Goal: Task Accomplishment & Management: Complete application form

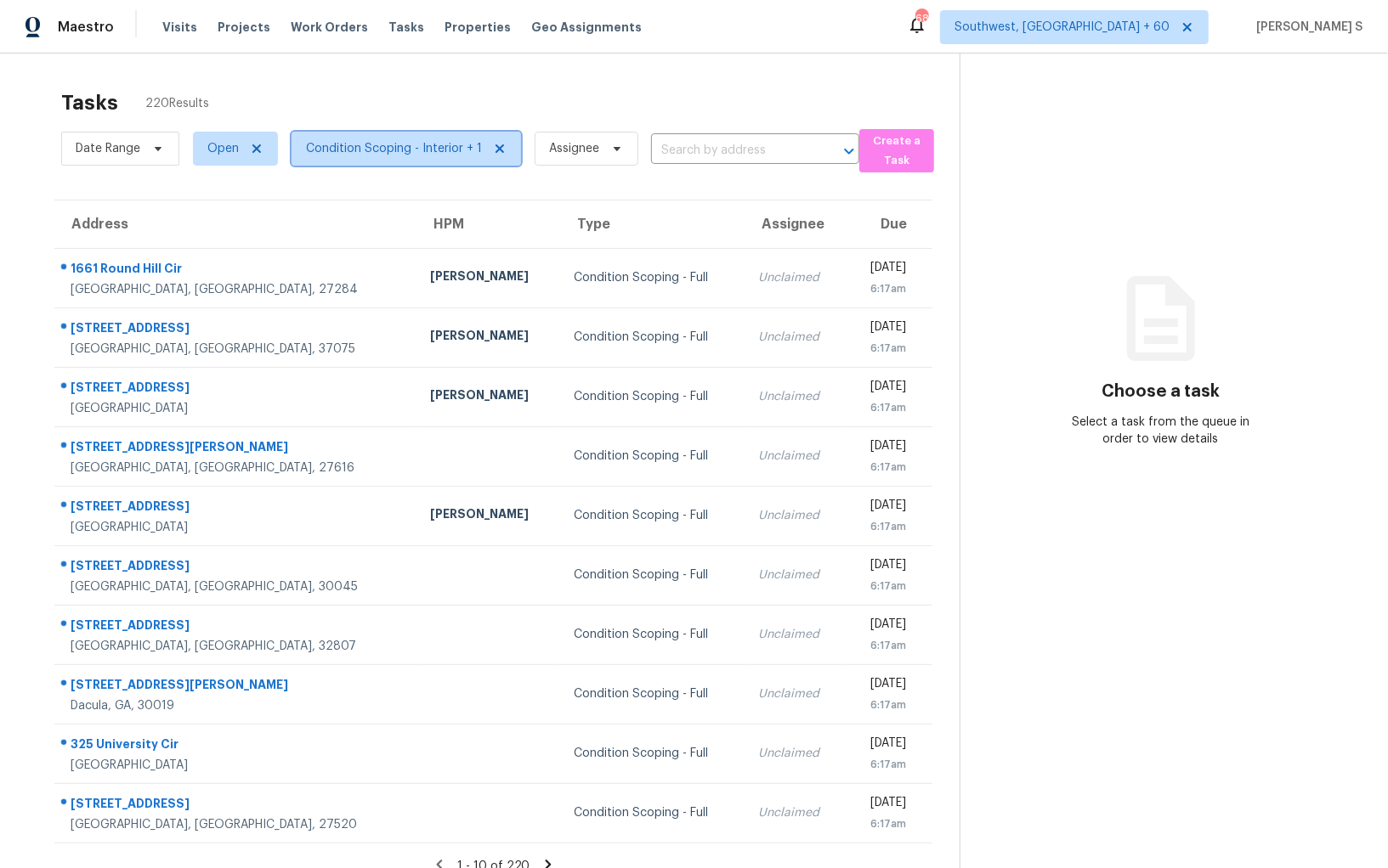
click at [418, 149] on span "Condition Scoping - Interior + 1" at bounding box center [394, 148] width 176 height 17
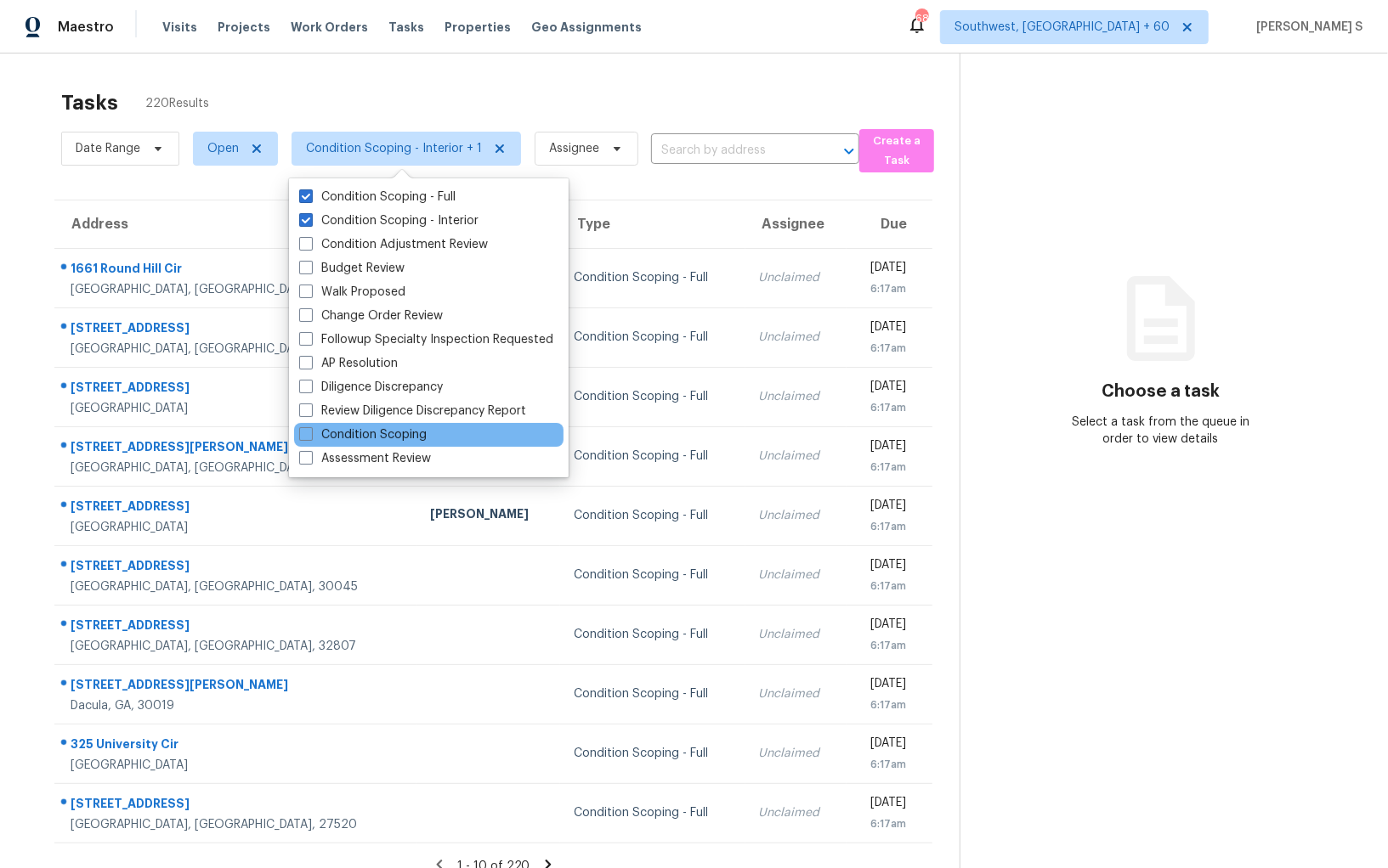
click at [407, 425] on div "Condition Scoping" at bounding box center [429, 435] width 269 height 24
click at [406, 431] on label "Condition Scoping" at bounding box center [363, 435] width 127 height 17
click at [311, 431] on input "Condition Scoping" at bounding box center [305, 432] width 11 height 11
checkbox input "true"
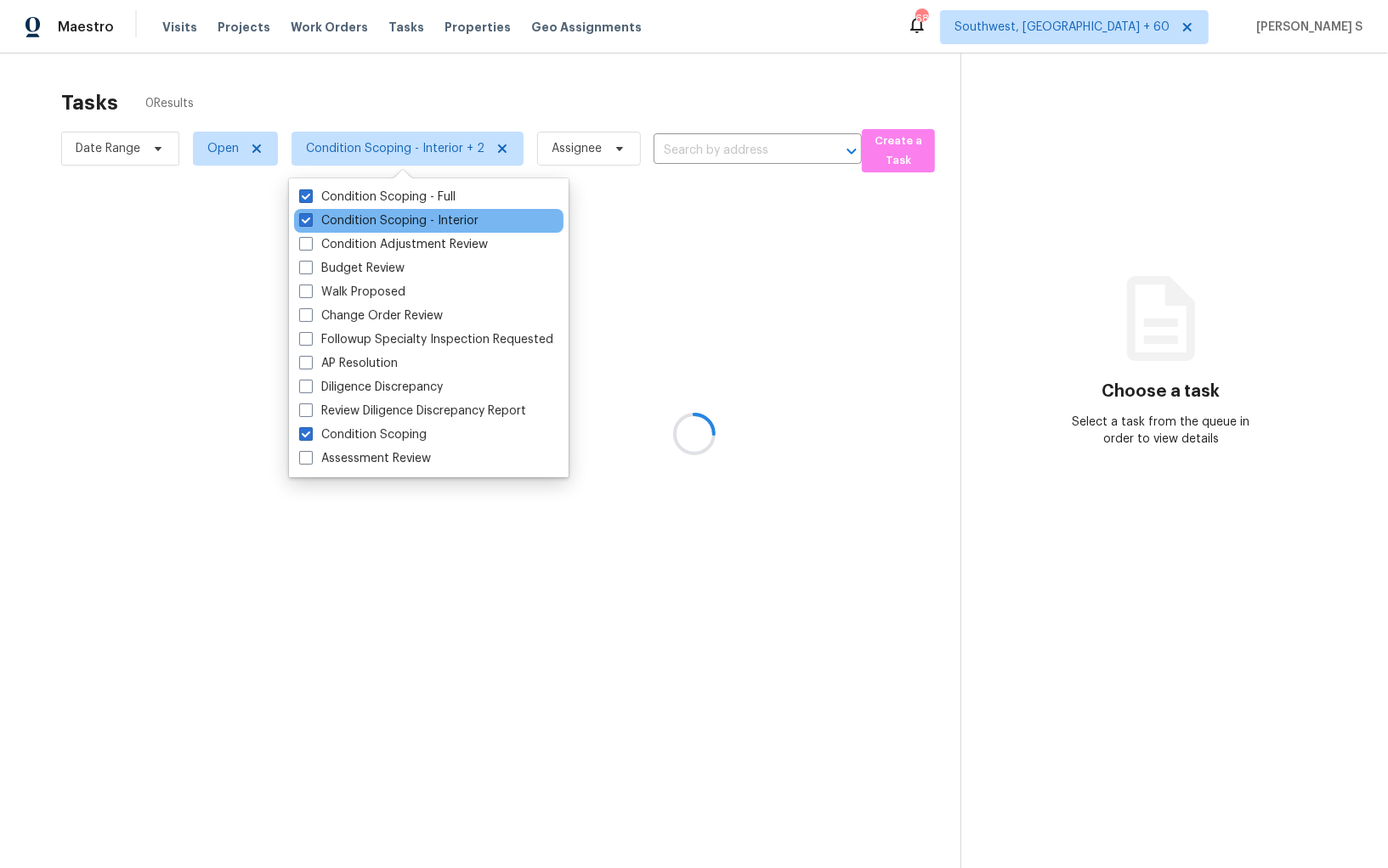
click at [382, 209] on div "Condition Scoping - Interior" at bounding box center [429, 221] width 269 height 24
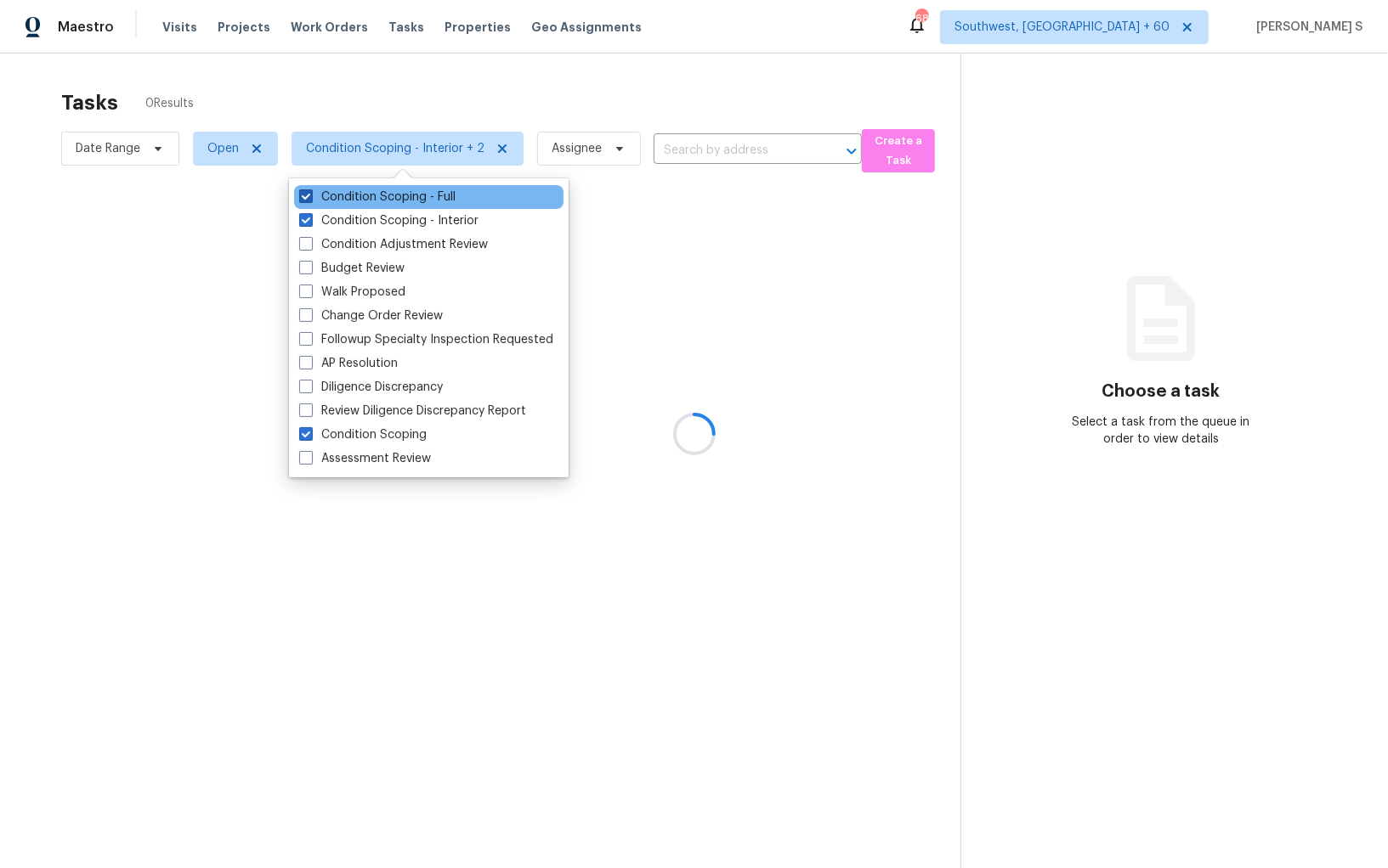
click at [382, 205] on label "Condition Scoping - Full" at bounding box center [378, 197] width 157 height 17
click at [311, 200] on input "Condition Scoping - Full" at bounding box center [305, 194] width 11 height 11
checkbox input "false"
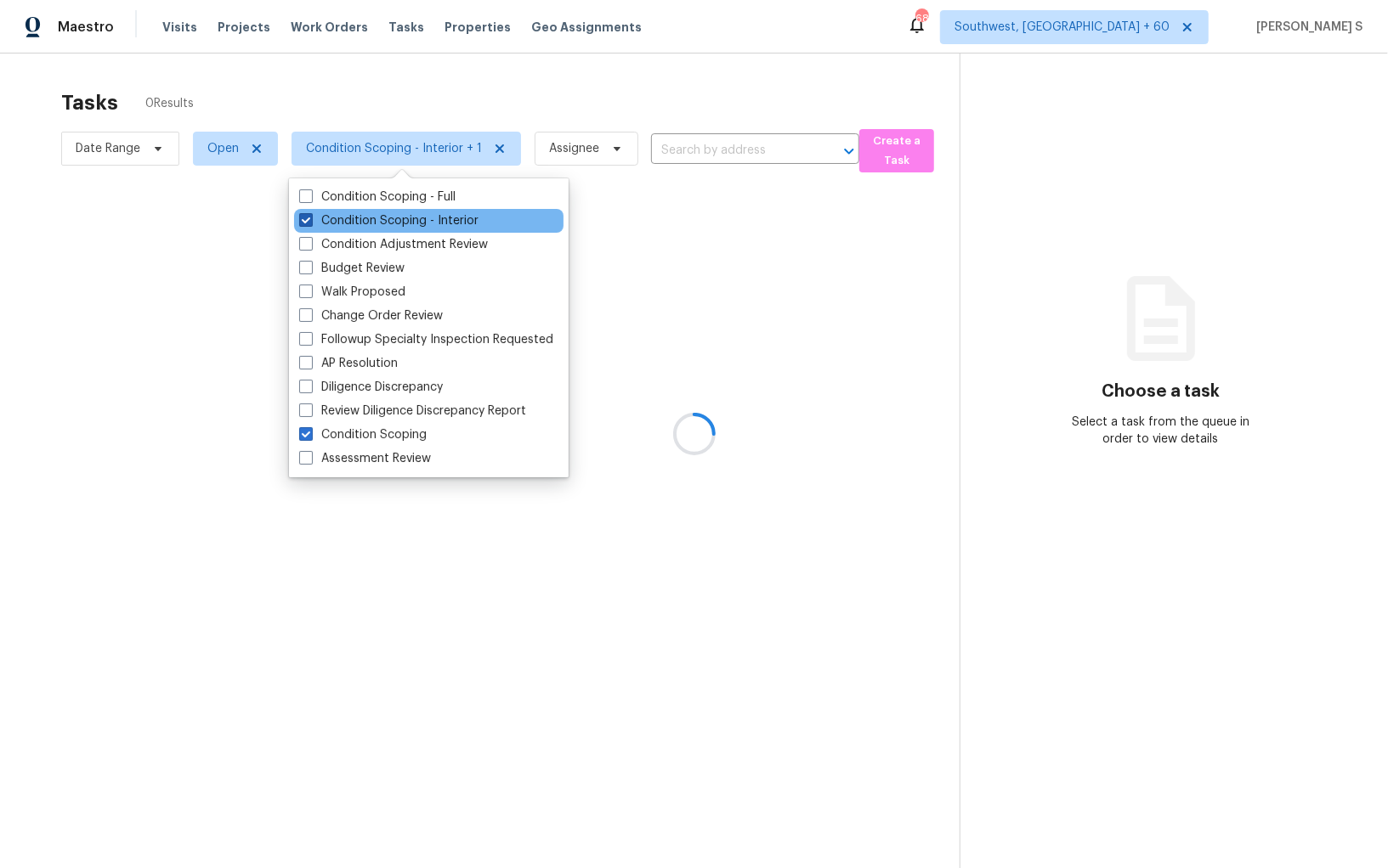
click at [382, 213] on label "Condition Scoping - Interior" at bounding box center [389, 221] width 180 height 17
click at [311, 213] on input "Condition Scoping - Interior" at bounding box center [305, 218] width 11 height 11
checkbox input "false"
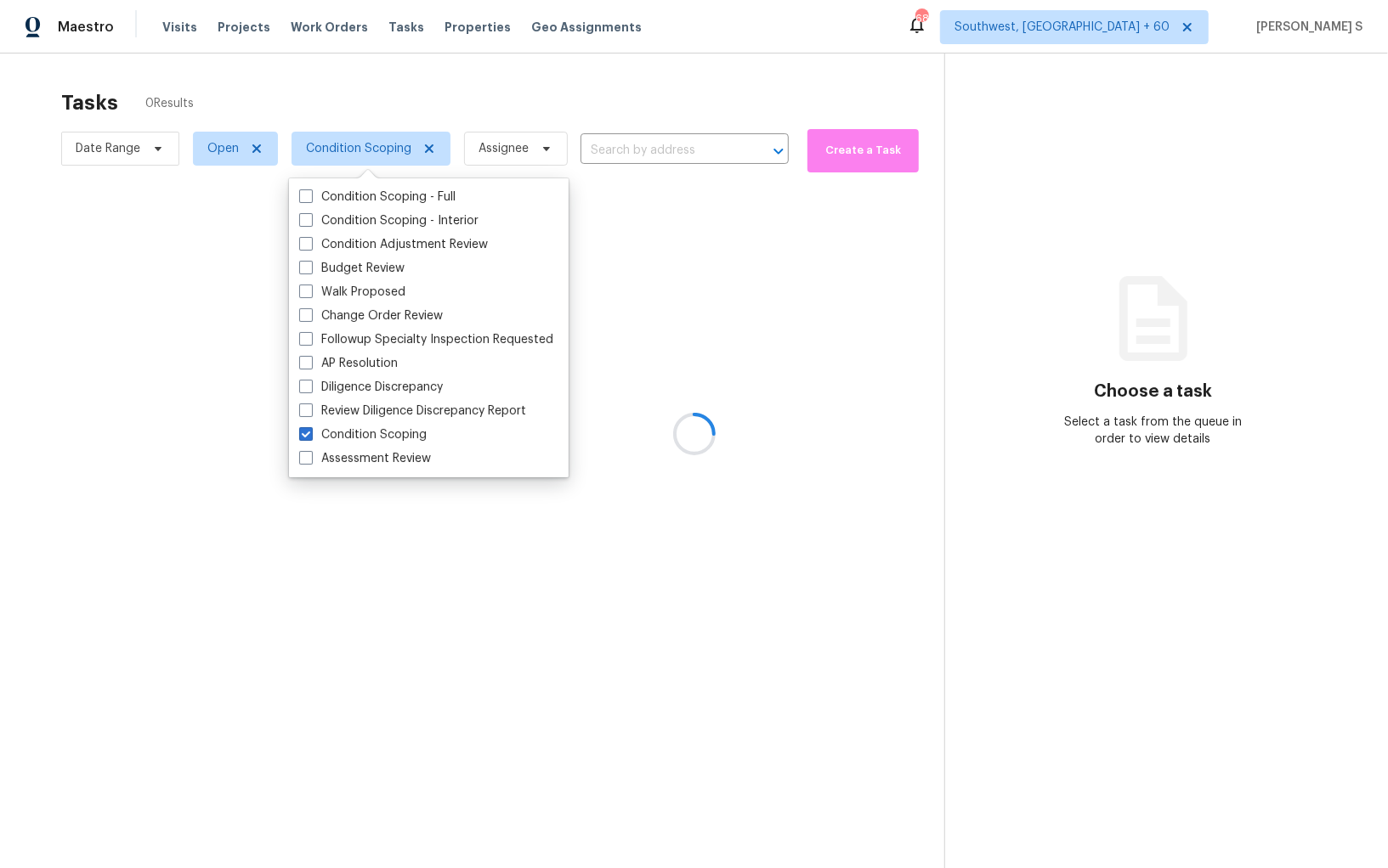
click at [649, 378] on div at bounding box center [694, 434] width 1388 height 868
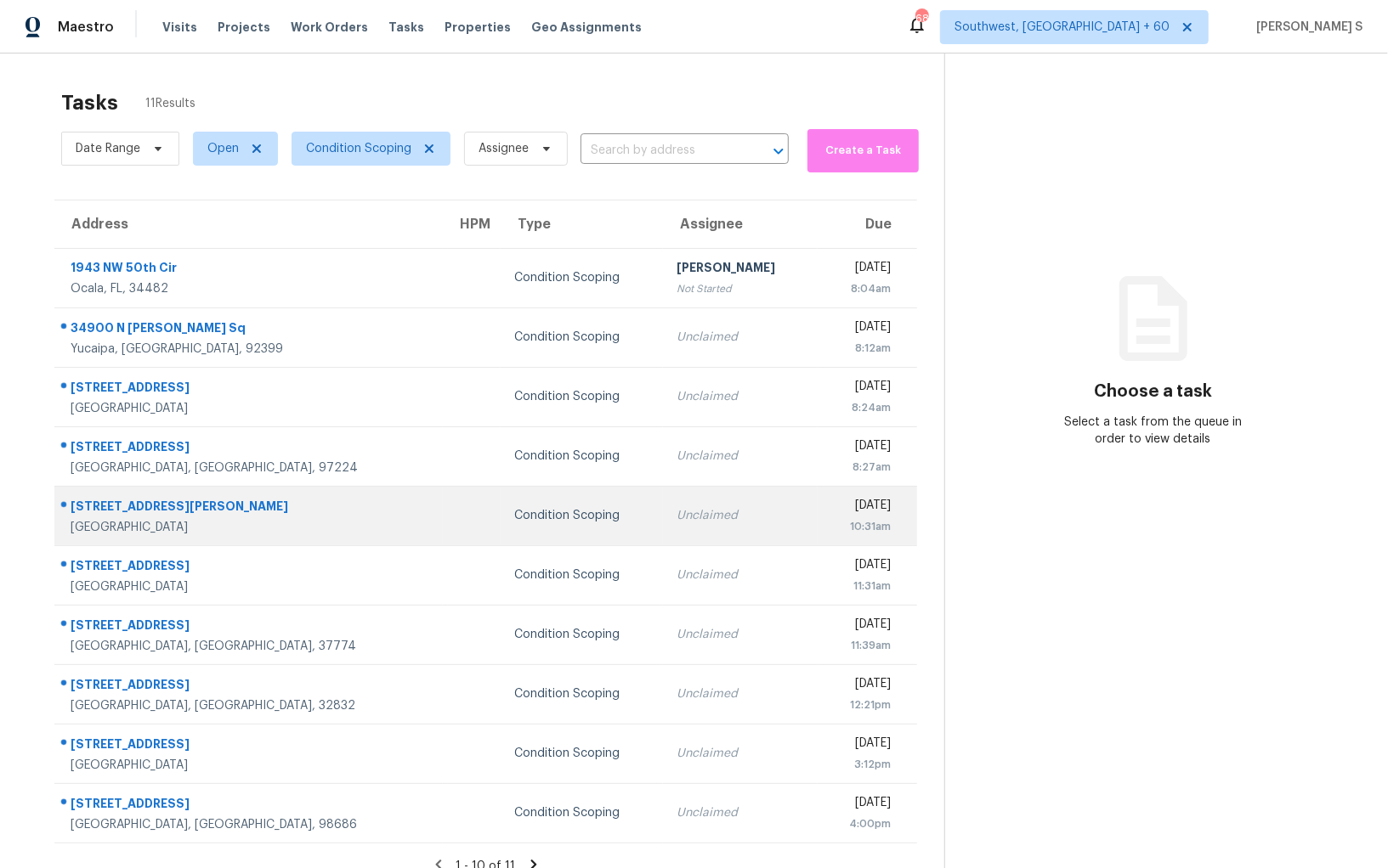
scroll to position [53, 0]
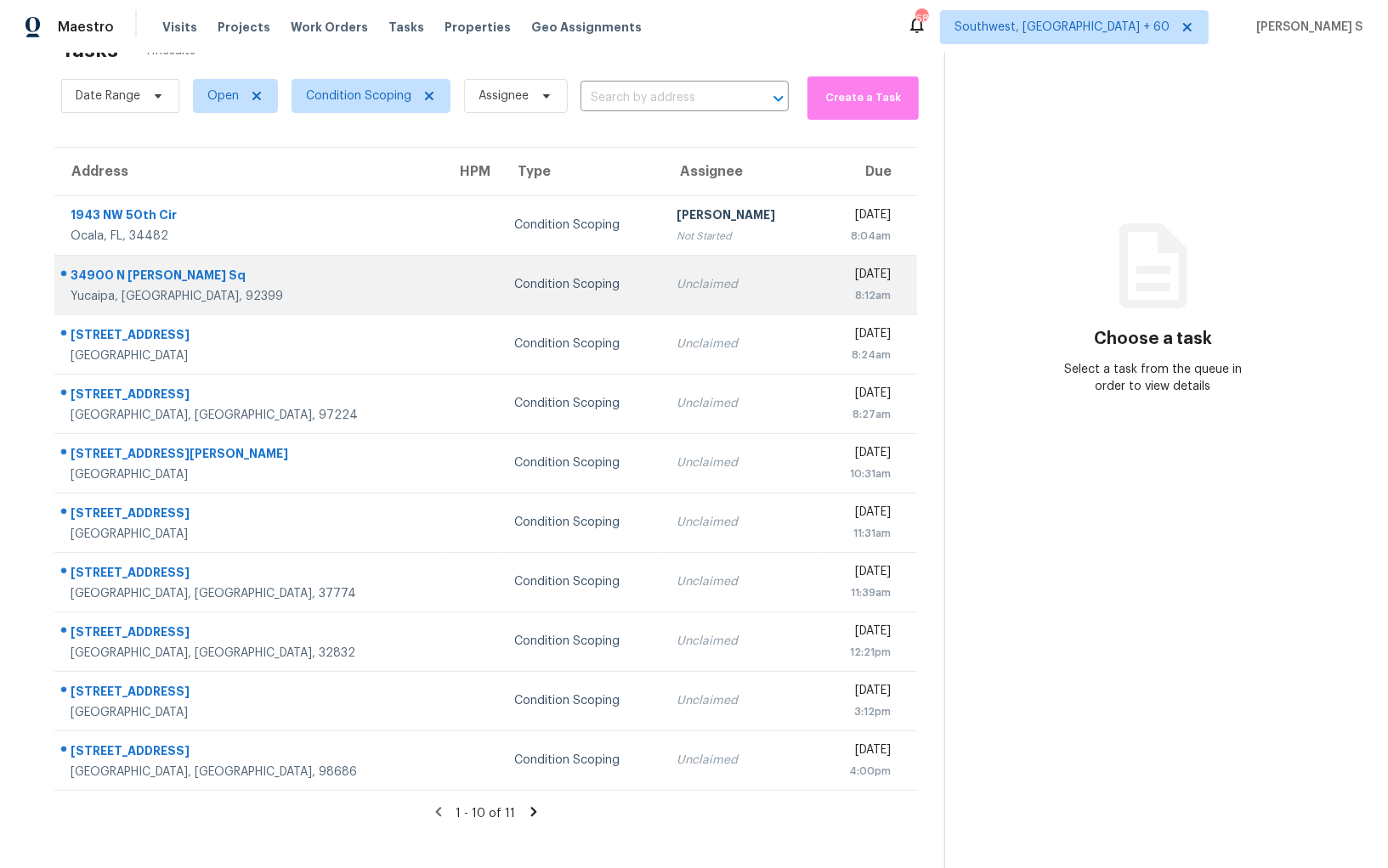
click at [696, 275] on td "Unclaimed" at bounding box center [739, 285] width 154 height 60
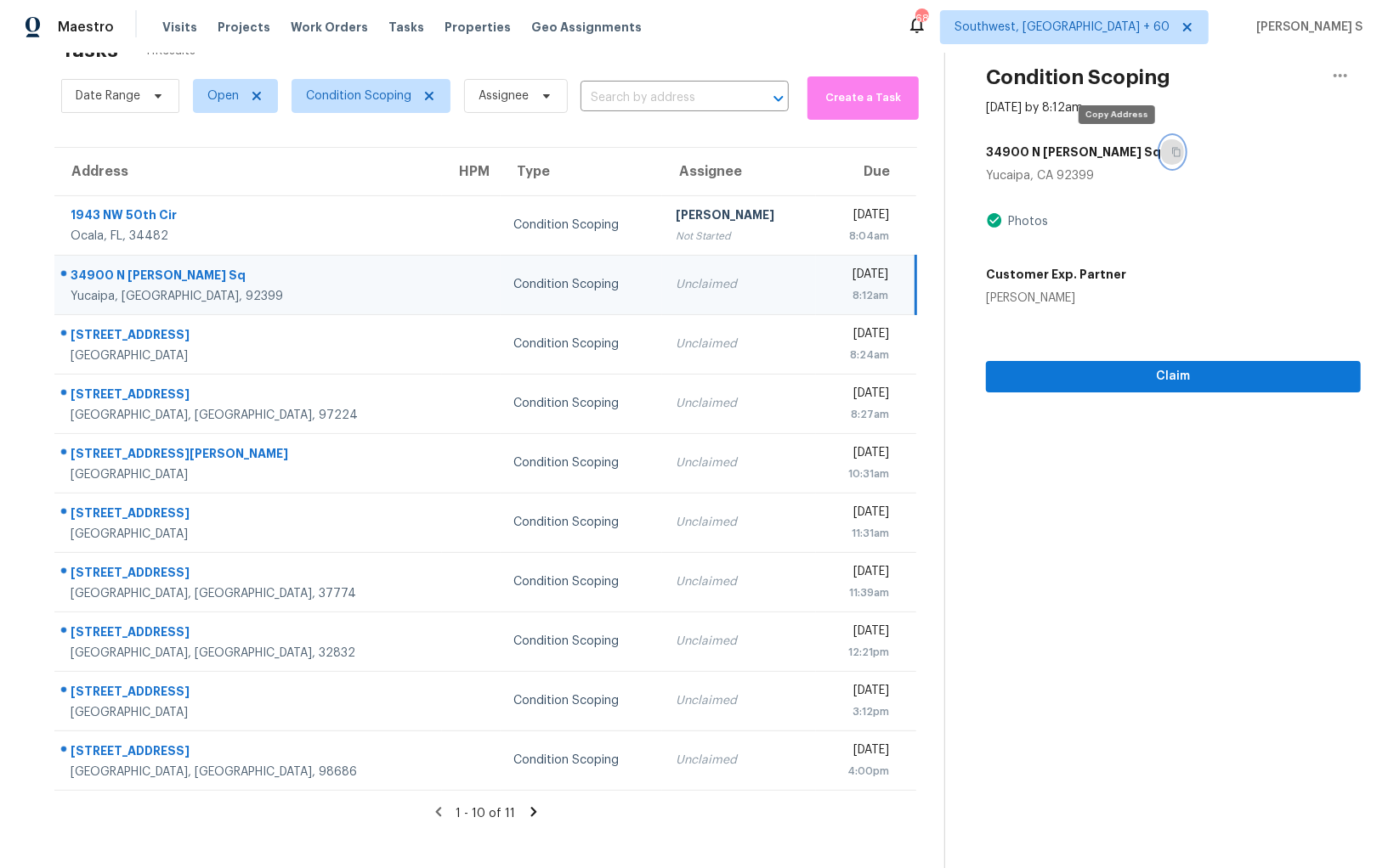
click at [1172, 150] on icon "button" at bounding box center [1176, 152] width 8 height 9
click at [1075, 375] on span "Claim" at bounding box center [1172, 376] width 347 height 21
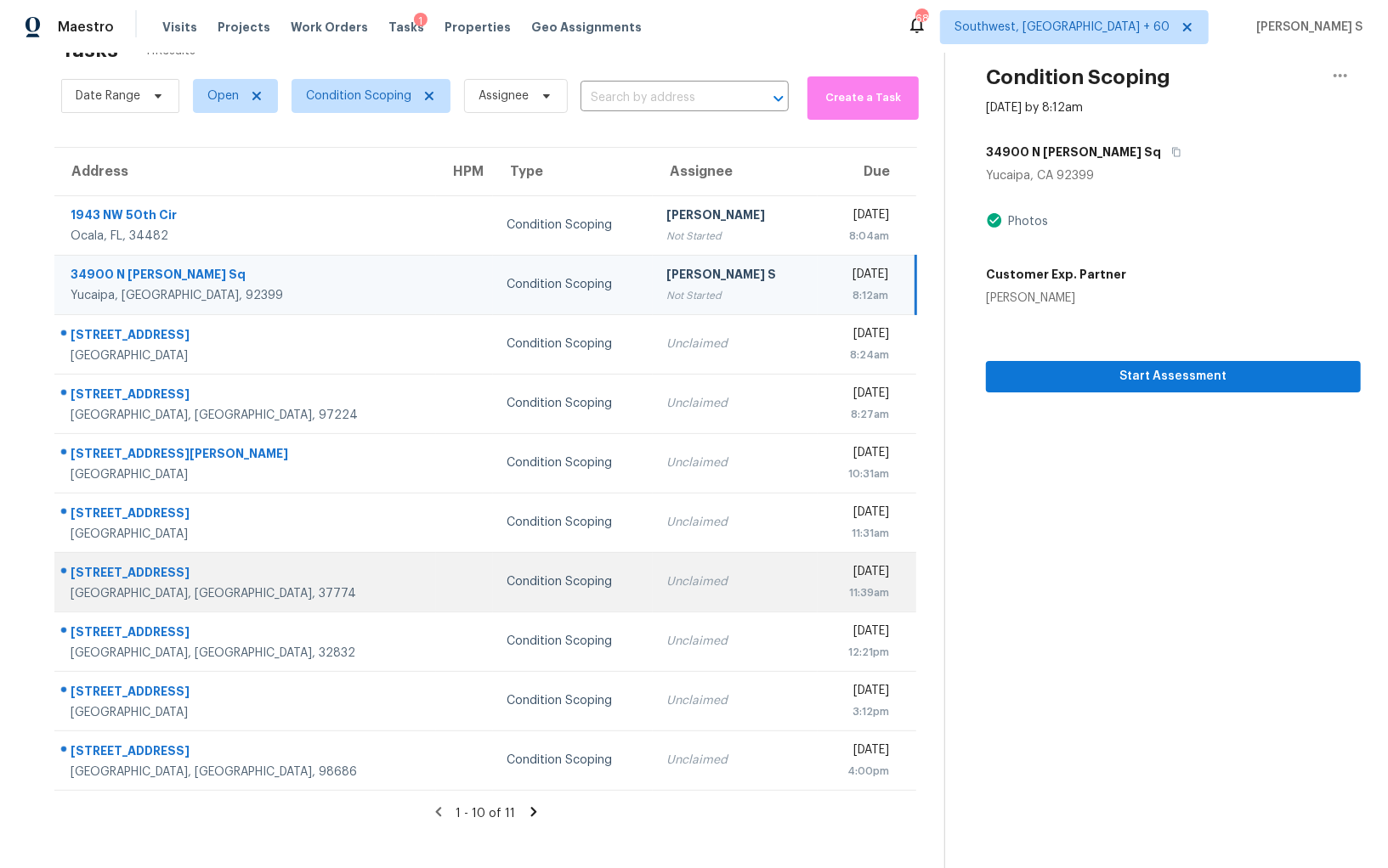
click at [818, 592] on td "Thu, Oct 2nd 2025 11:39am" at bounding box center [866, 581] width 99 height 60
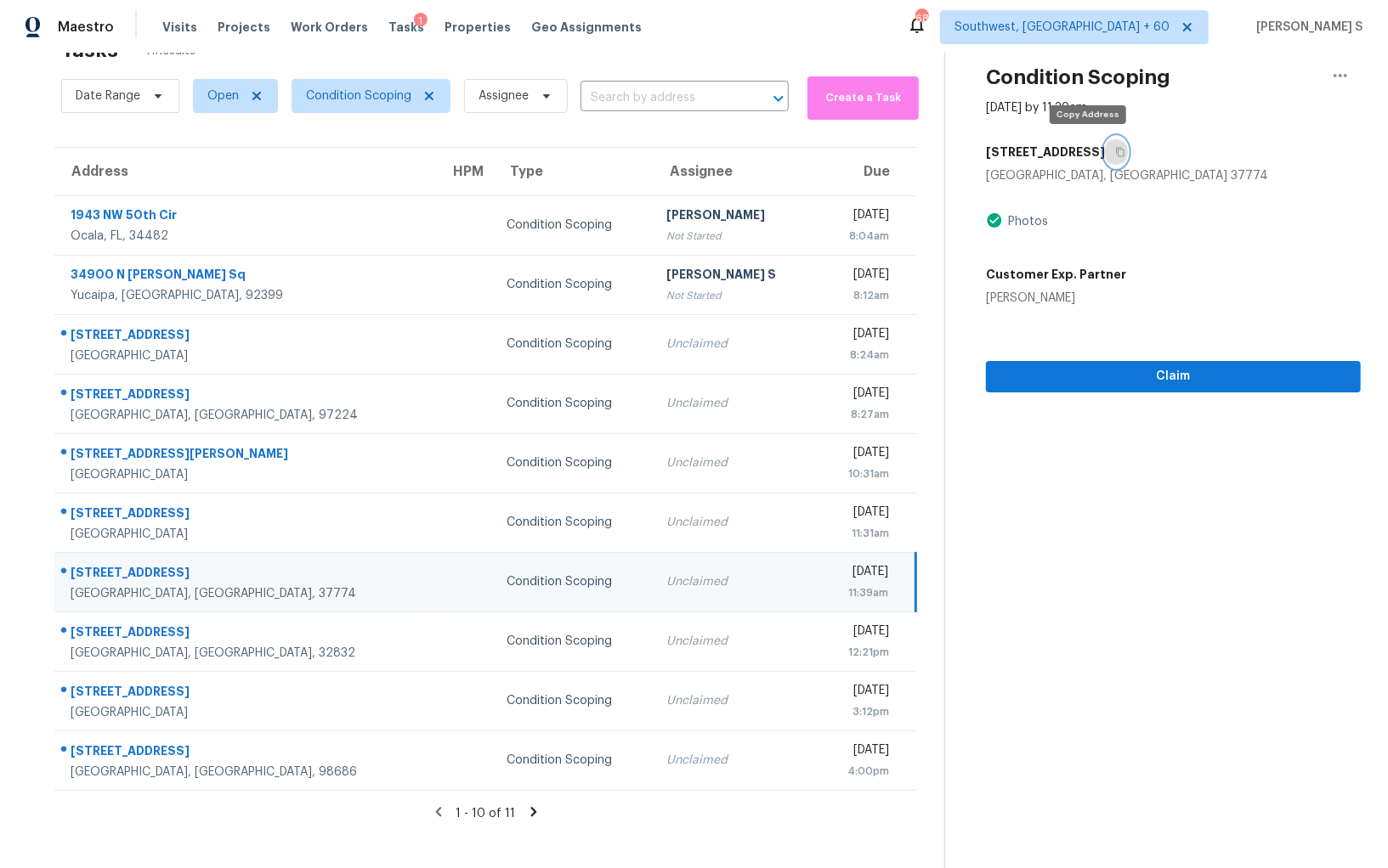
click at [1115, 149] on icon "button" at bounding box center [1120, 152] width 10 height 10
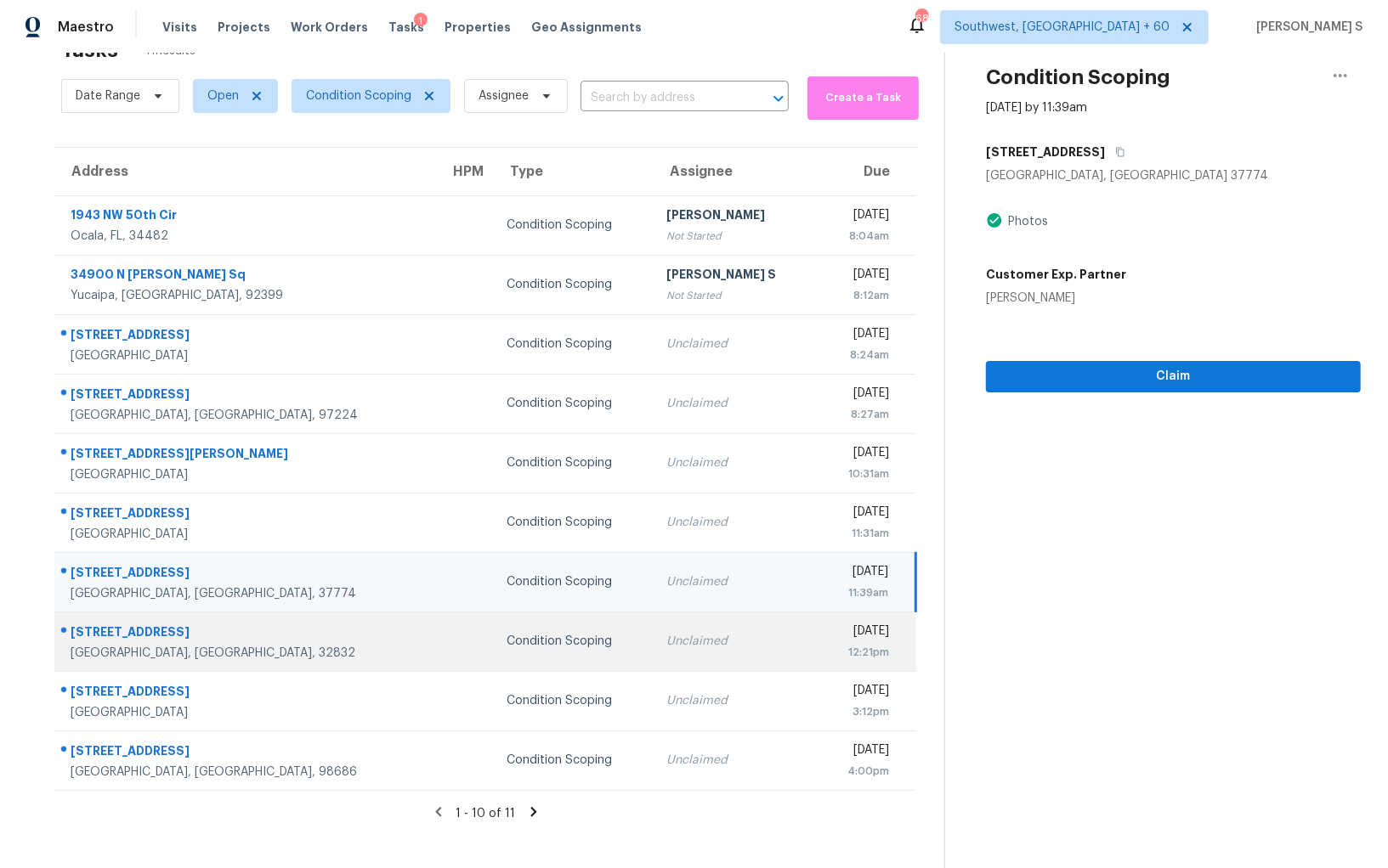
click at [831, 654] on div "12:21pm" at bounding box center [861, 652] width 59 height 17
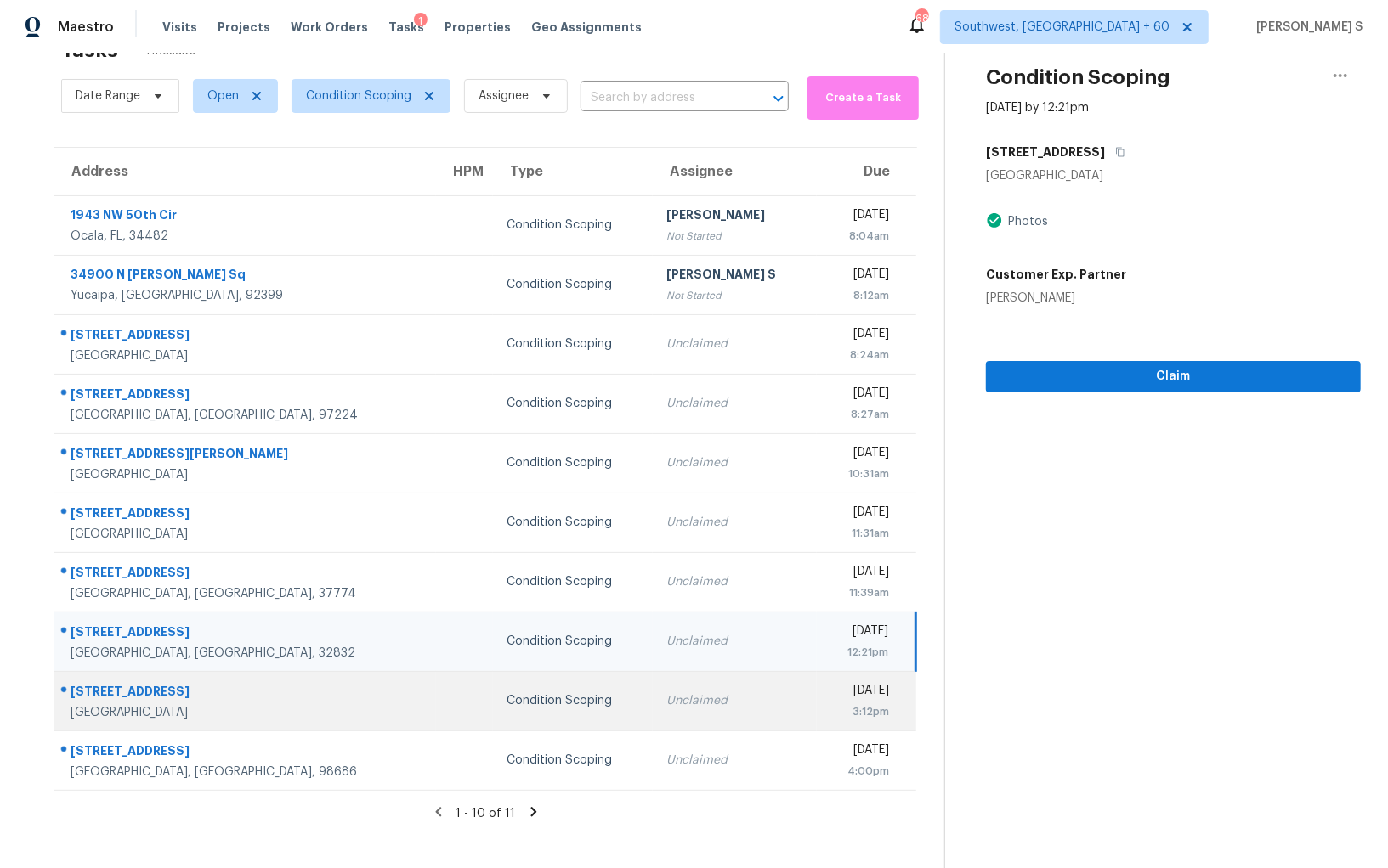
click at [871, 690] on div "Thu, Oct 2nd 2025" at bounding box center [860, 692] width 59 height 21
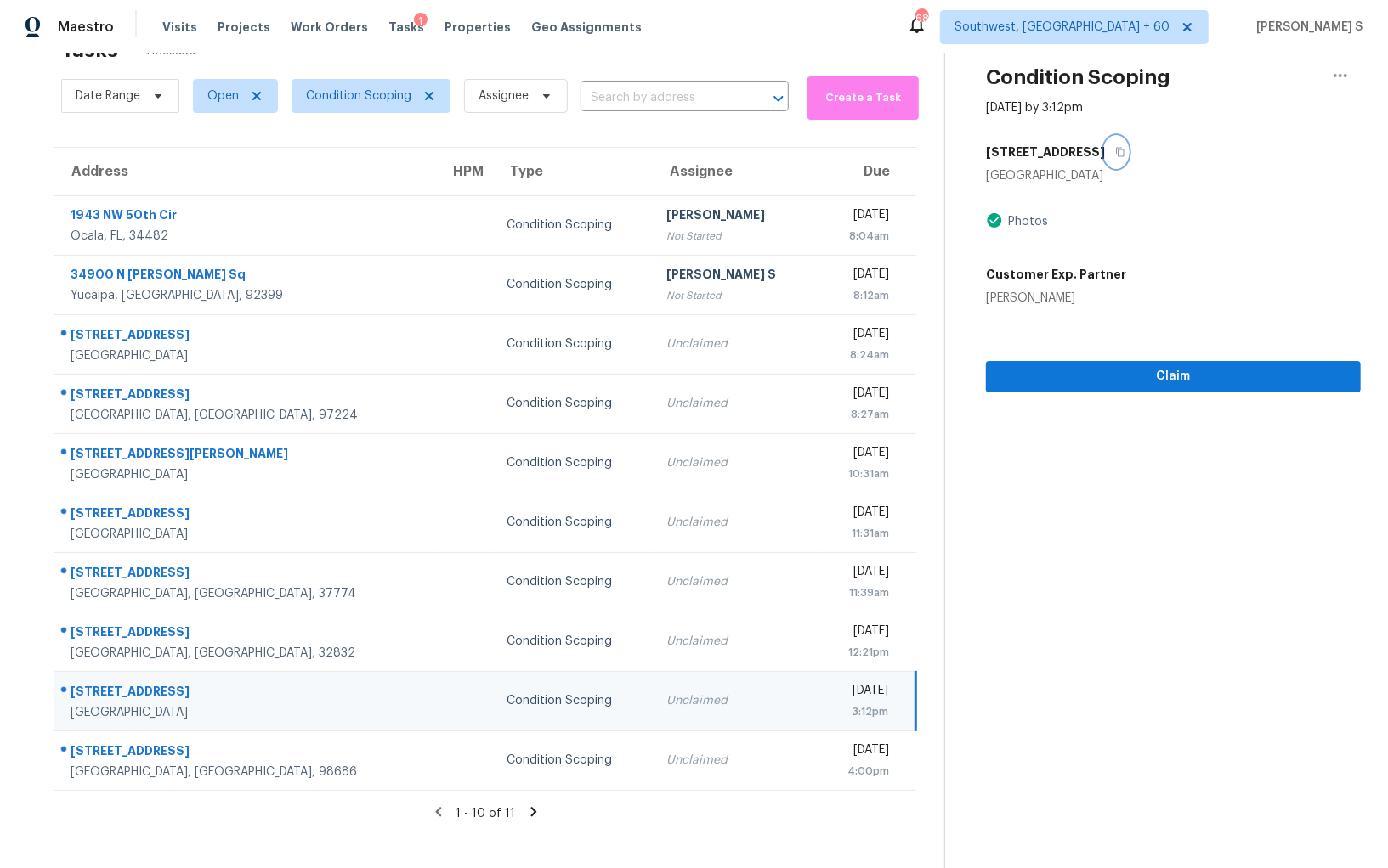
click at [1110, 142] on button "button" at bounding box center [1116, 151] width 23 height 30
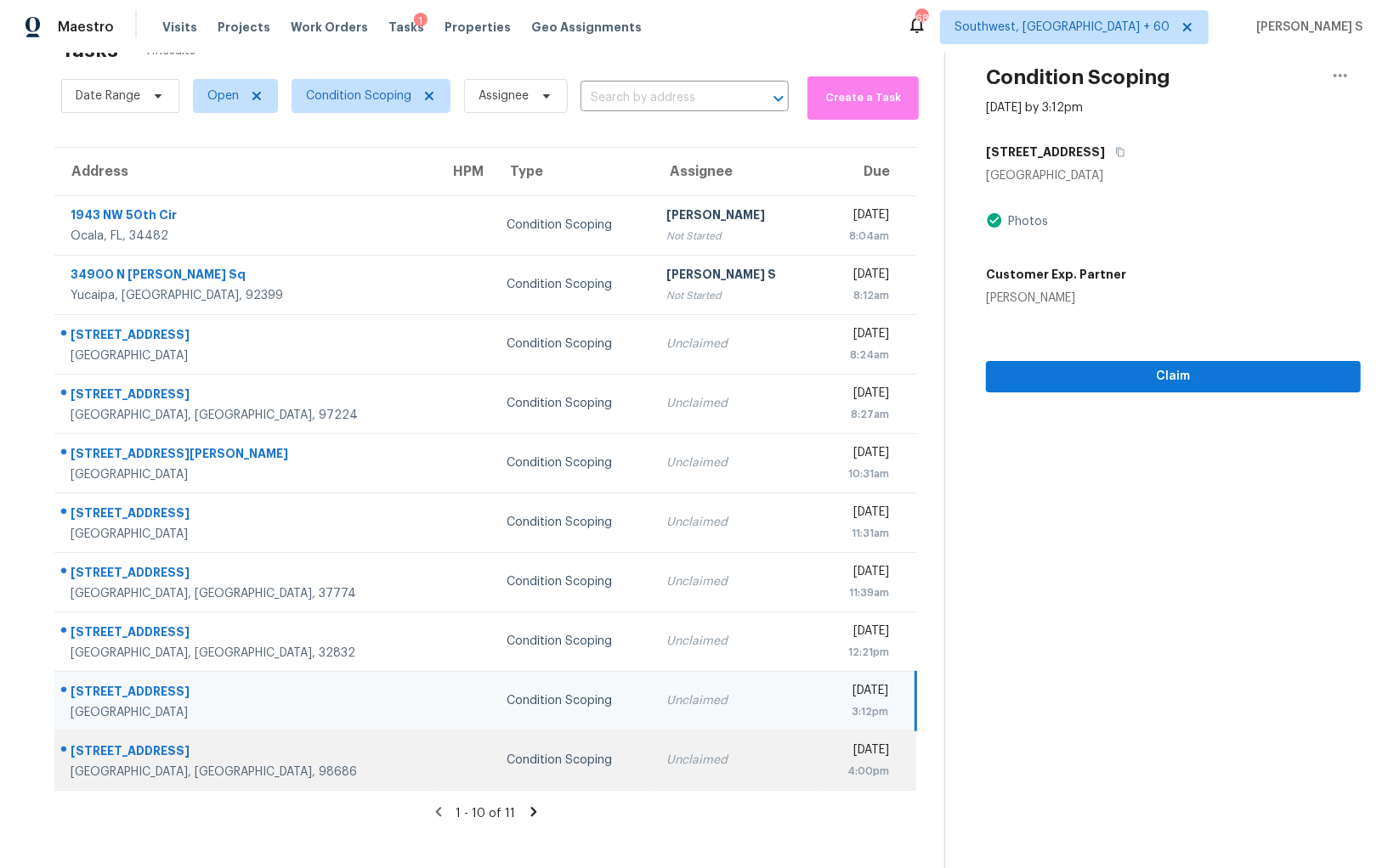
click at [818, 763] on td "Thu, Oct 2nd 2025 4:00pm" at bounding box center [866, 760] width 99 height 60
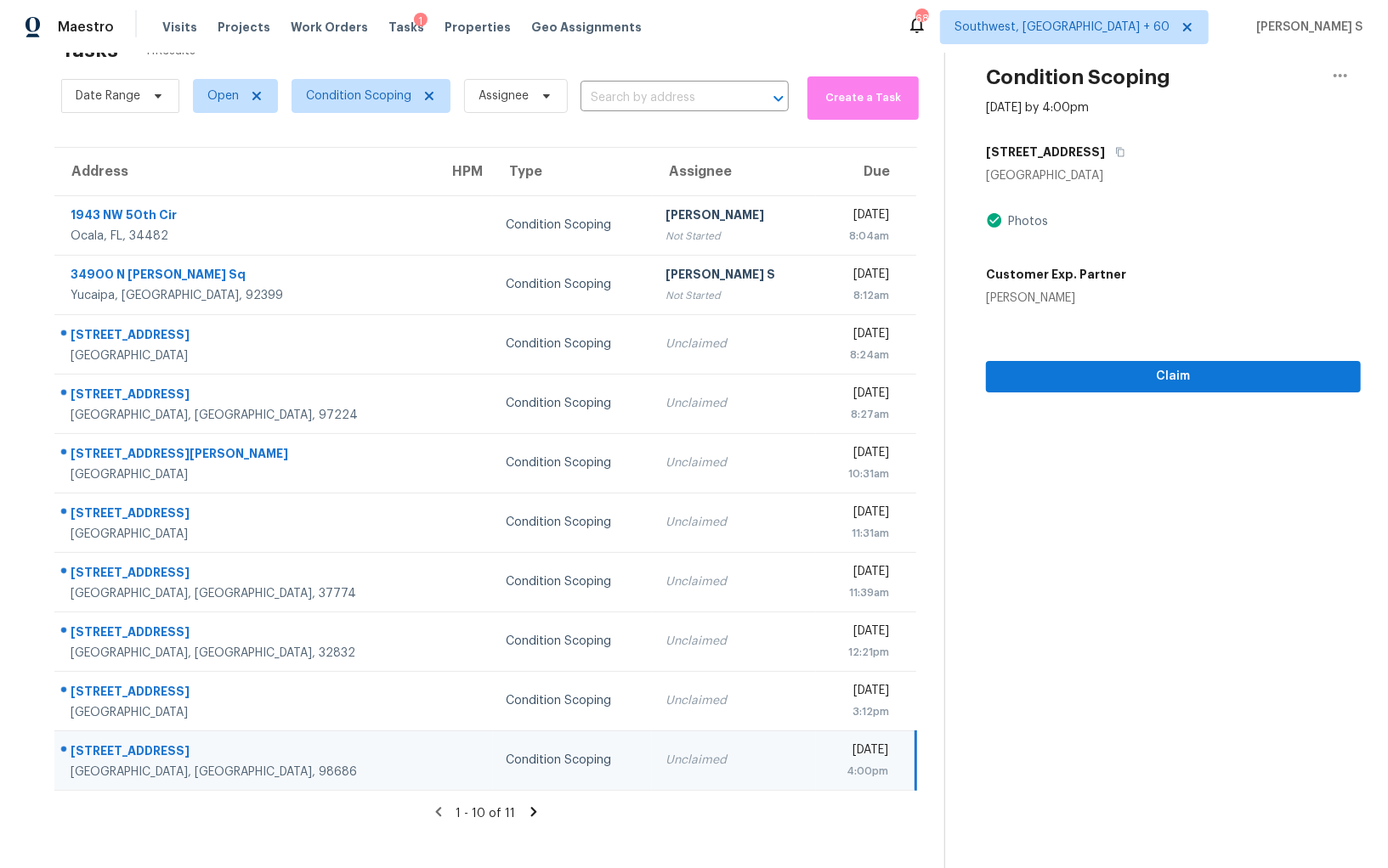
click at [1100, 138] on div "4911 NE 109th St" at bounding box center [1173, 151] width 375 height 30
click at [1115, 150] on icon "button" at bounding box center [1120, 152] width 10 height 10
click at [530, 807] on icon at bounding box center [533, 812] width 6 height 9
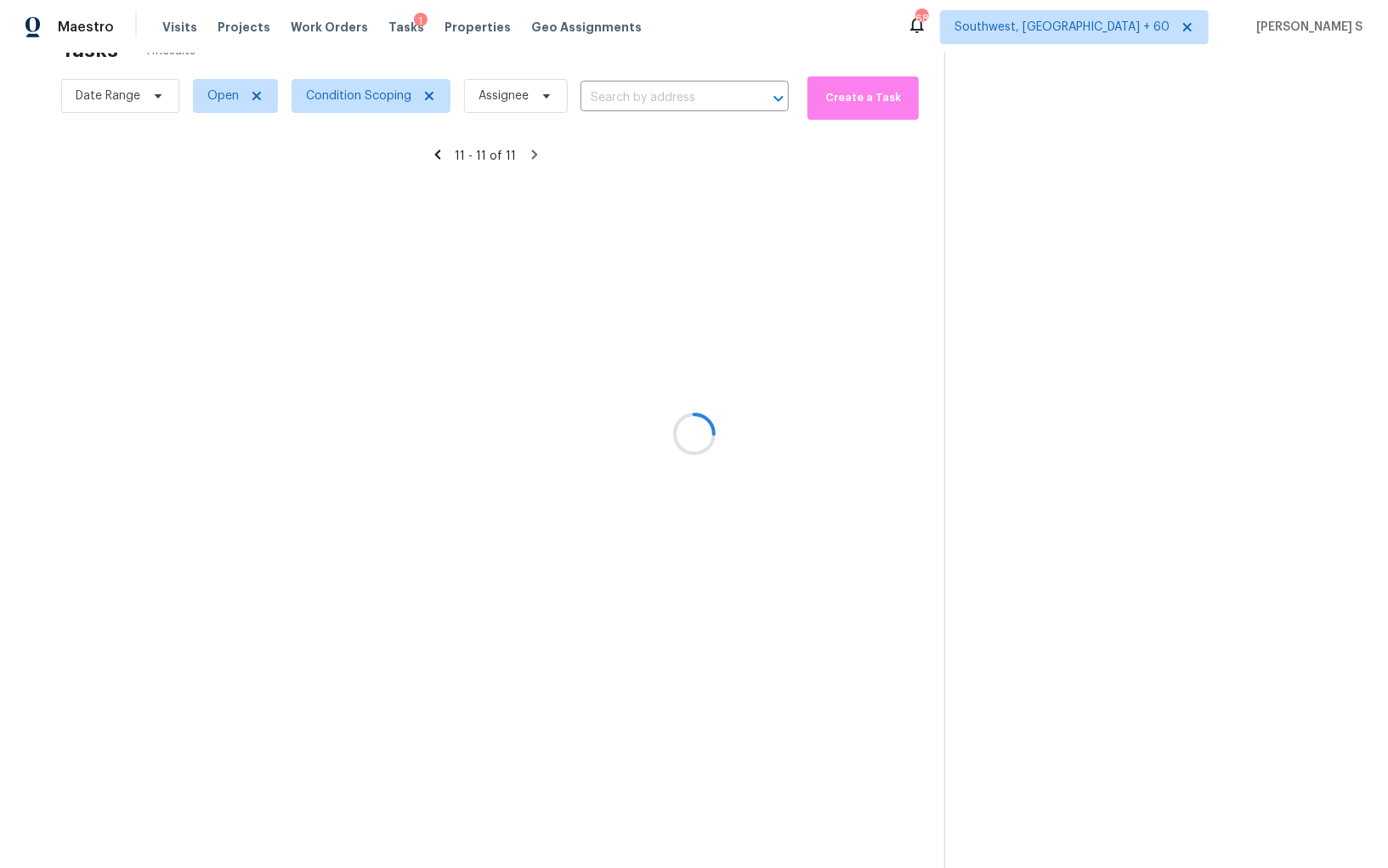
click at [562, 228] on div at bounding box center [694, 434] width 1388 height 868
click at [562, 227] on div at bounding box center [694, 434] width 1388 height 868
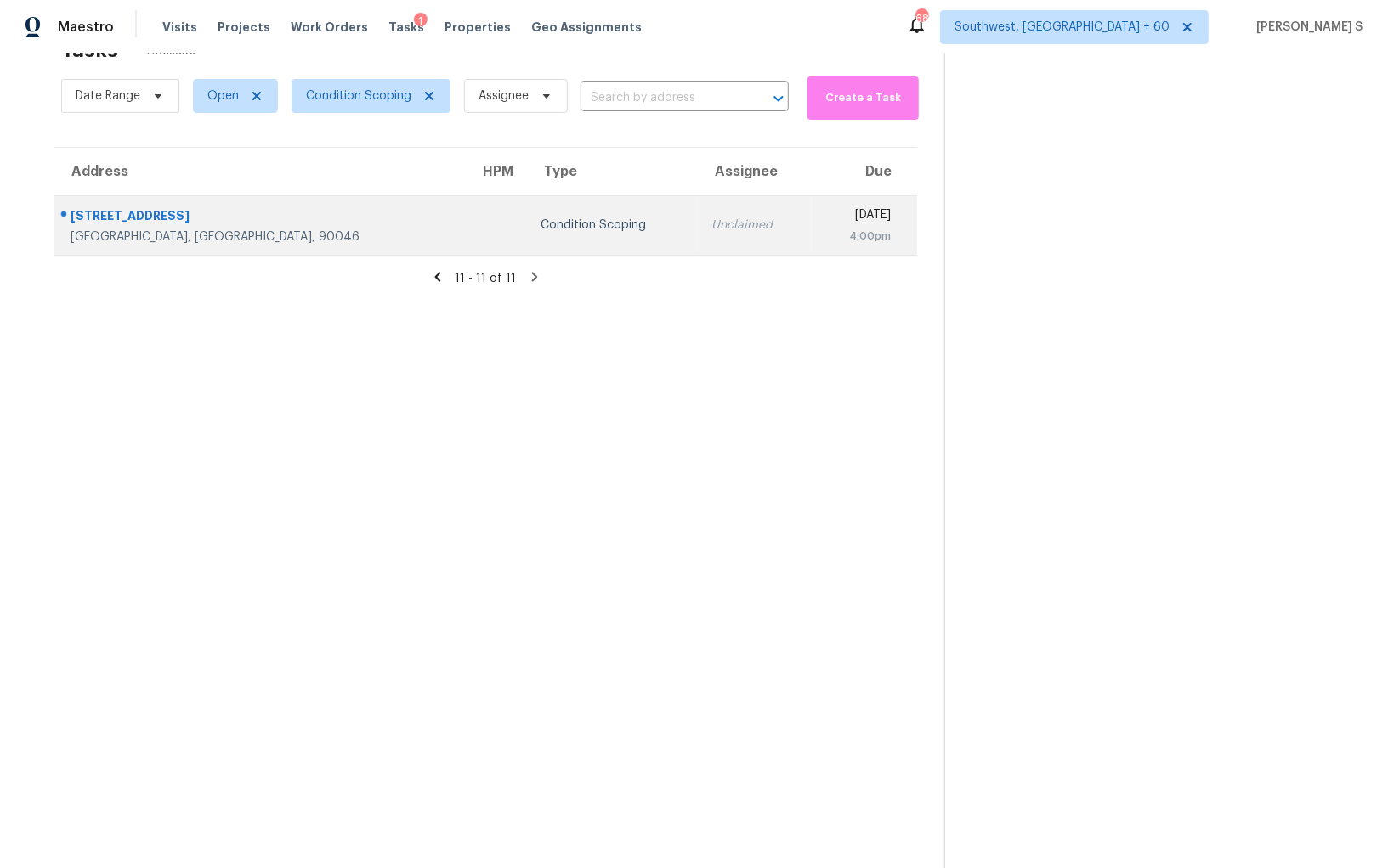
click at [712, 220] on div "Unclaimed" at bounding box center [755, 225] width 87 height 17
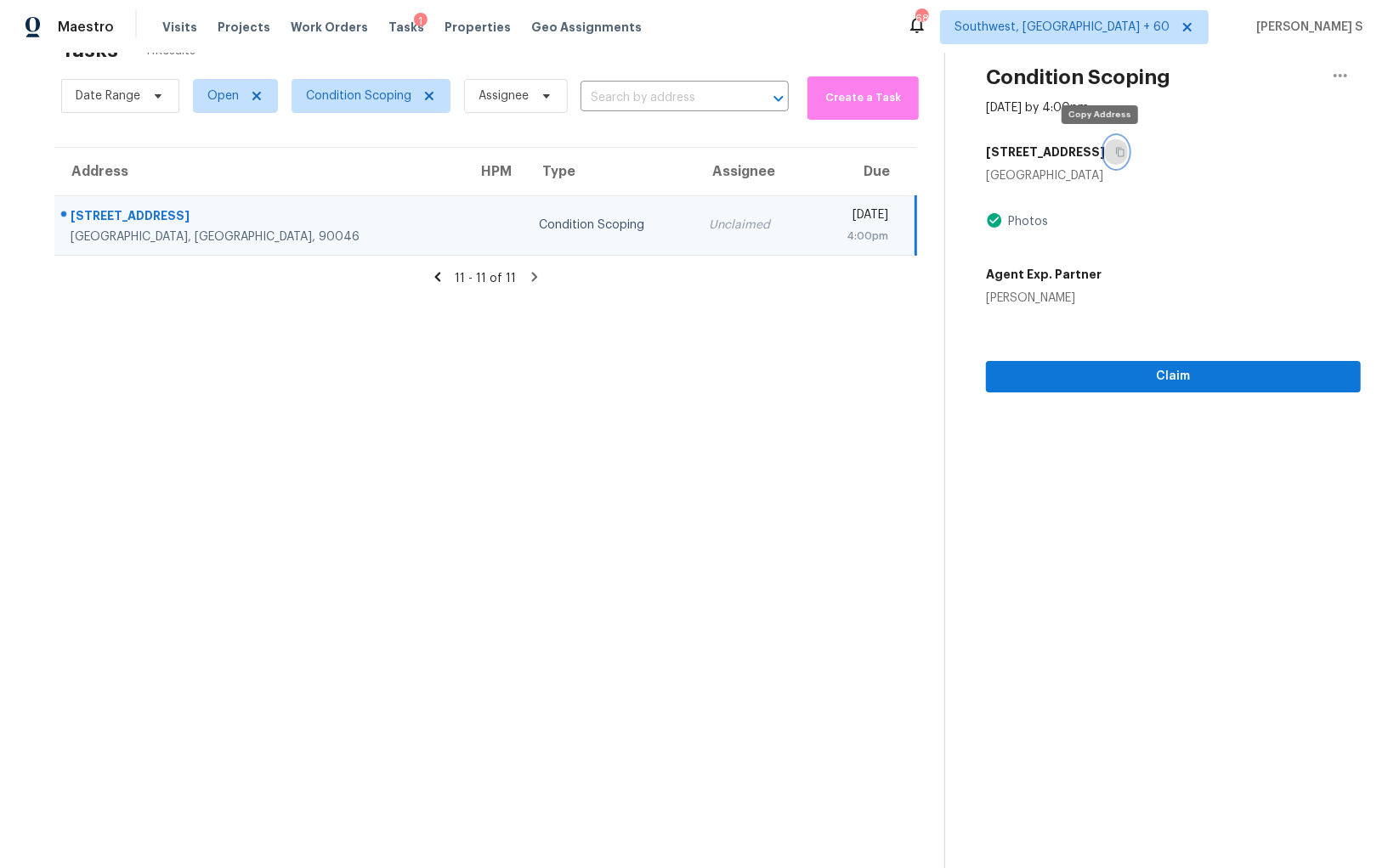
click at [1105, 145] on button "button" at bounding box center [1116, 151] width 23 height 30
click at [527, 275] on icon at bounding box center [535, 276] width 16 height 16
click at [444, 278] on icon at bounding box center [438, 276] width 16 height 16
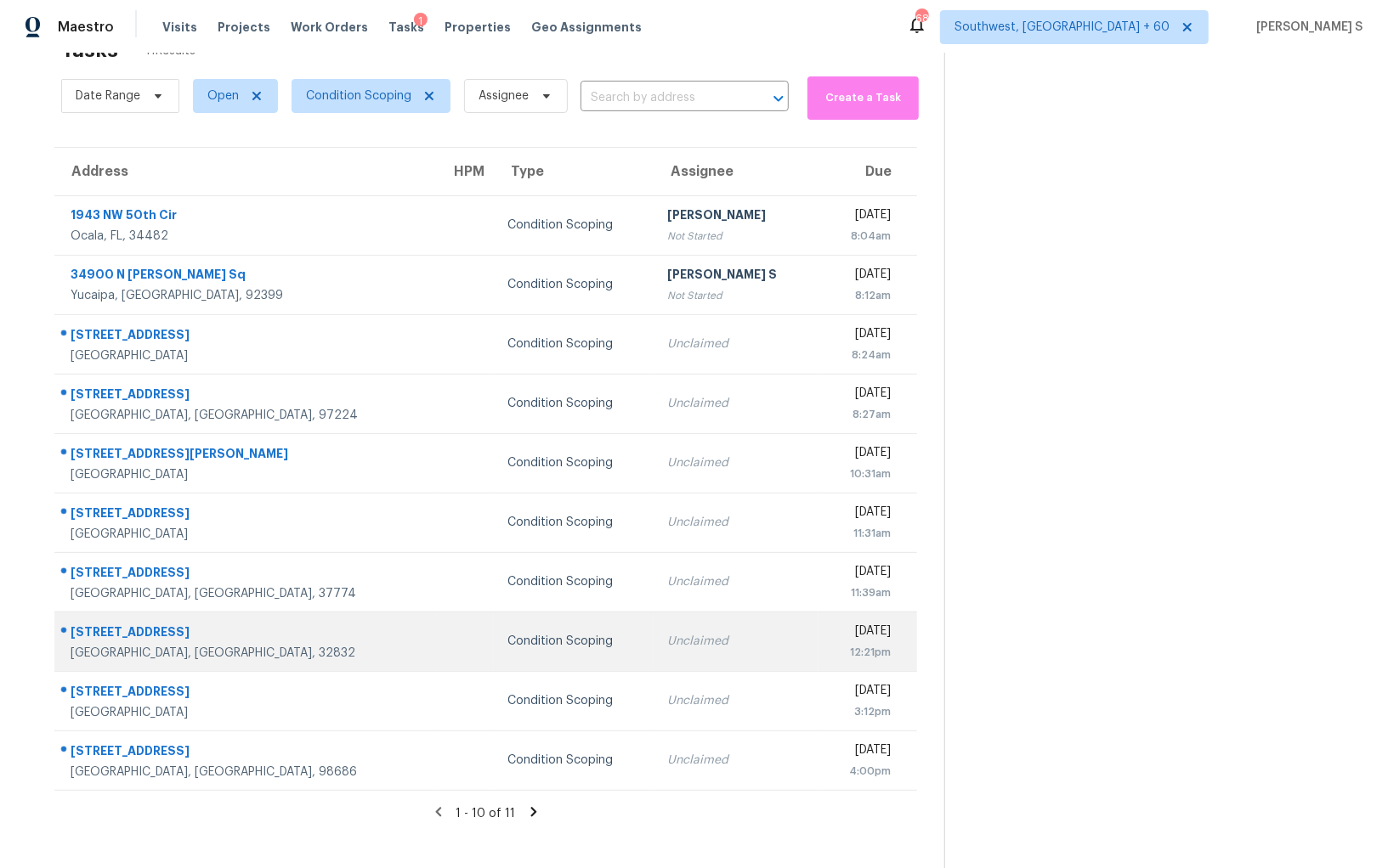
click at [667, 645] on div "Unclaimed" at bounding box center [735, 641] width 137 height 17
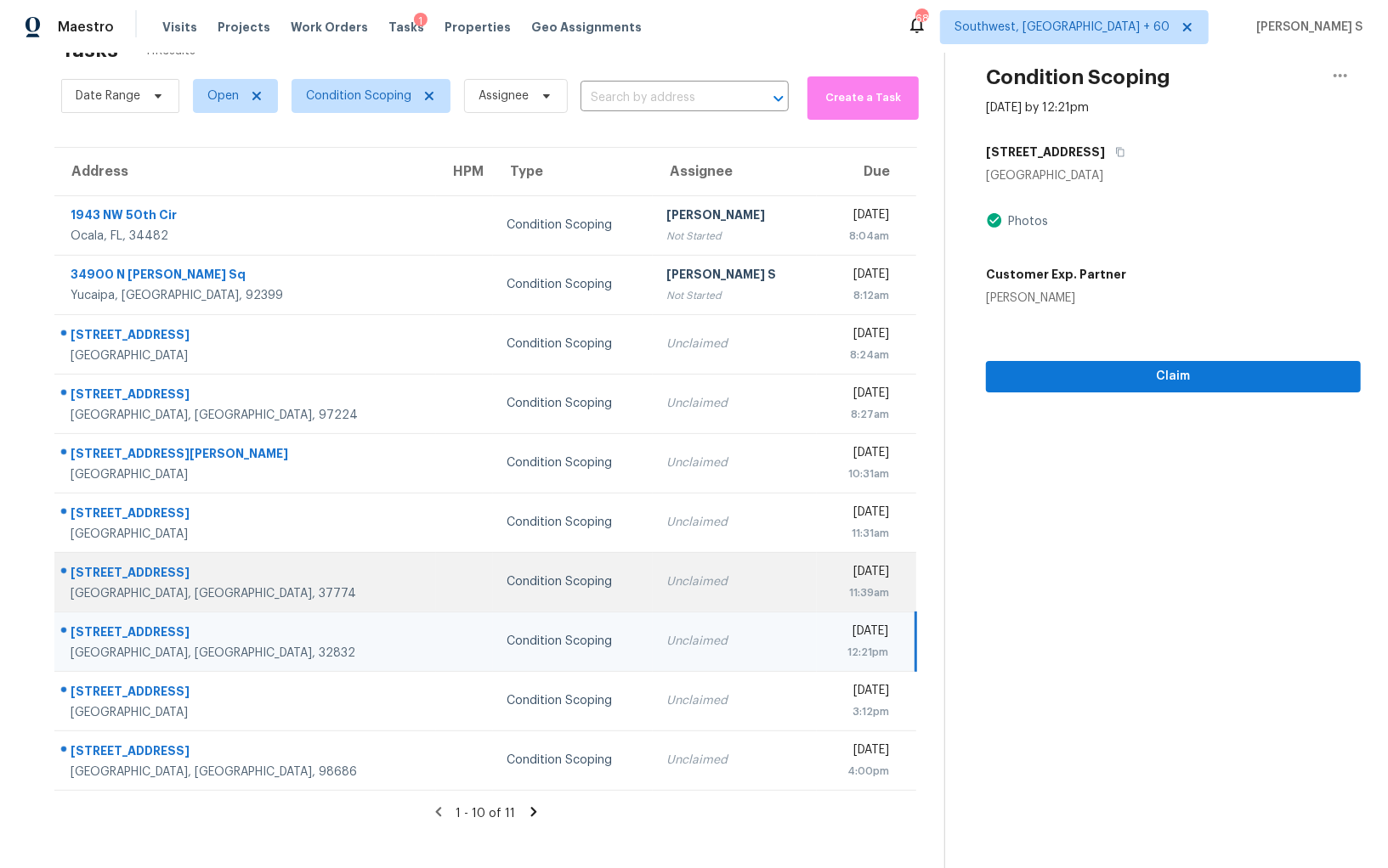
click at [666, 582] on div "Unclaimed" at bounding box center [735, 581] width 137 height 17
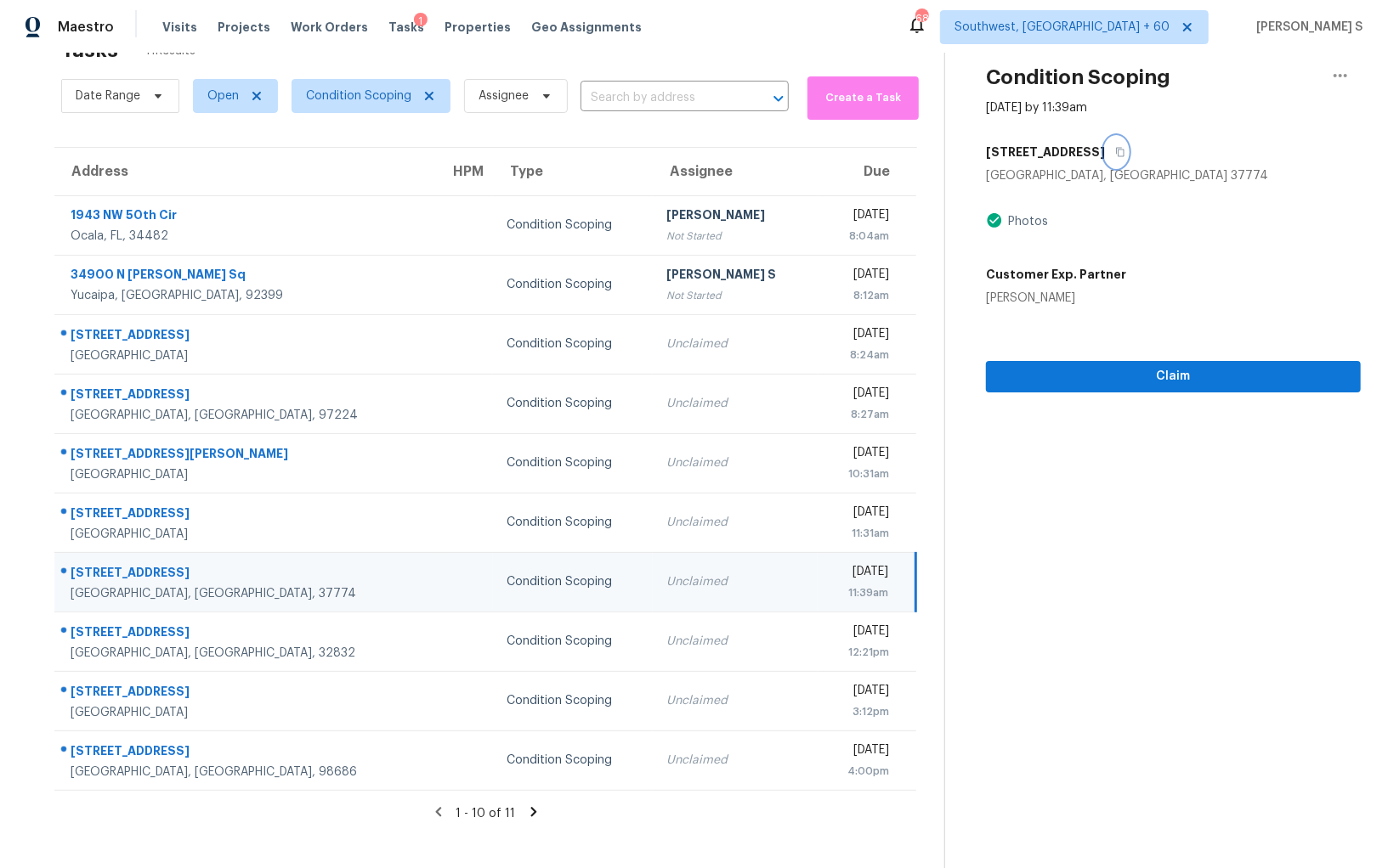
click at [1115, 147] on icon "button" at bounding box center [1120, 152] width 10 height 10
click at [1072, 382] on span "Claim" at bounding box center [1172, 376] width 347 height 21
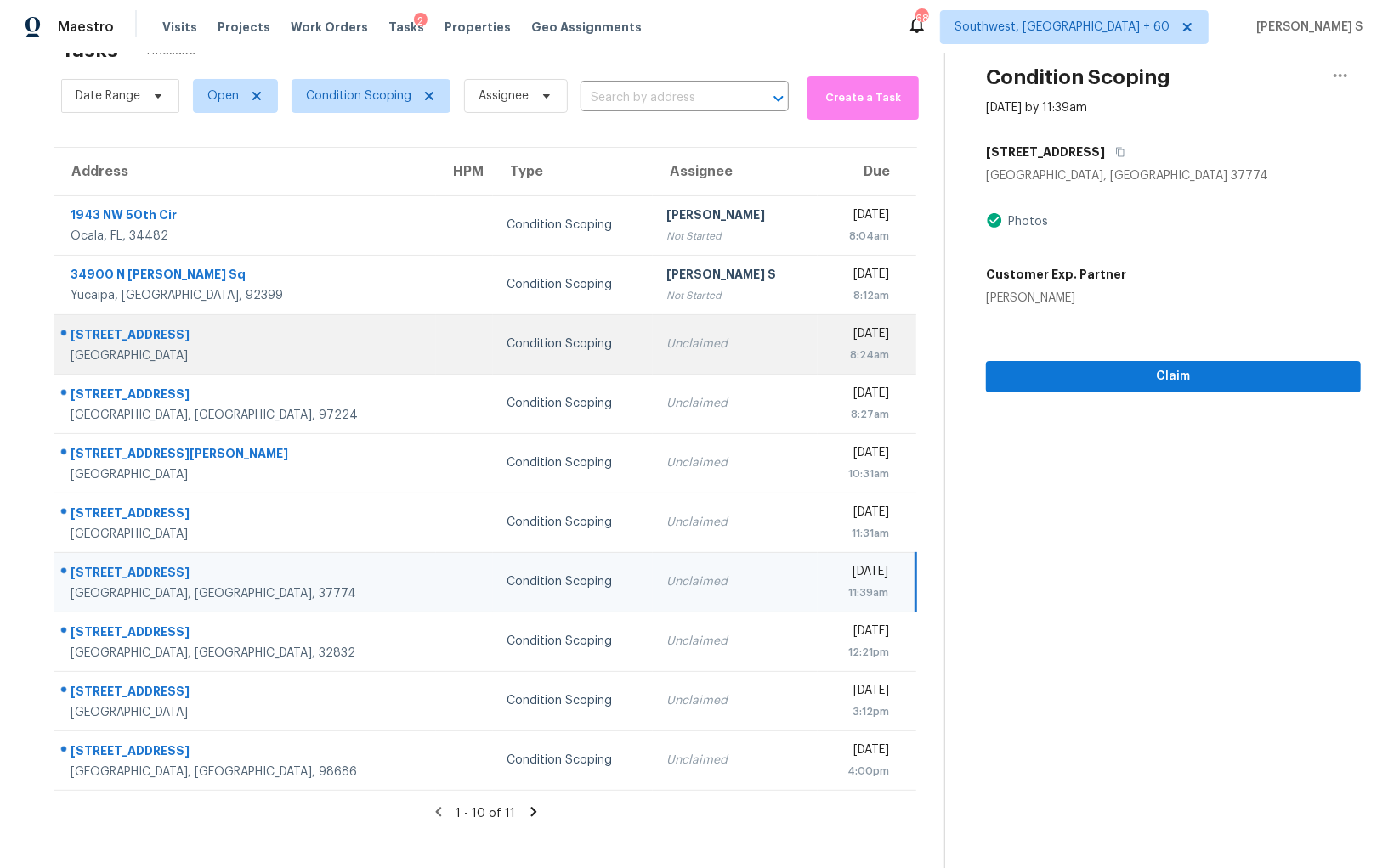
scroll to position [0, 0]
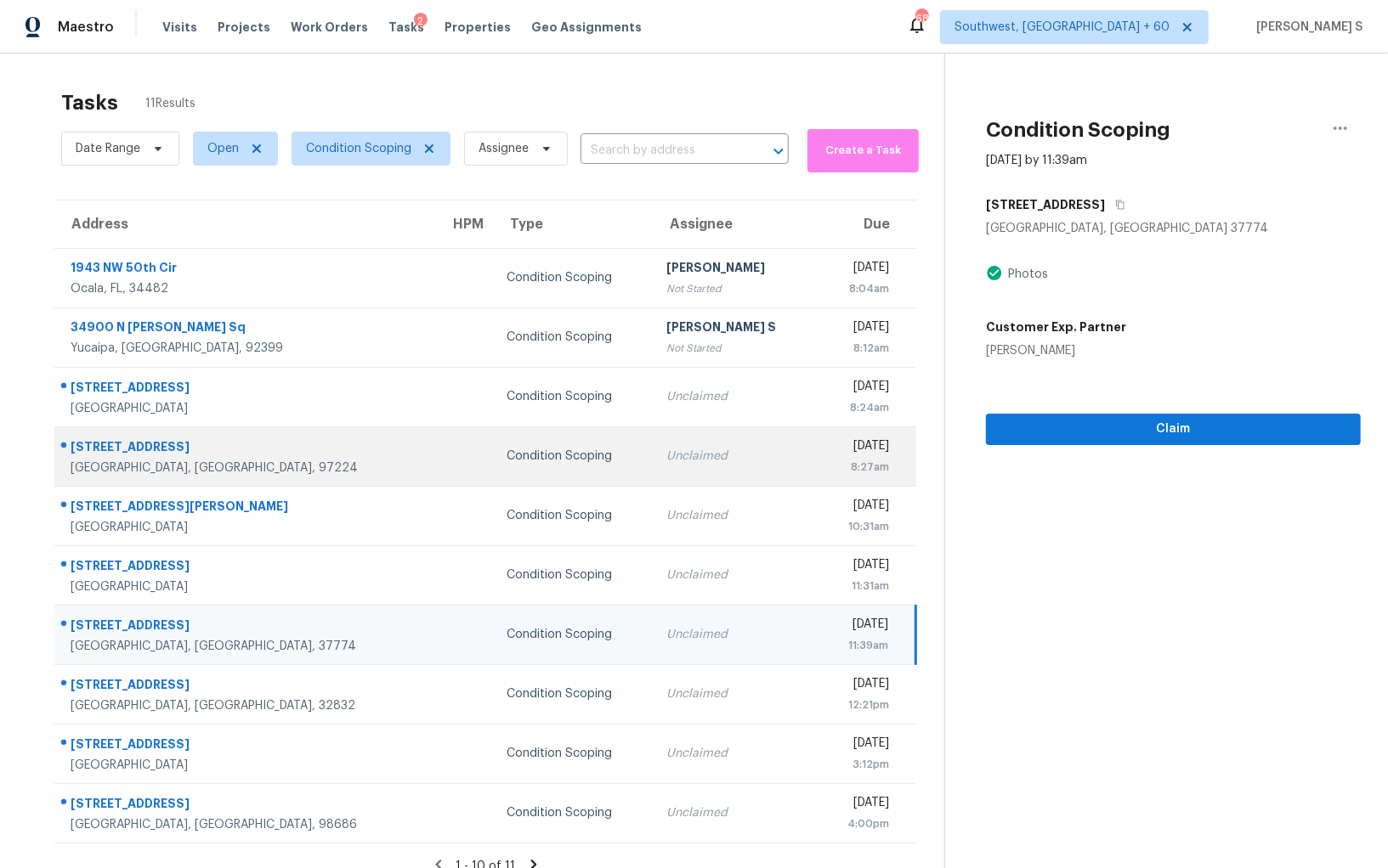
click at [703, 436] on td "Unclaimed" at bounding box center [735, 456] width 165 height 60
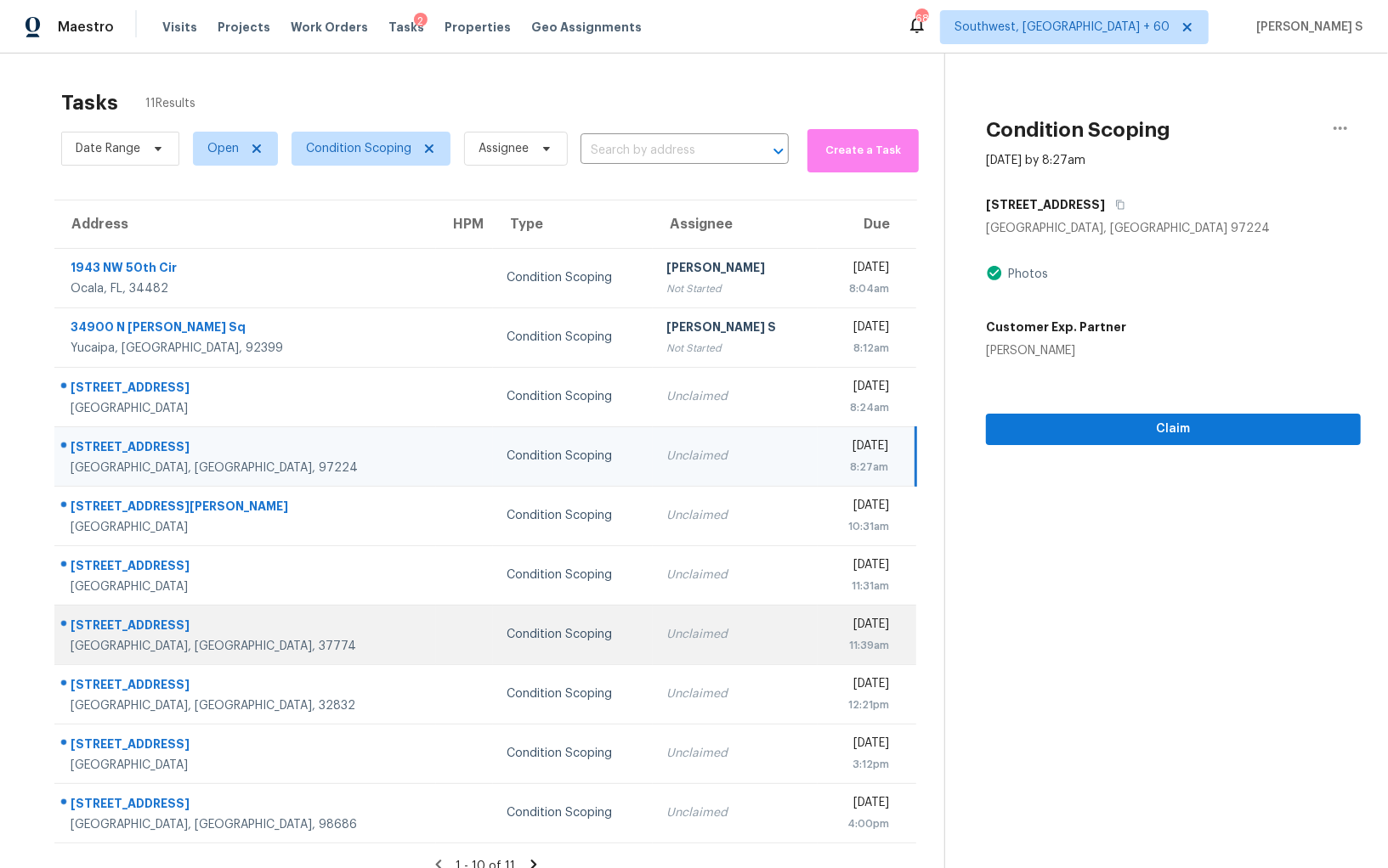
click at [271, 643] on div "Loudon, TN, 37774" at bounding box center [247, 646] width 352 height 17
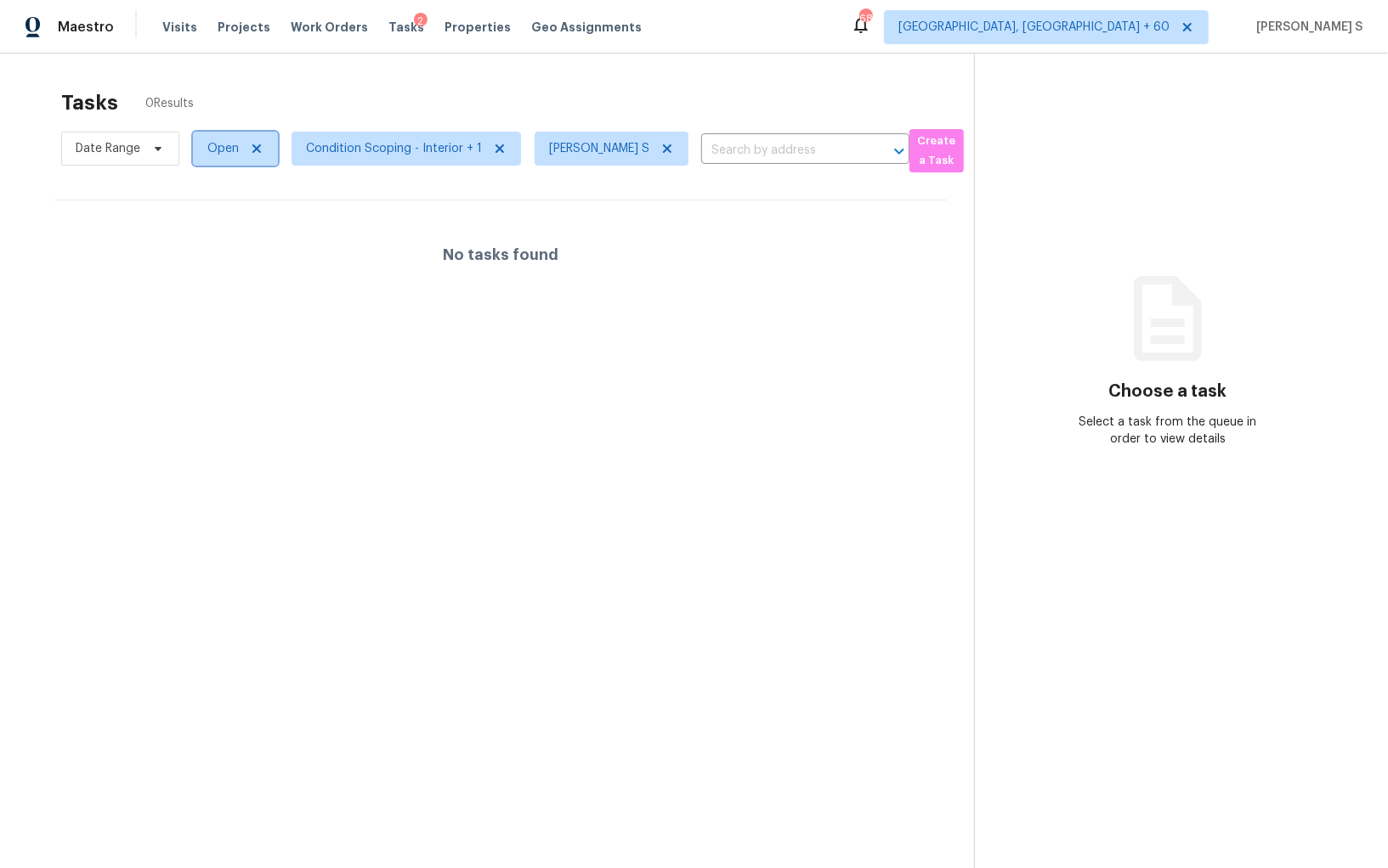
click at [213, 147] on span "Open" at bounding box center [223, 148] width 31 height 17
click at [253, 247] on label "Blocked" at bounding box center [235, 244] width 67 height 17
click at [213, 247] on input "Blocked" at bounding box center [207, 241] width 11 height 11
checkbox input "true"
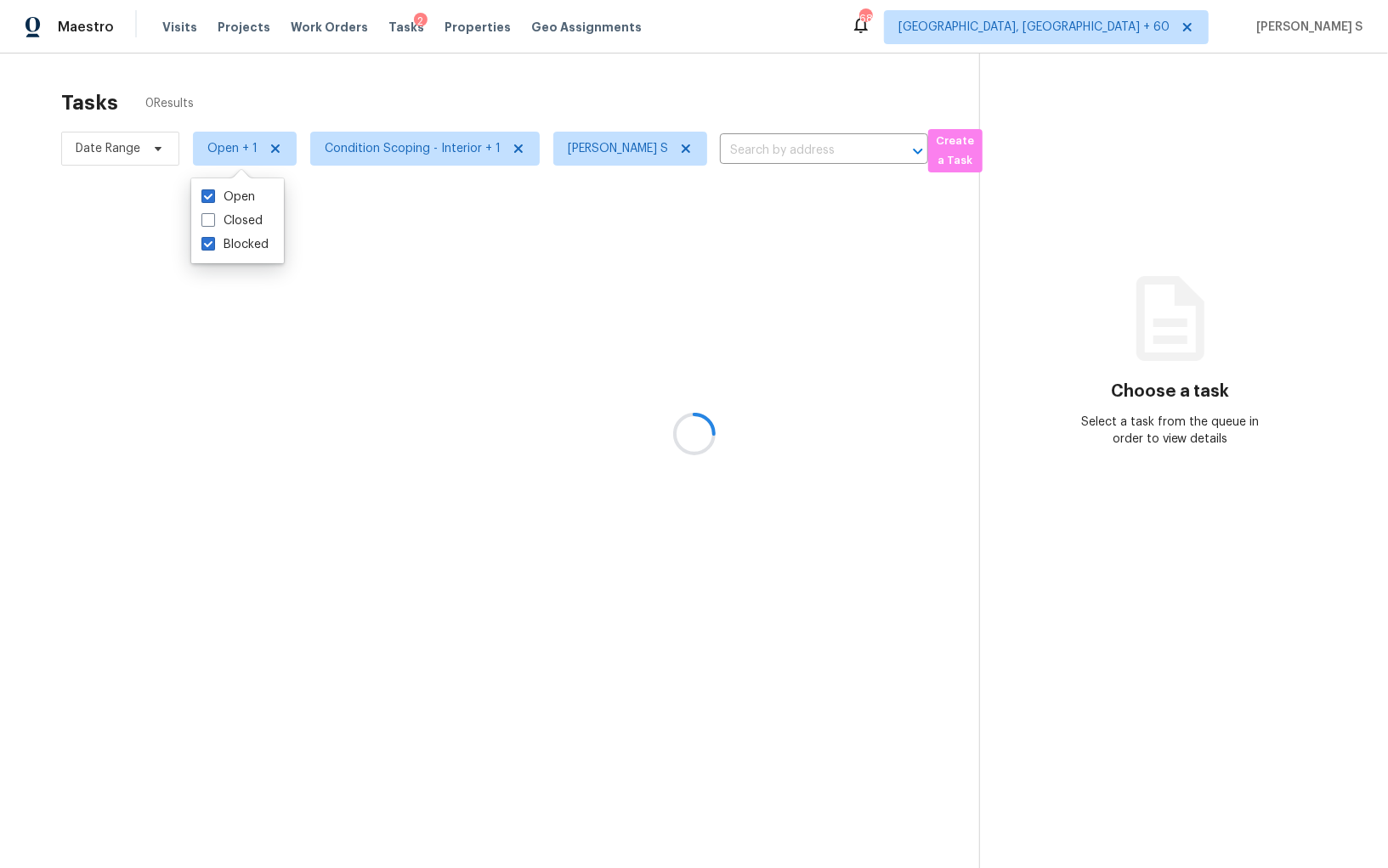
click at [537, 437] on div at bounding box center [694, 434] width 1388 height 868
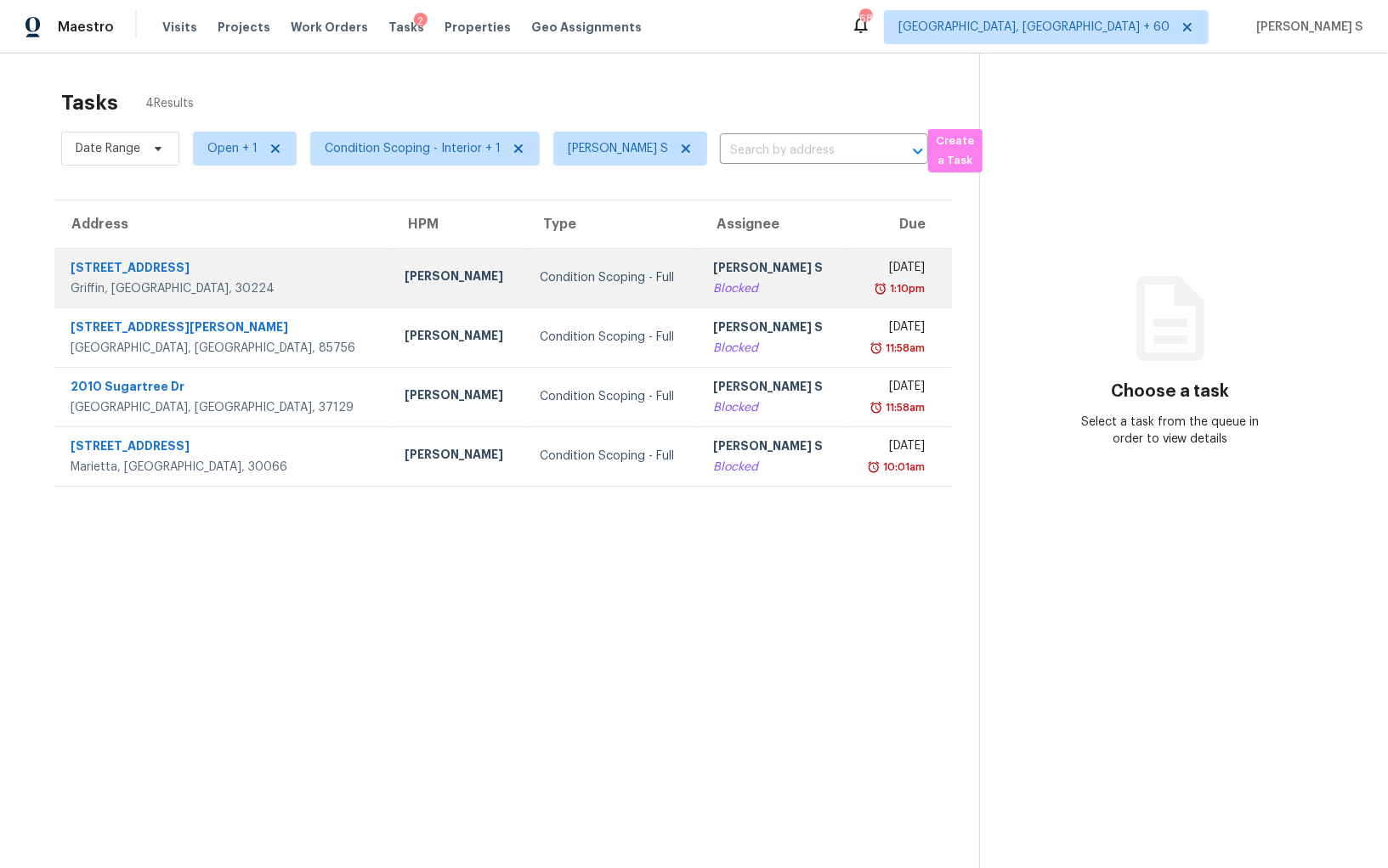
click at [713, 295] on div "Blocked" at bounding box center [773, 288] width 120 height 17
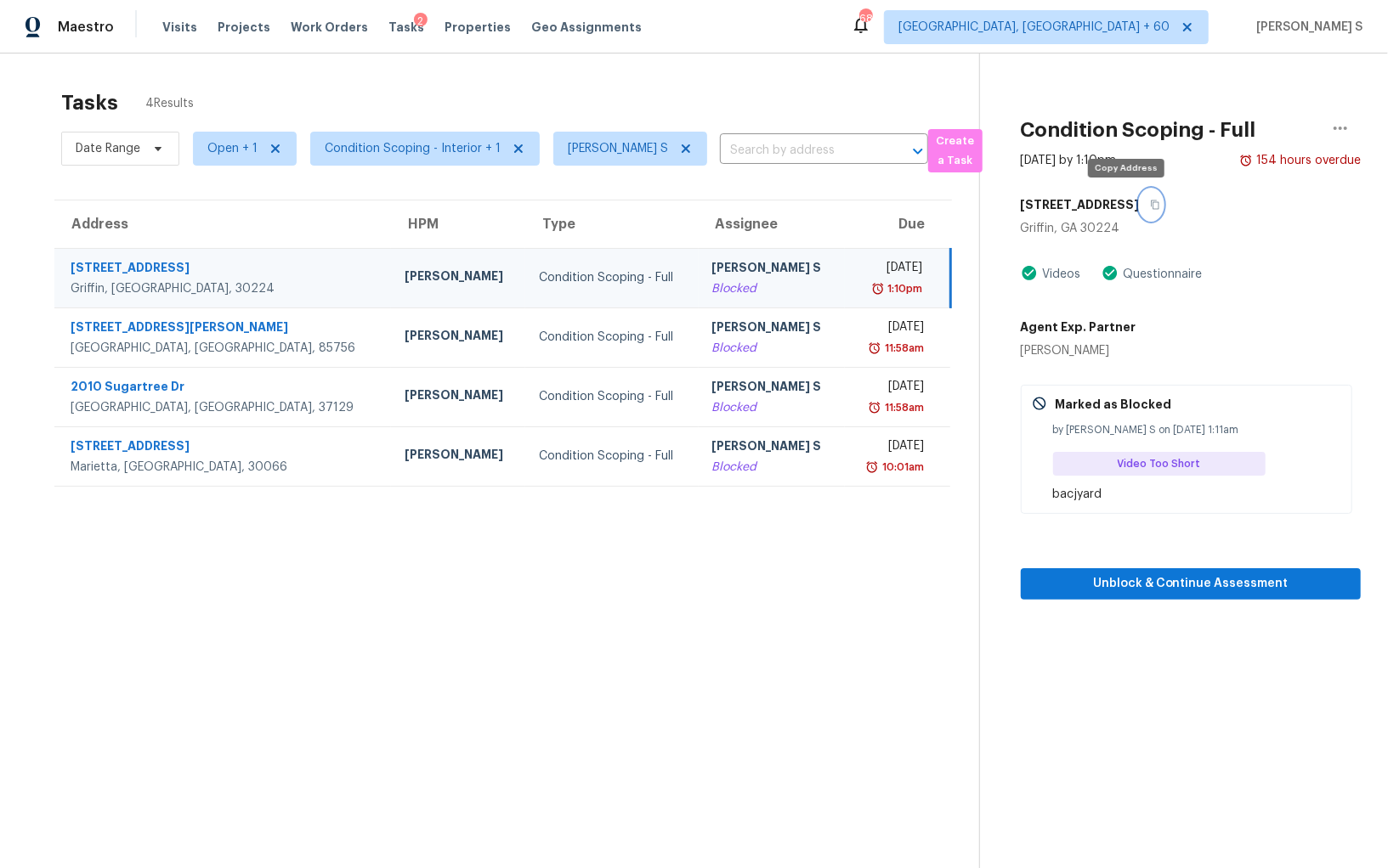
click at [1150, 204] on icon "button" at bounding box center [1155, 205] width 10 height 10
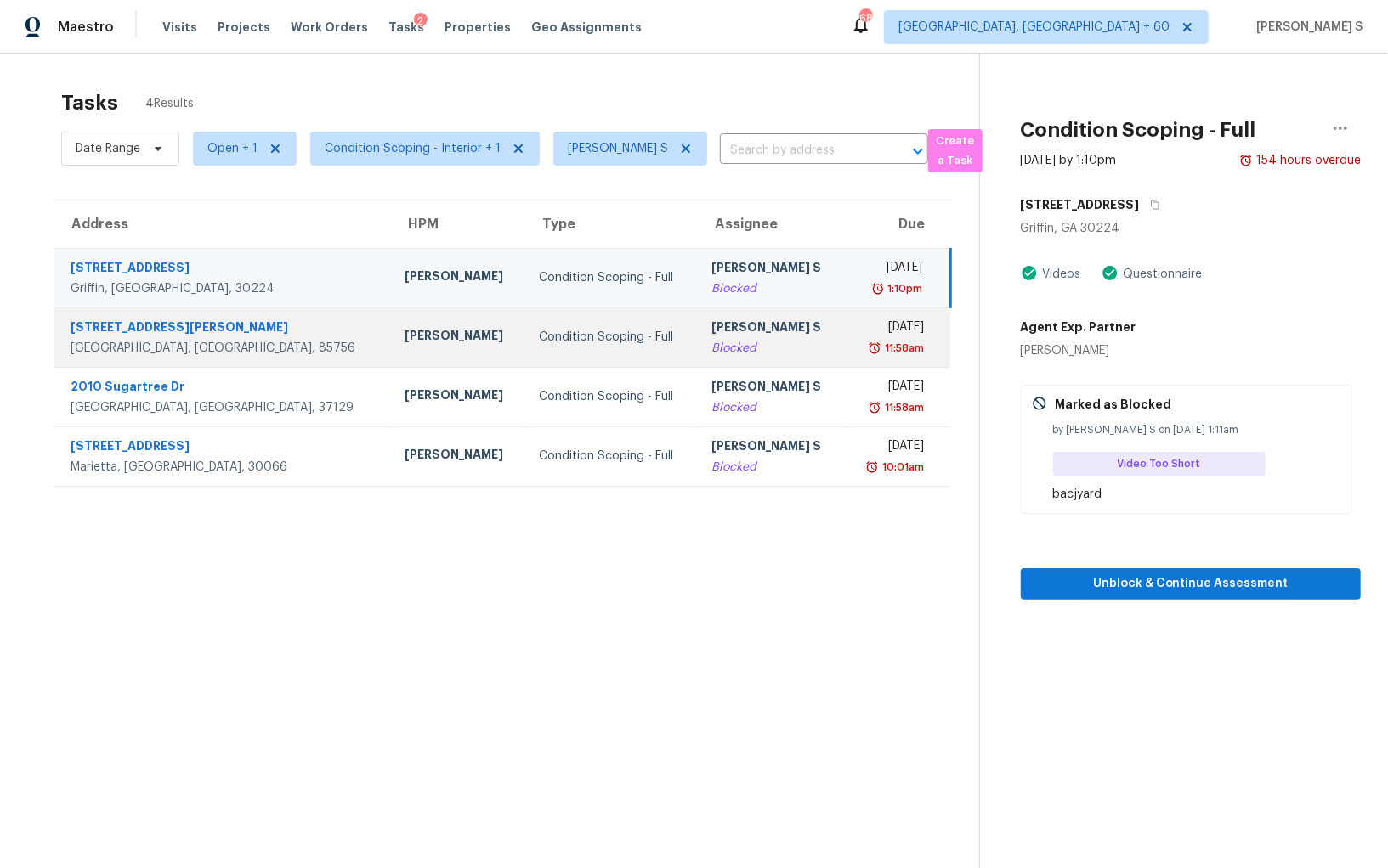
click at [730, 322] on div "[PERSON_NAME] S" at bounding box center [771, 329] width 119 height 21
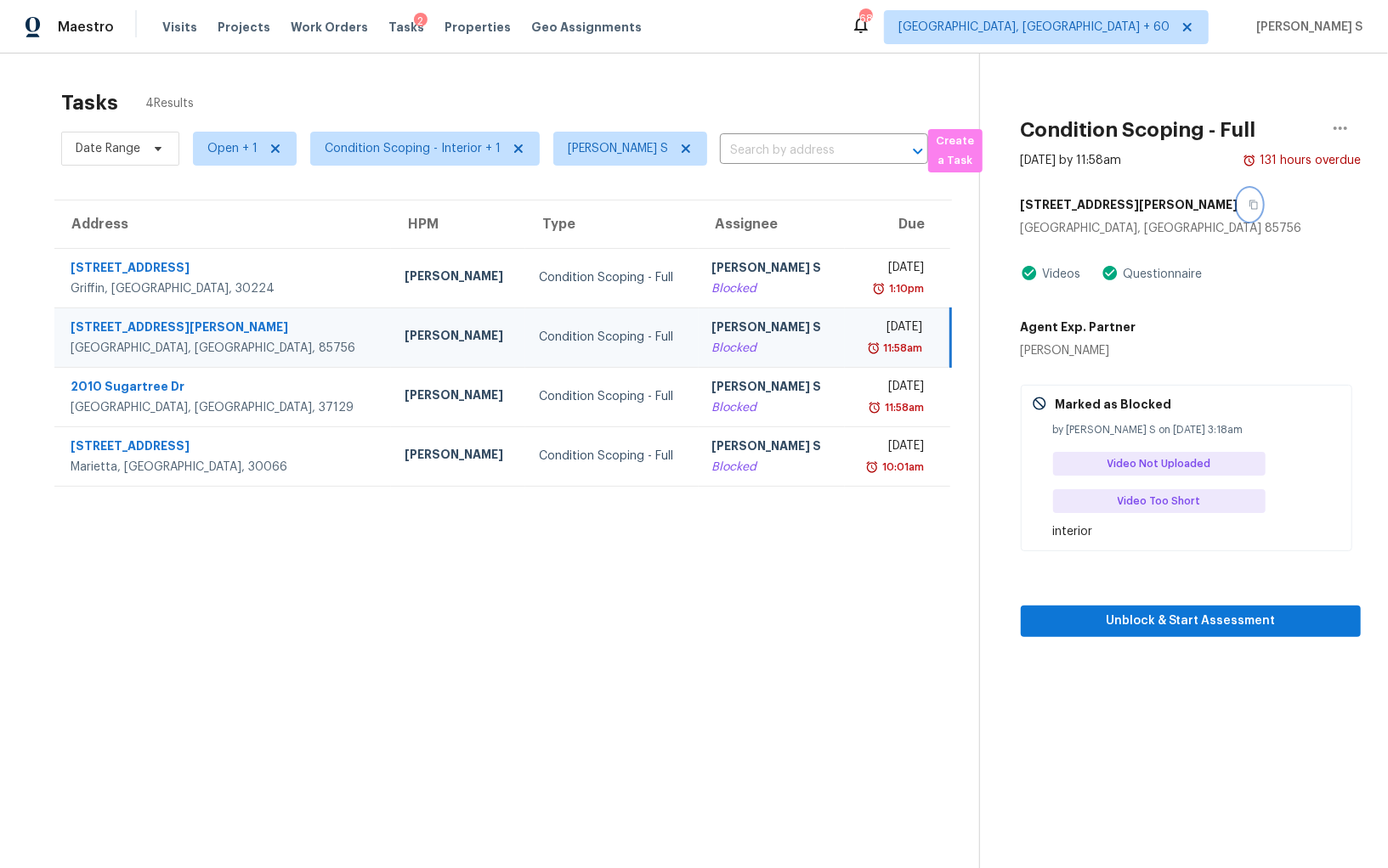
click at [1249, 207] on icon "button" at bounding box center [1253, 205] width 10 height 10
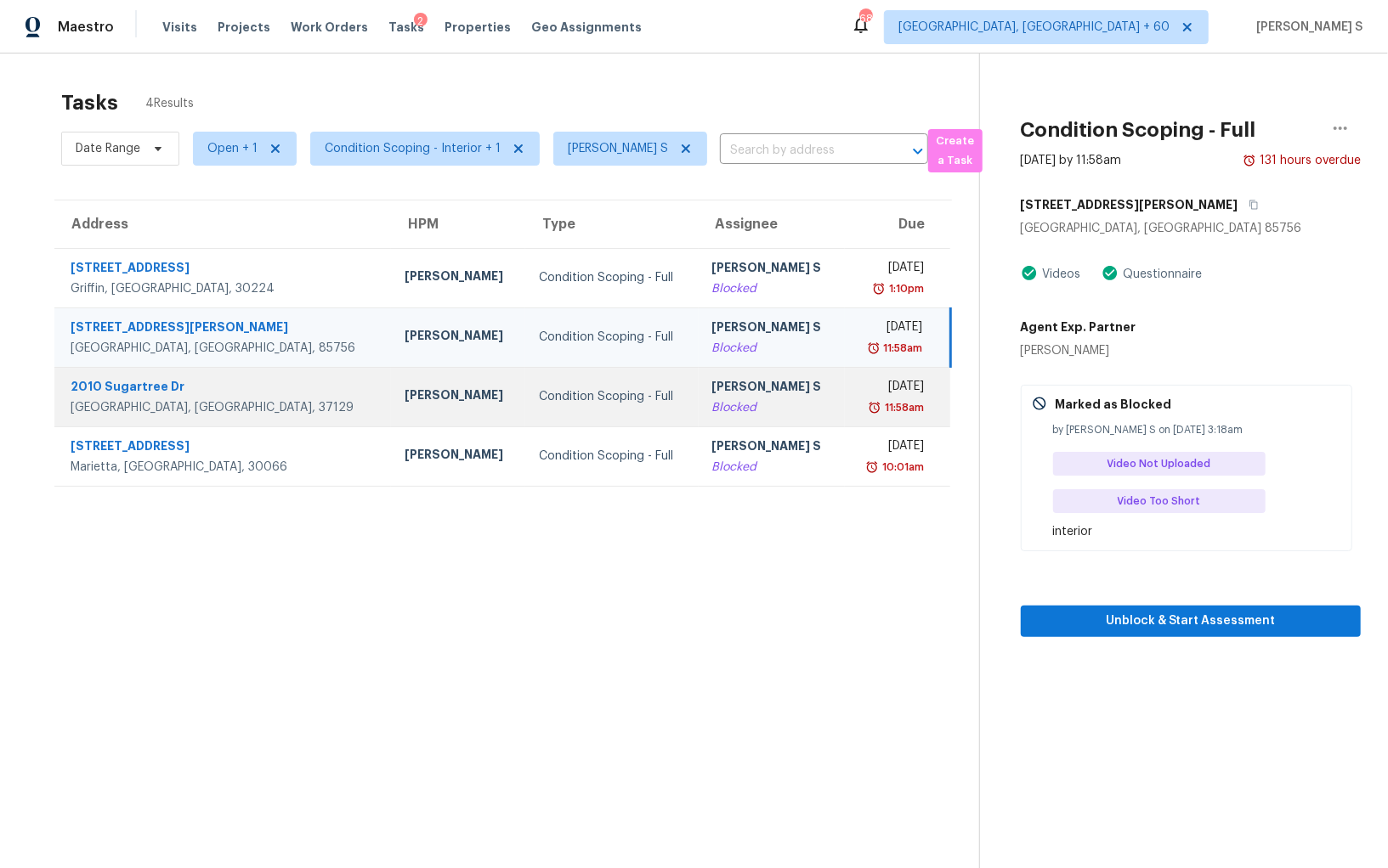
click at [712, 406] on div "Blocked" at bounding box center [771, 407] width 119 height 17
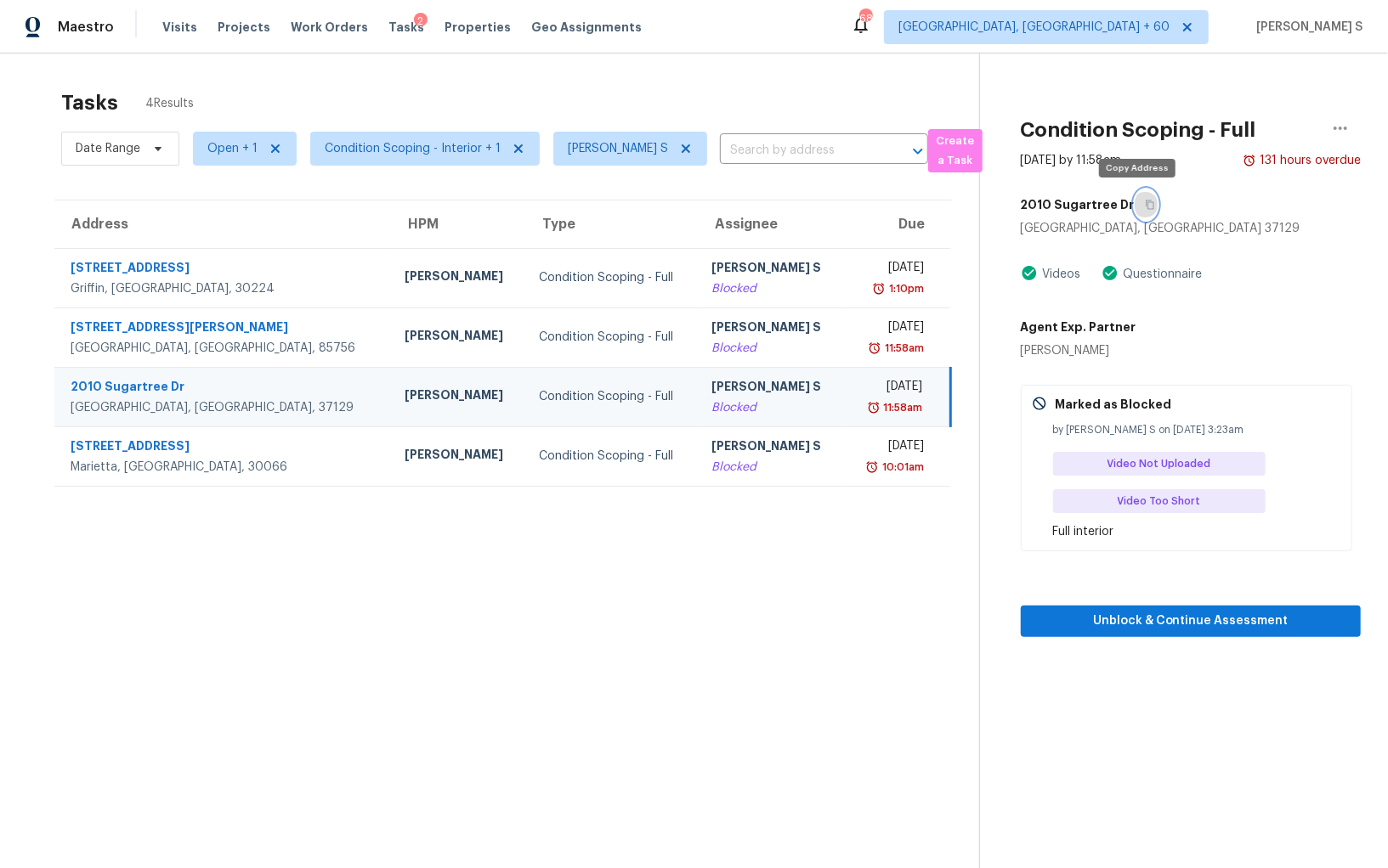
click at [1146, 201] on icon "button" at bounding box center [1149, 205] width 8 height 9
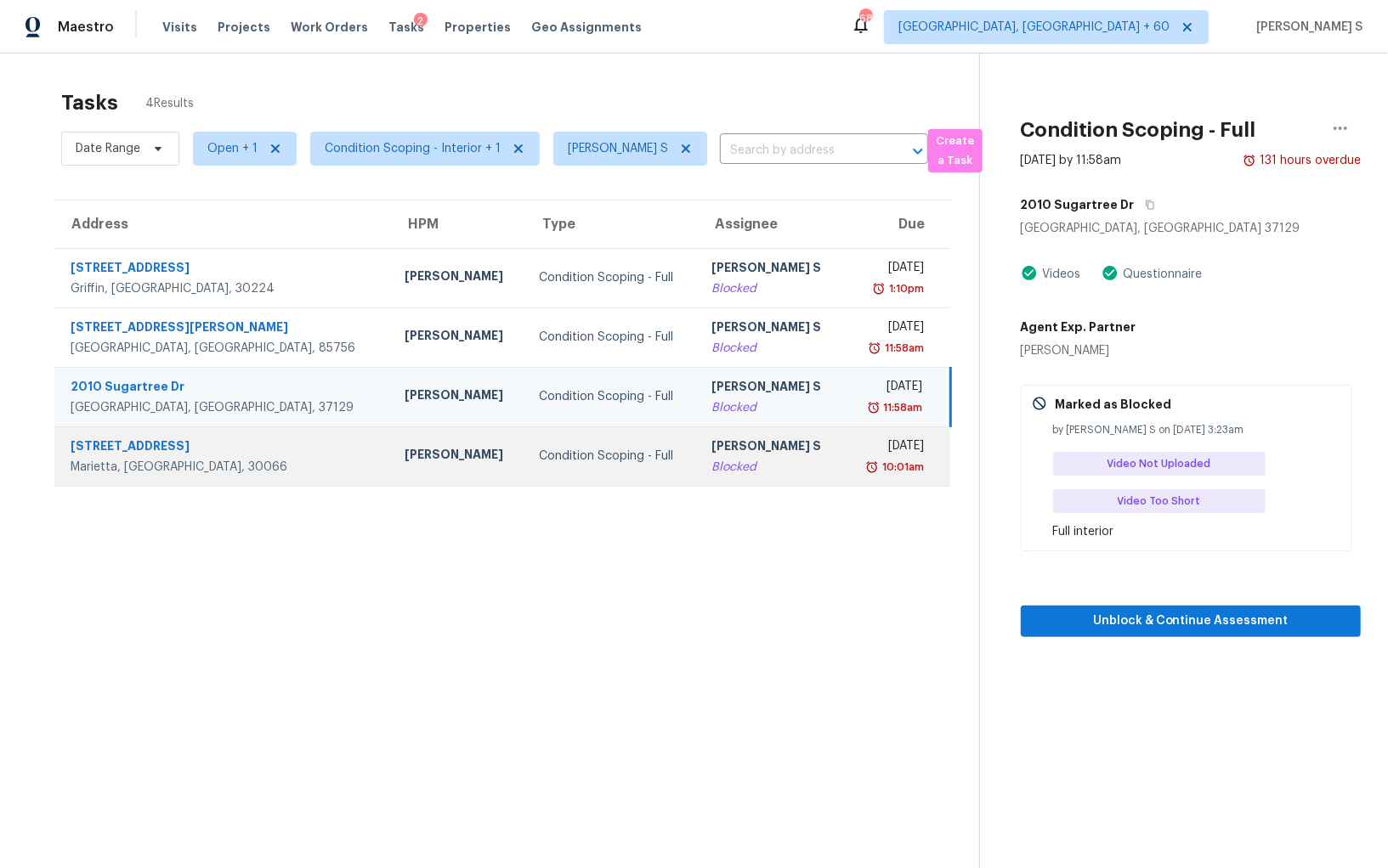
click at [845, 430] on td "[DATE] 10:01am" at bounding box center [898, 456] width 105 height 60
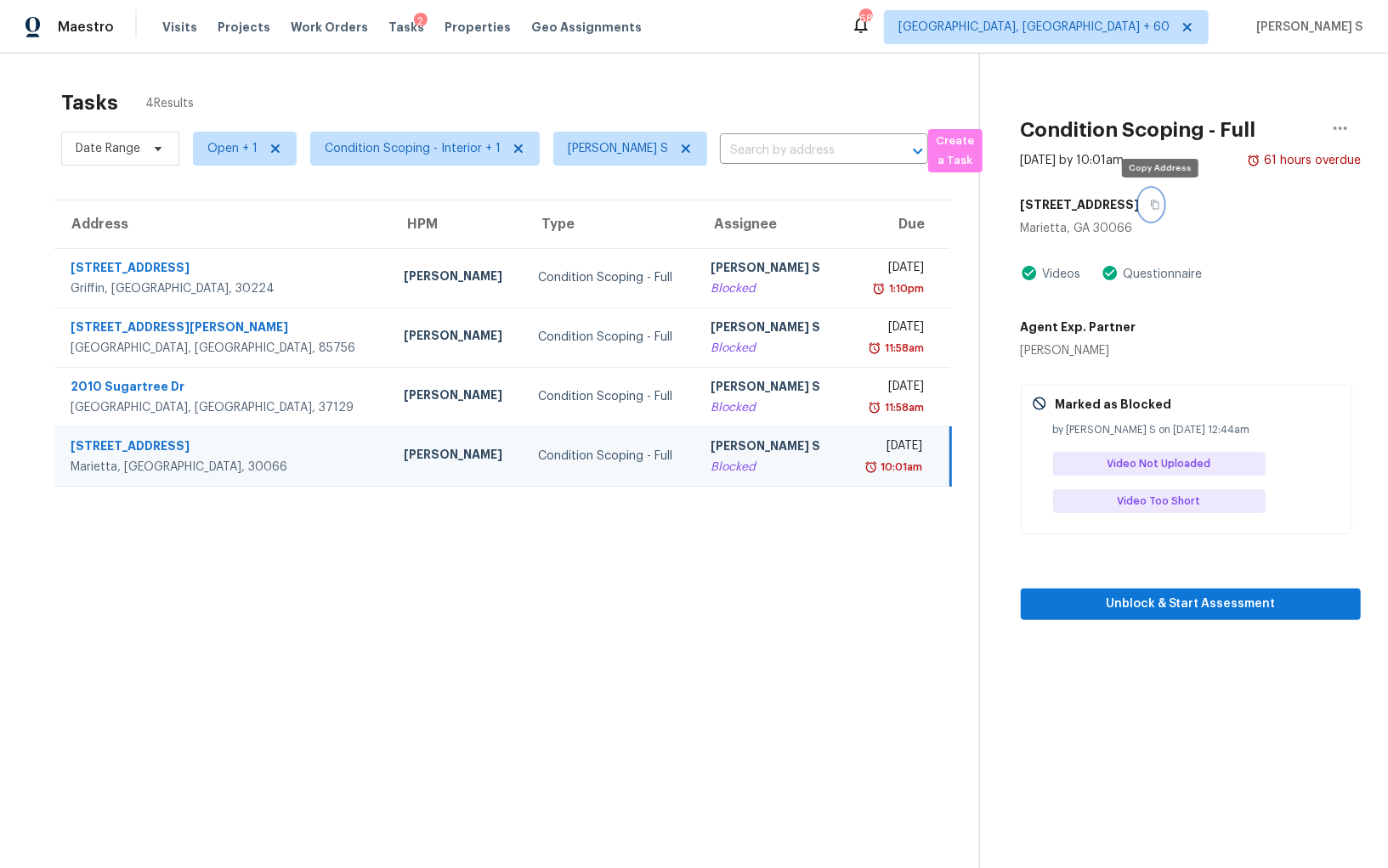
click at [1159, 201] on icon "button" at bounding box center [1155, 205] width 8 height 9
click at [755, 443] on td "[PERSON_NAME] S Blocked" at bounding box center [770, 456] width 147 height 60
click at [855, 479] on td "[DATE] 10:01am" at bounding box center [897, 456] width 107 height 60
click at [856, 463] on div "10:01am" at bounding box center [888, 467] width 65 height 17
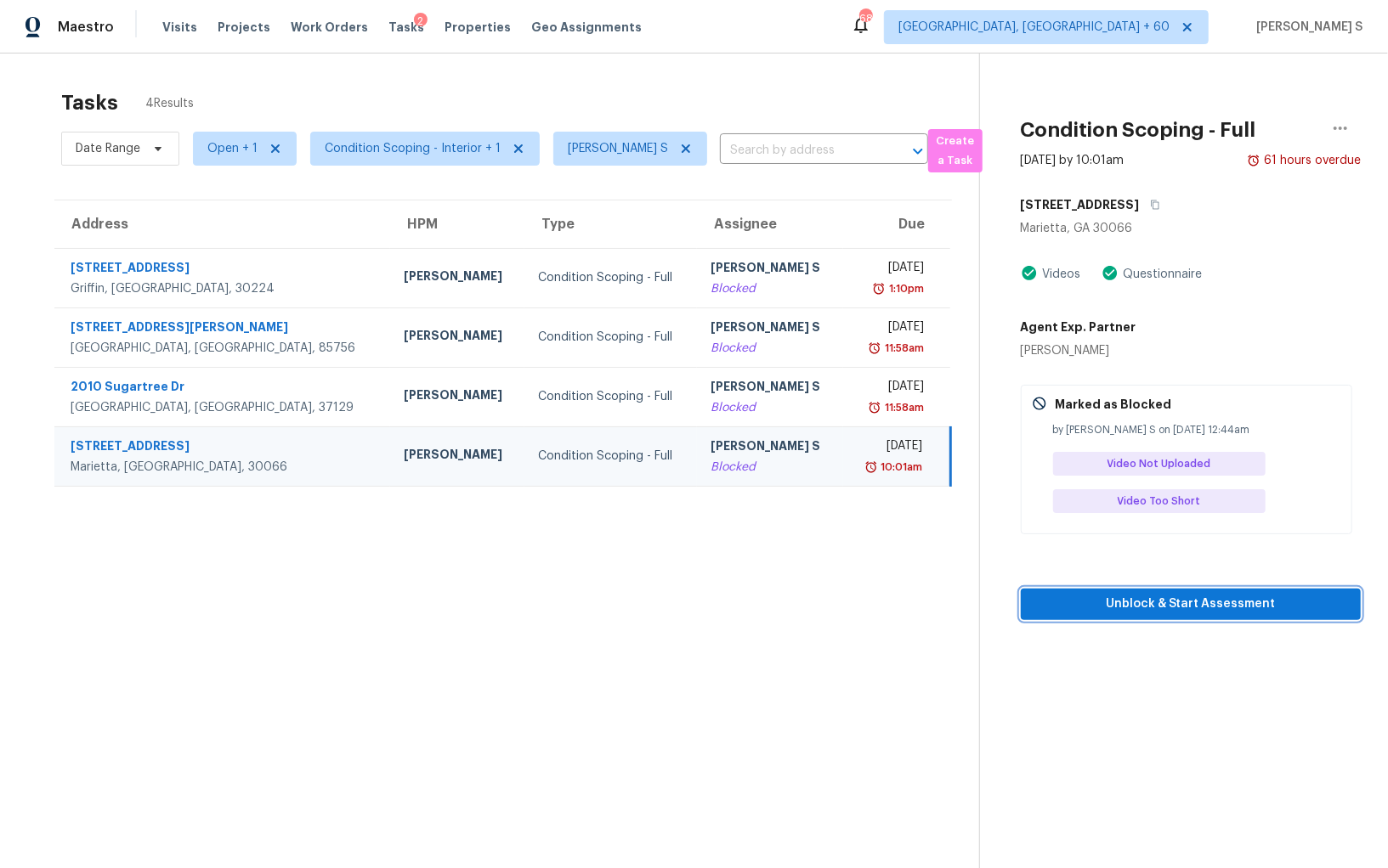
click at [1174, 611] on span "Unblock & Start Assessment" at bounding box center [1190, 604] width 312 height 21
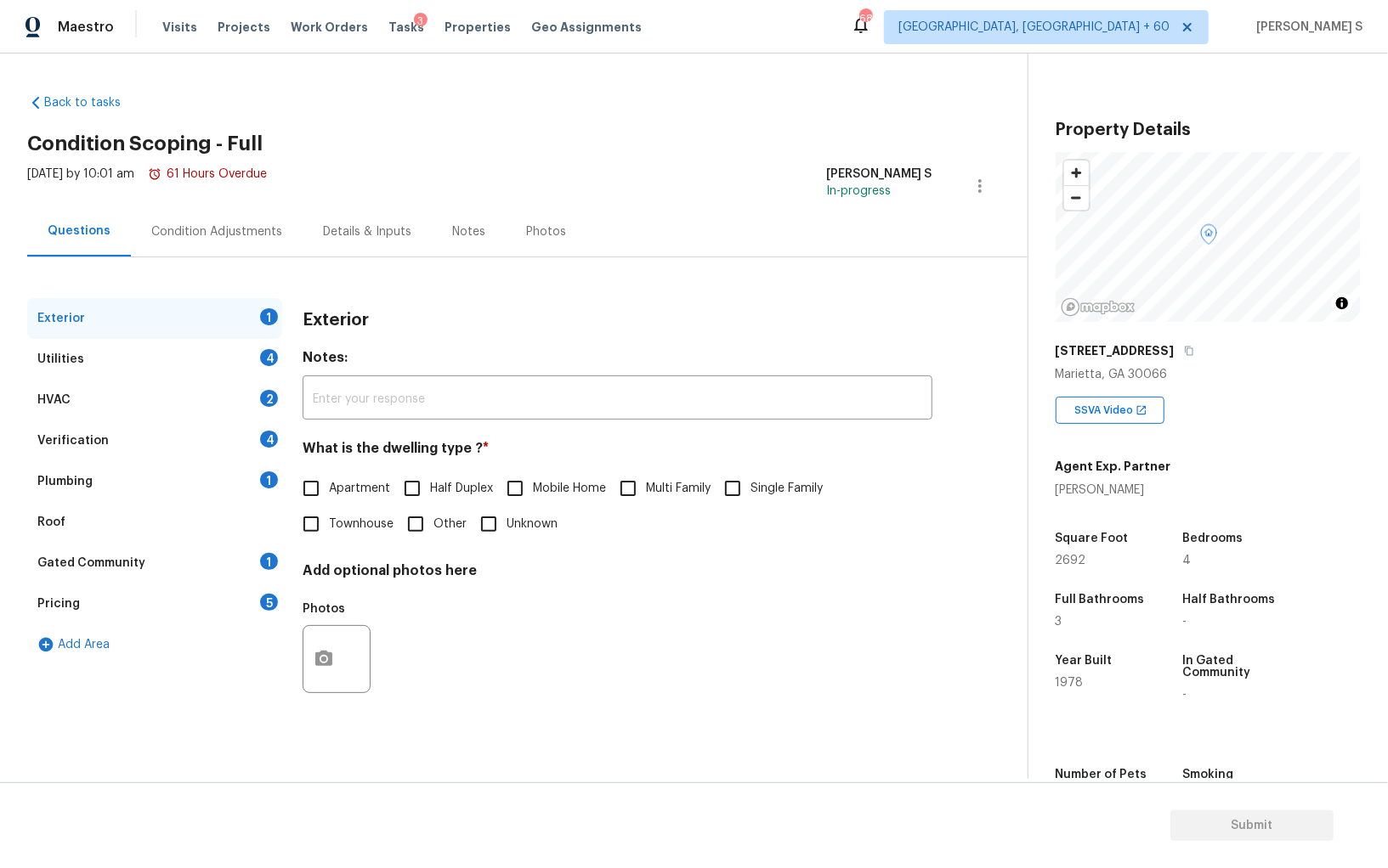
click at [259, 404] on div "HVAC 2" at bounding box center [155, 400] width 255 height 41
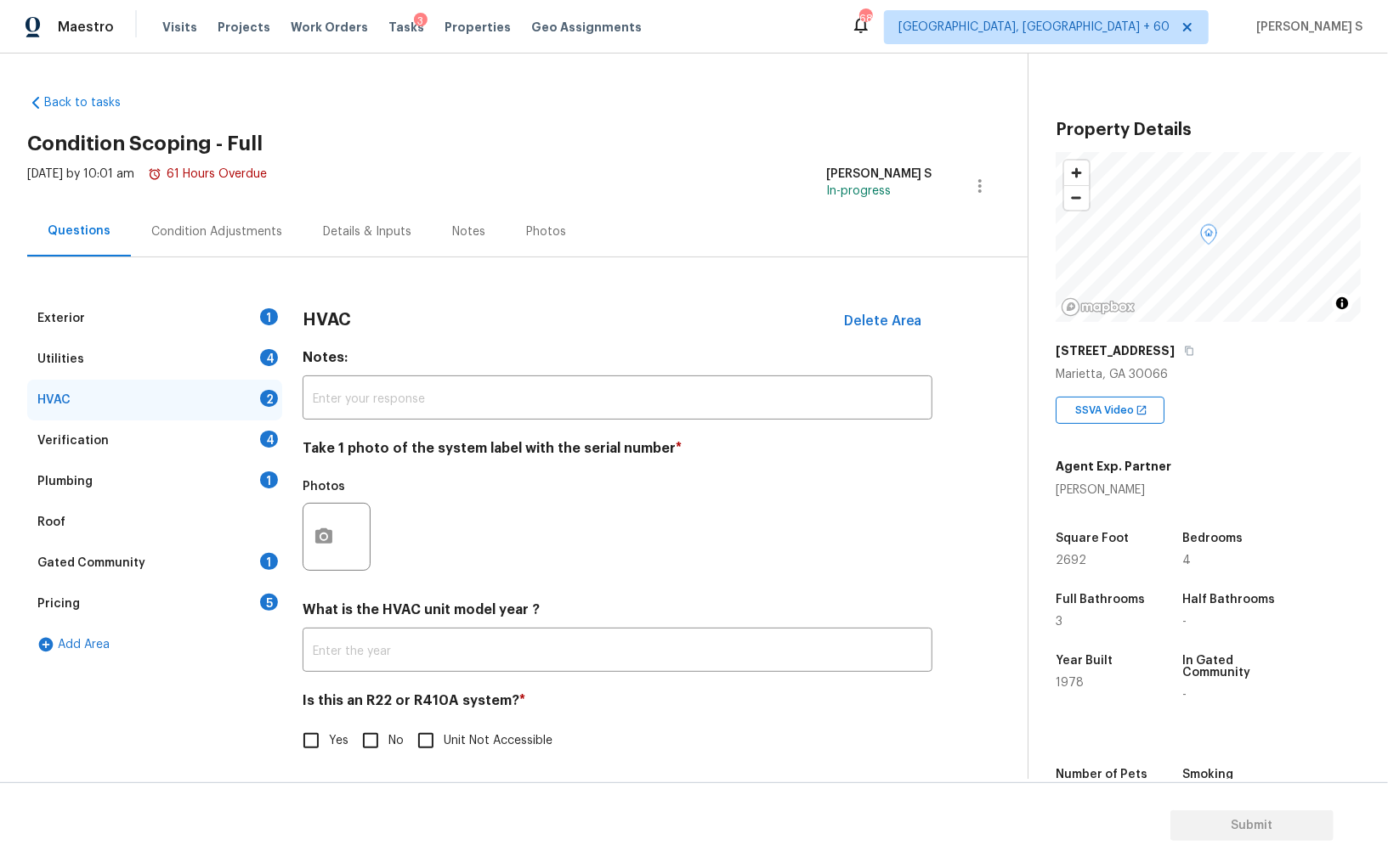
scroll to position [102, 0]
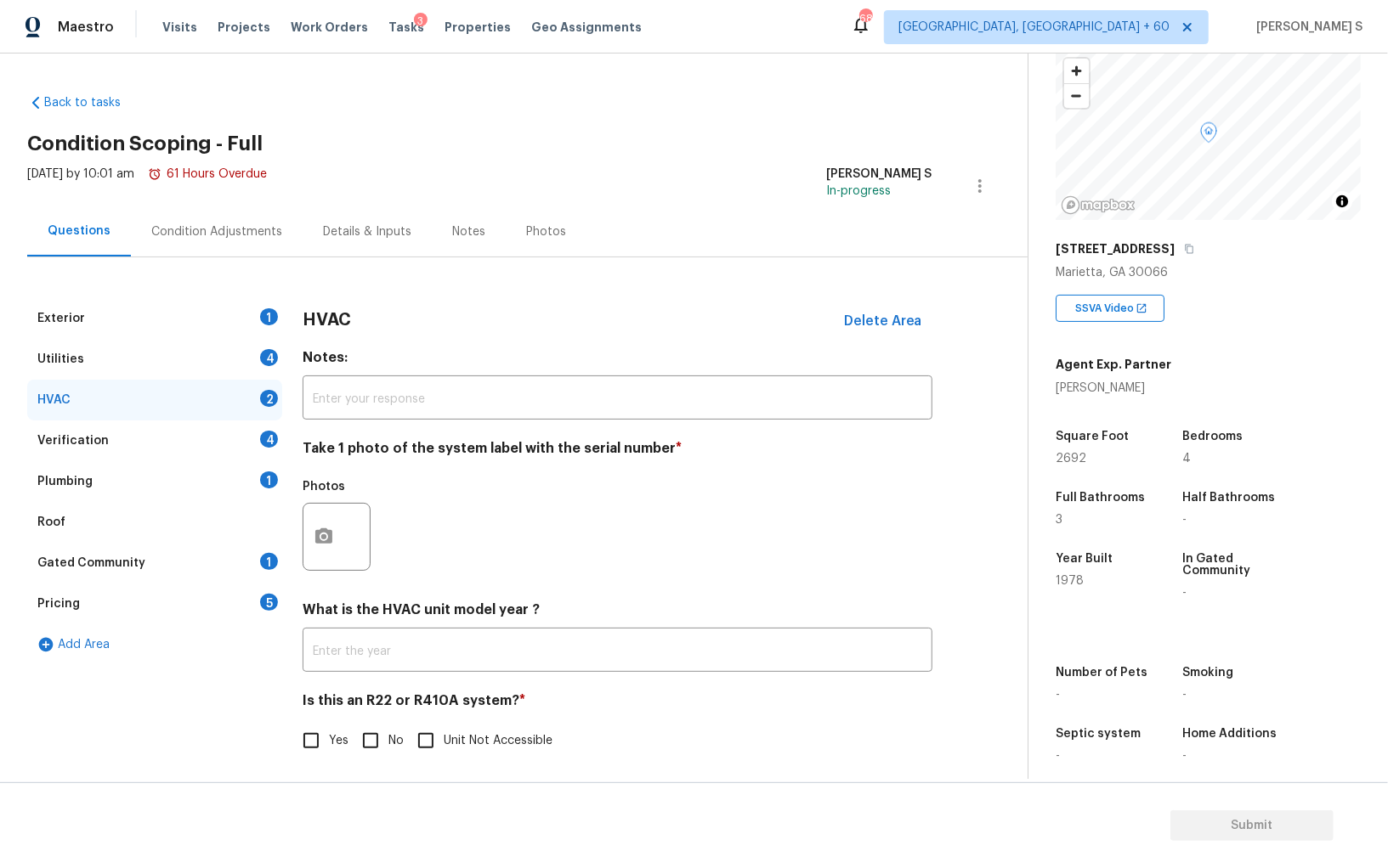
click at [149, 603] on div "Pricing 5" at bounding box center [155, 604] width 255 height 41
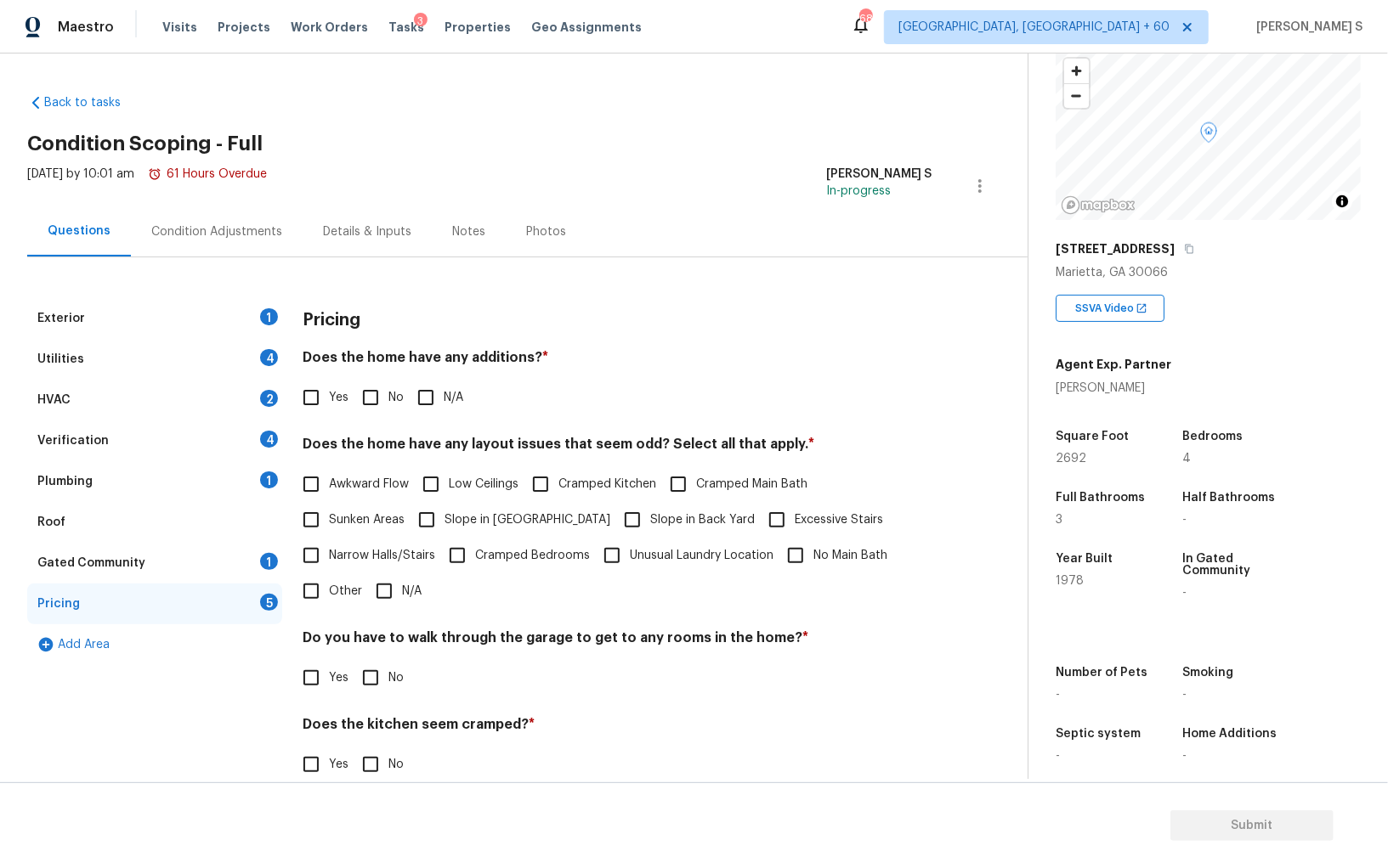
scroll to position [114, 0]
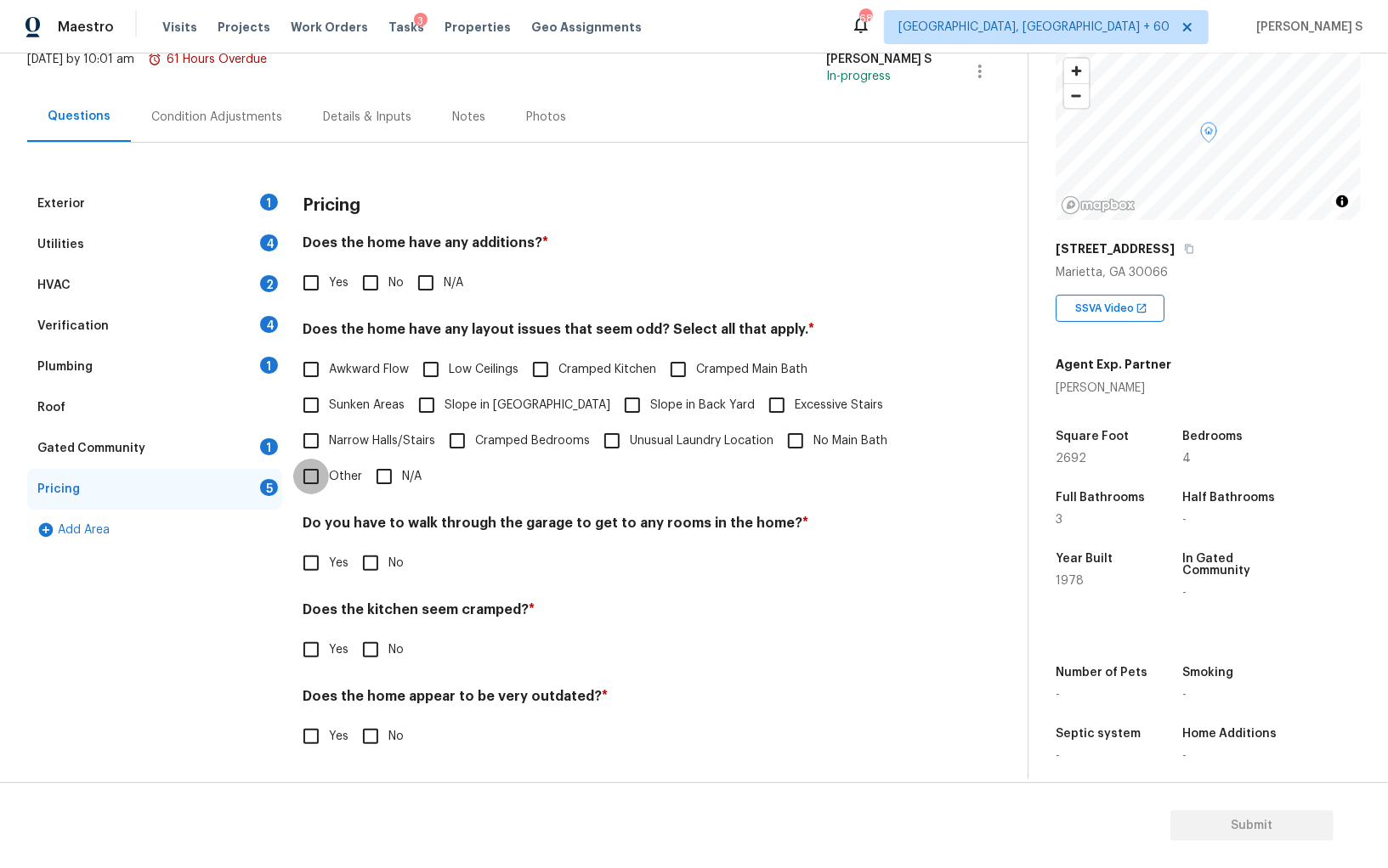
click at [324, 477] on input "Other" at bounding box center [311, 476] width 36 height 36
checkbox input "true"
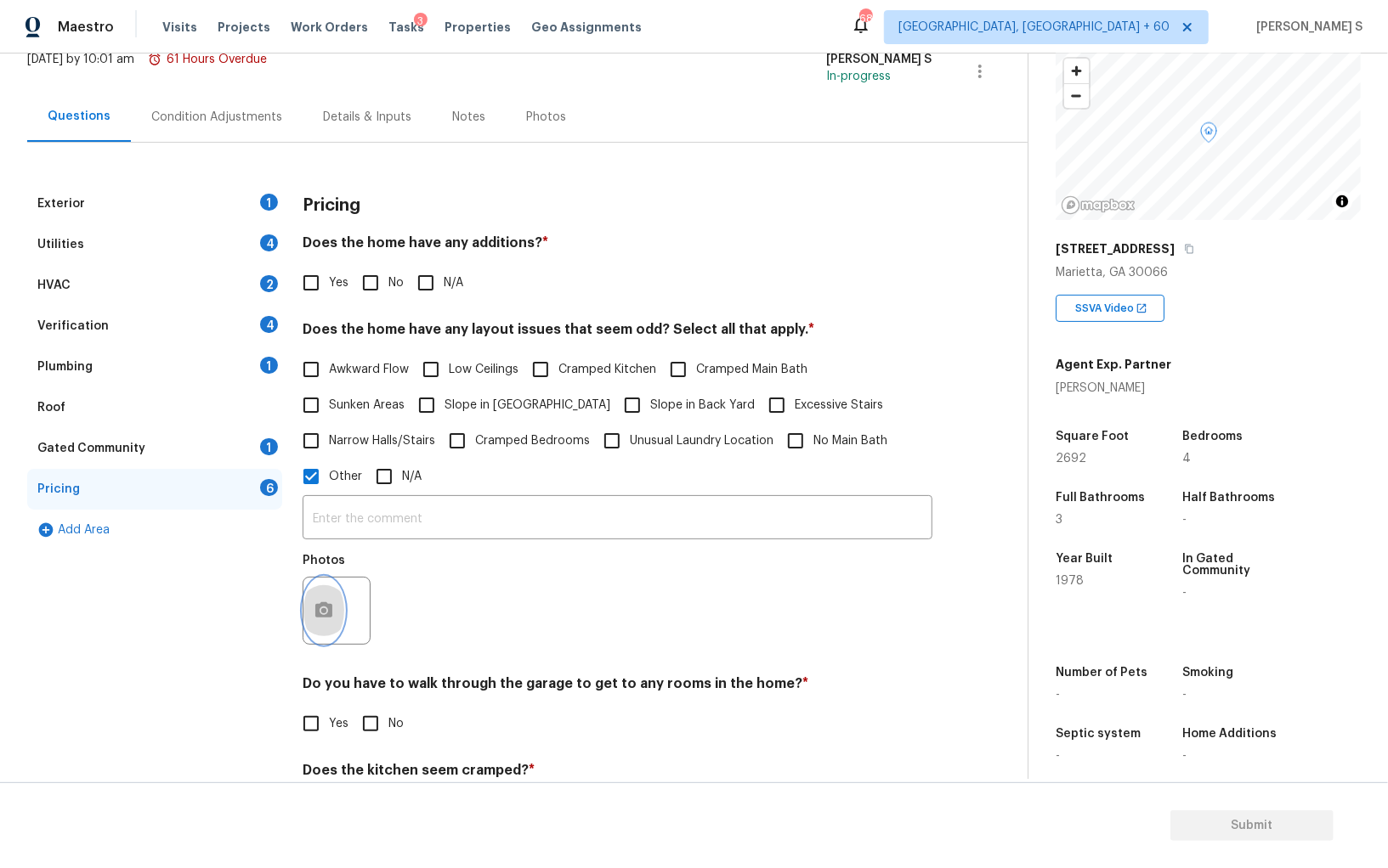
click at [310, 610] on button "button" at bounding box center [323, 611] width 41 height 66
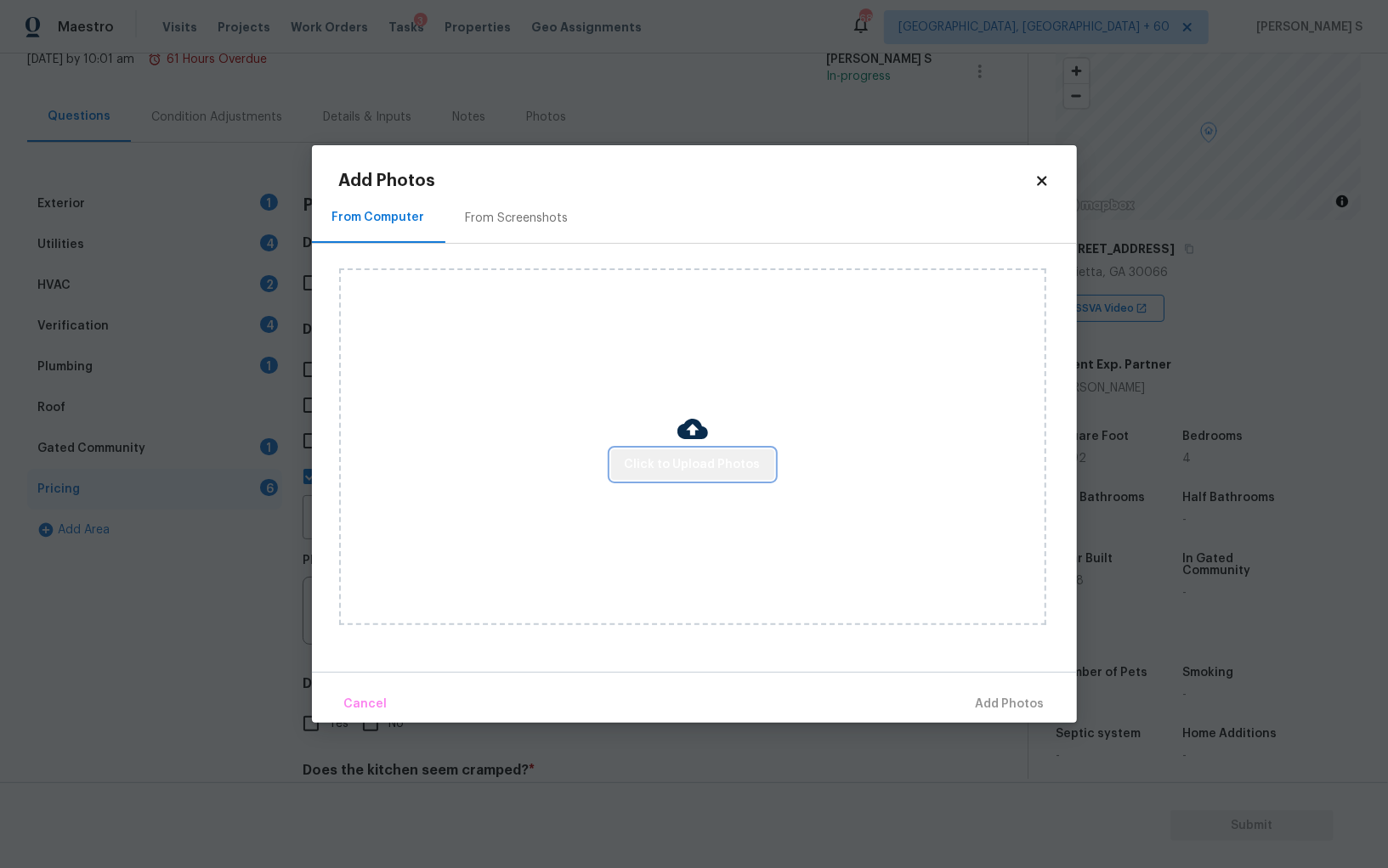
click at [709, 466] on span "Click to Upload Photos" at bounding box center [693, 464] width 136 height 21
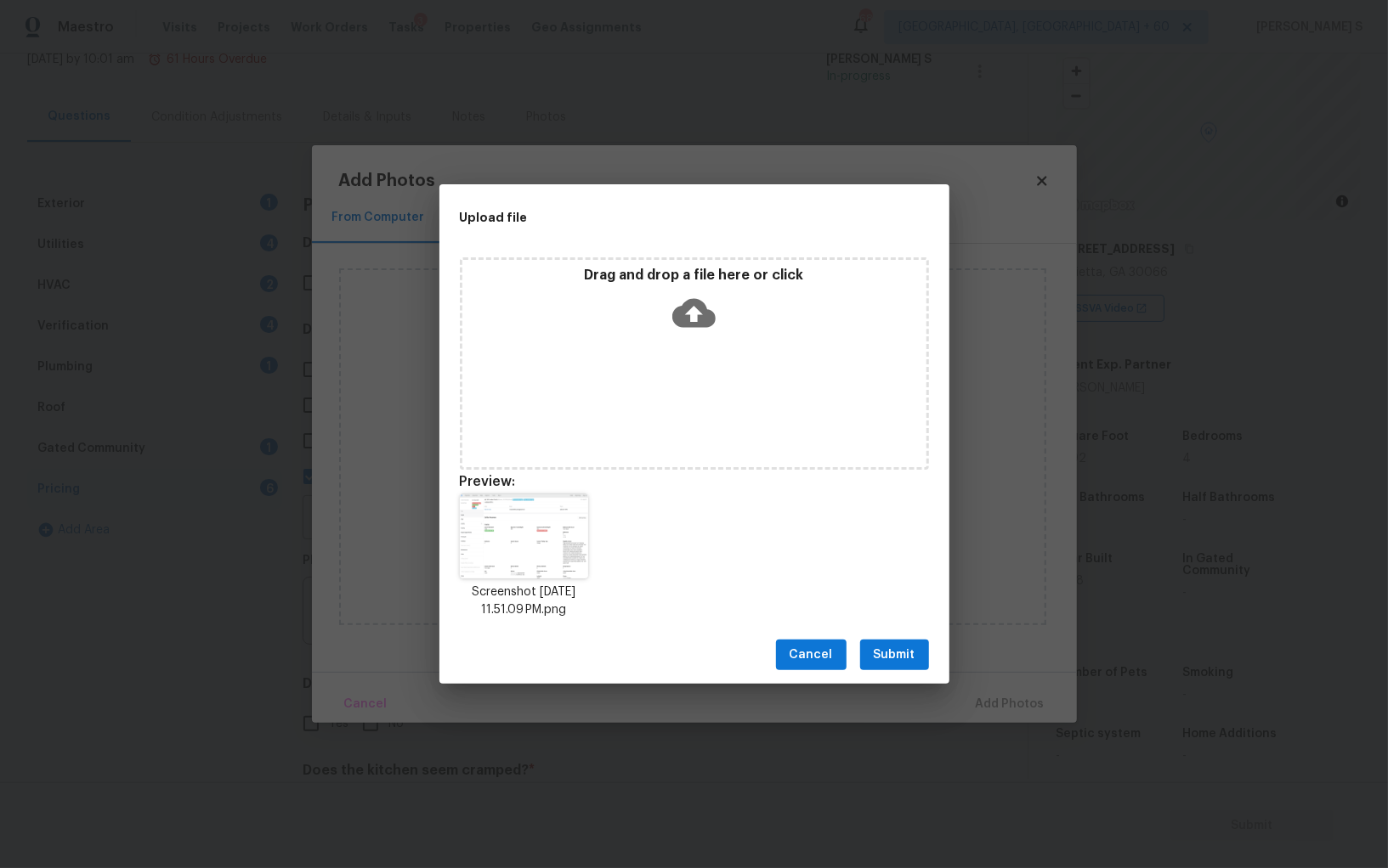
click at [875, 654] on span "Submit" at bounding box center [894, 655] width 41 height 21
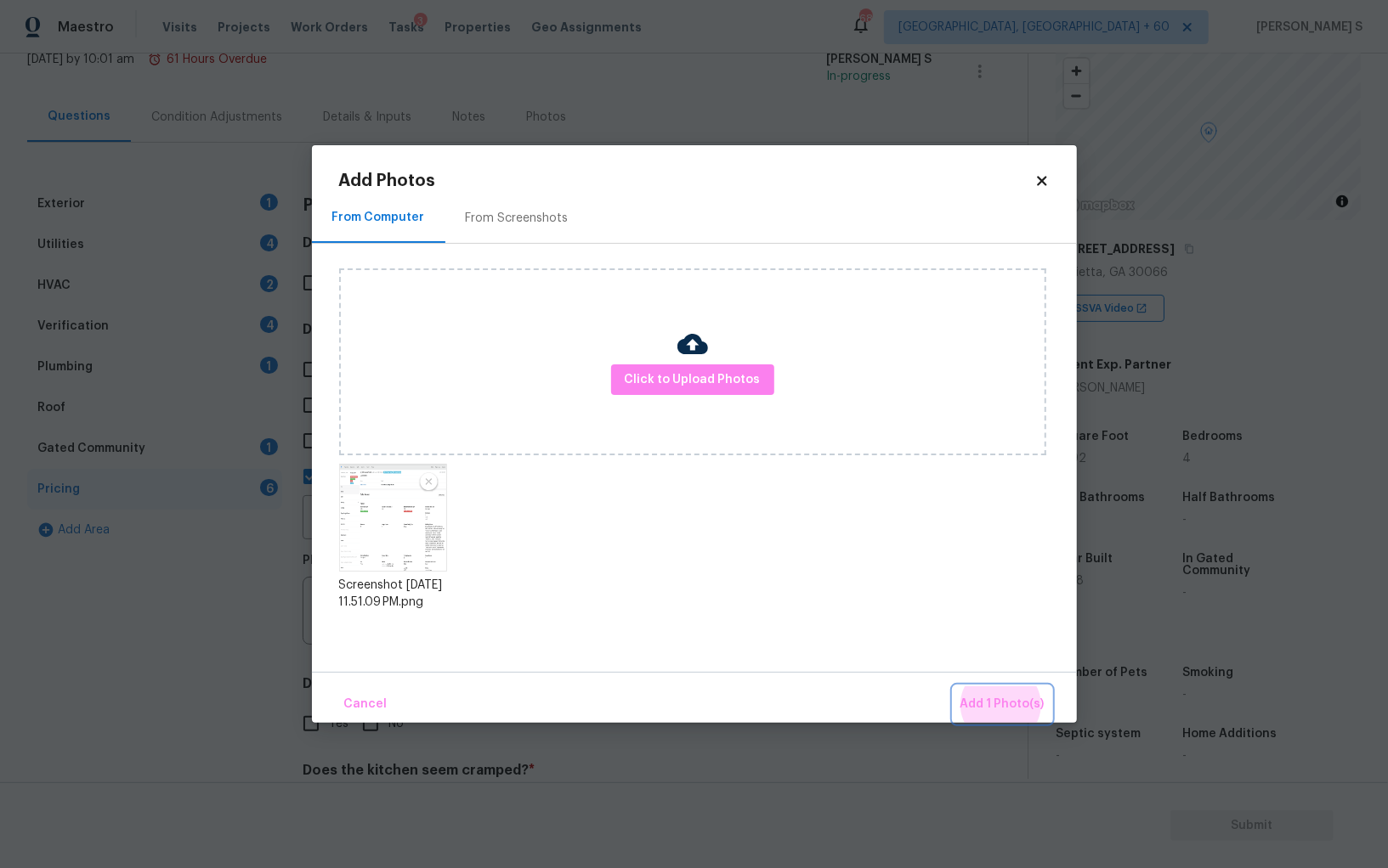
click at [954, 686] on button "Add 1 Photo(s)" at bounding box center [1003, 705] width 98 height 37
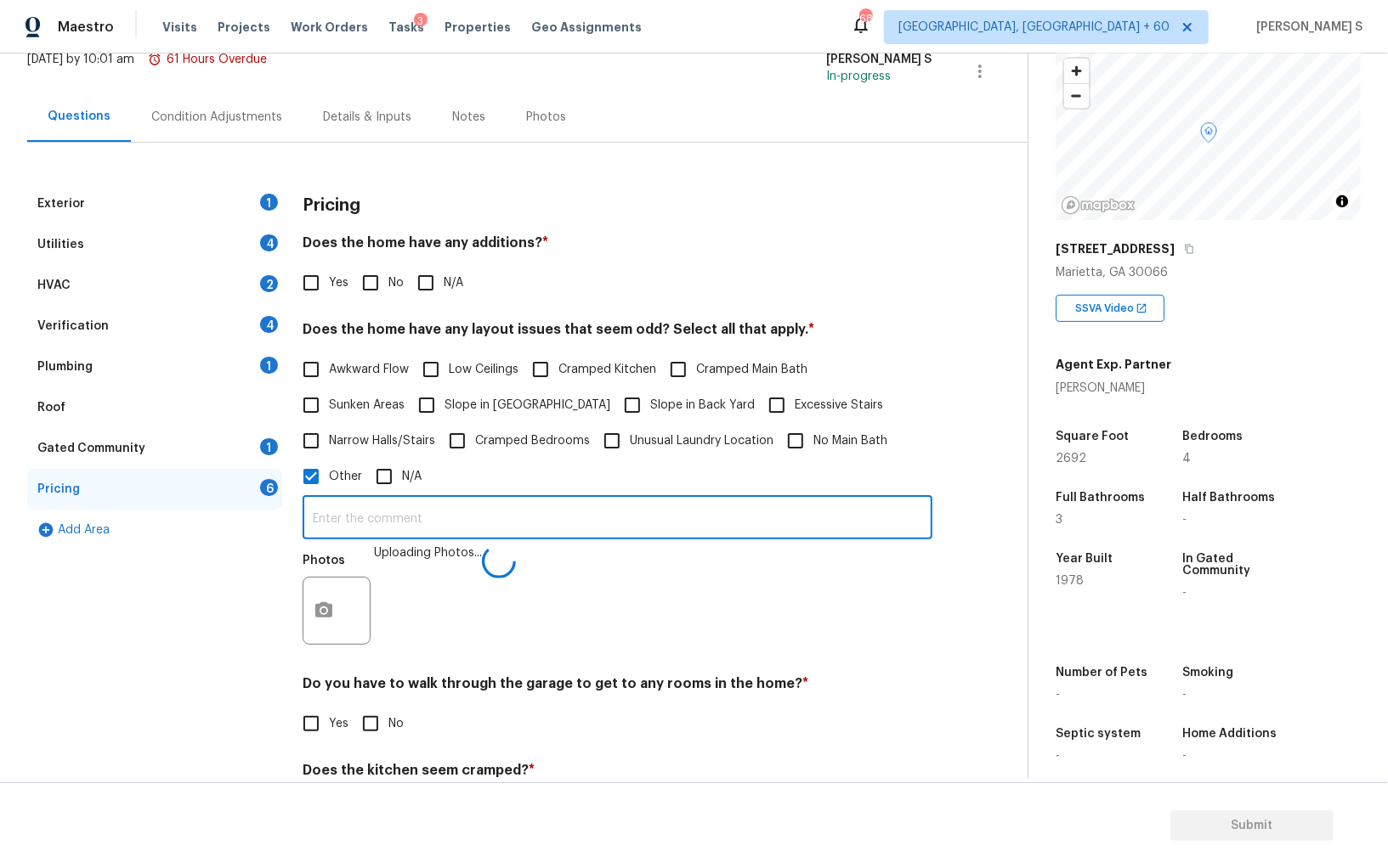
click at [678, 522] on input "text" at bounding box center [617, 519] width 629 height 40
type input "sqft discrepancy."
click at [575, 609] on div "Photos" at bounding box center [617, 602] width 629 height 111
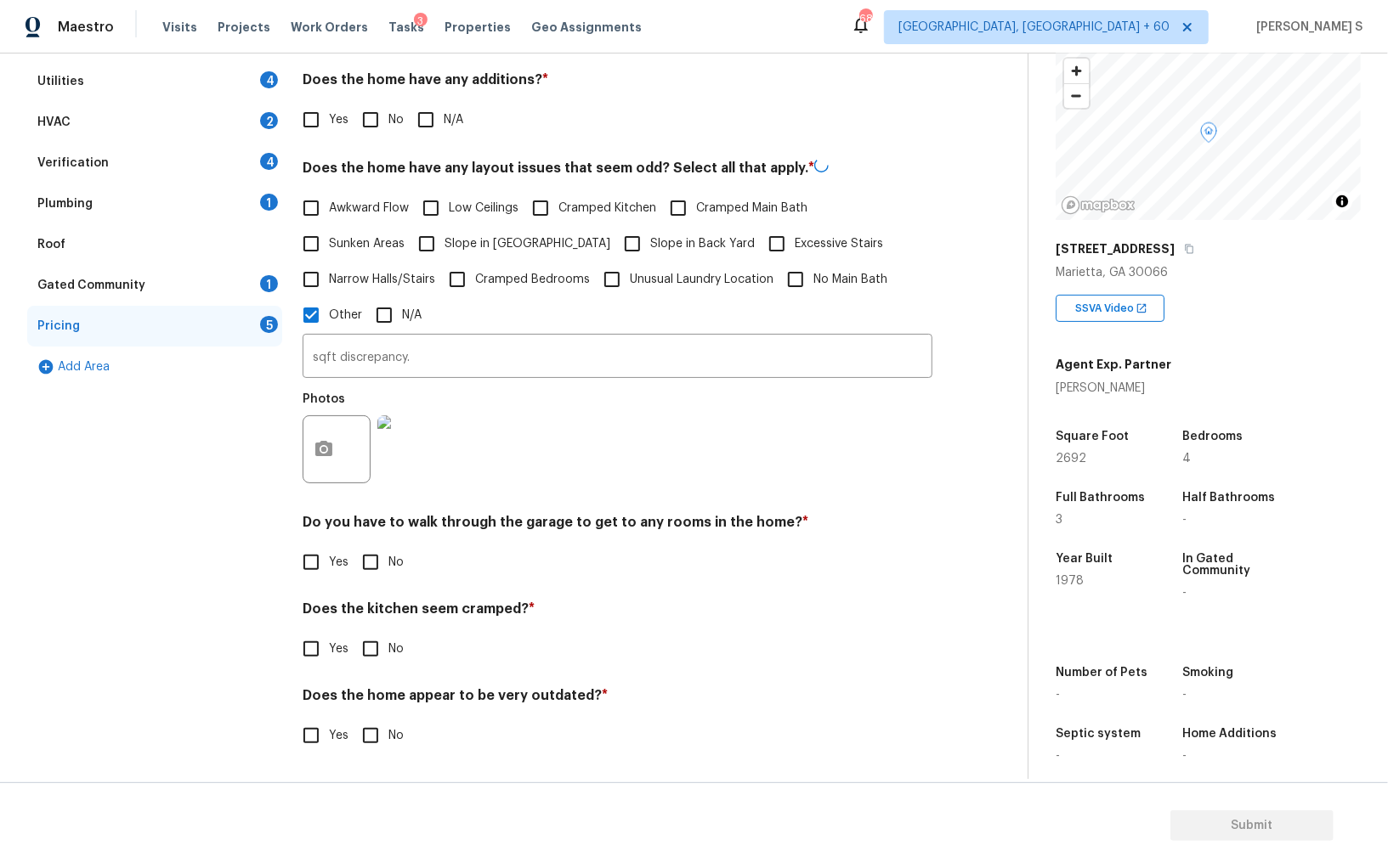
scroll to position [276, 0]
click at [392, 559] on span "No" at bounding box center [395, 562] width 16 height 18
click at [388, 559] on input "No" at bounding box center [371, 562] width 36 height 36
checkbox input "true"
click at [353, 633] on input "No" at bounding box center [371, 651] width 36 height 36
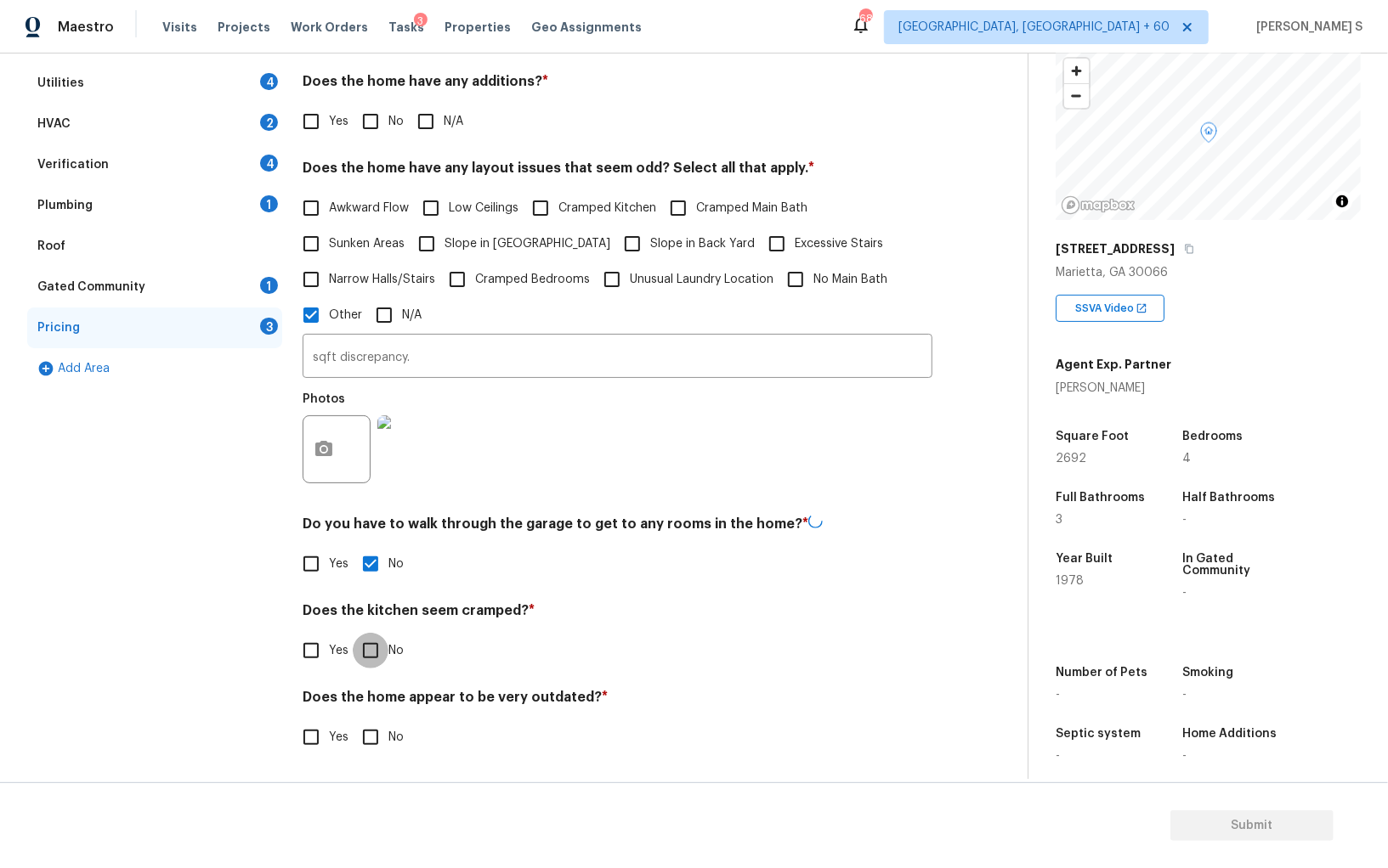
checkbox input "true"
click at [353, 720] on input "No" at bounding box center [371, 737] width 36 height 36
checkbox input "true"
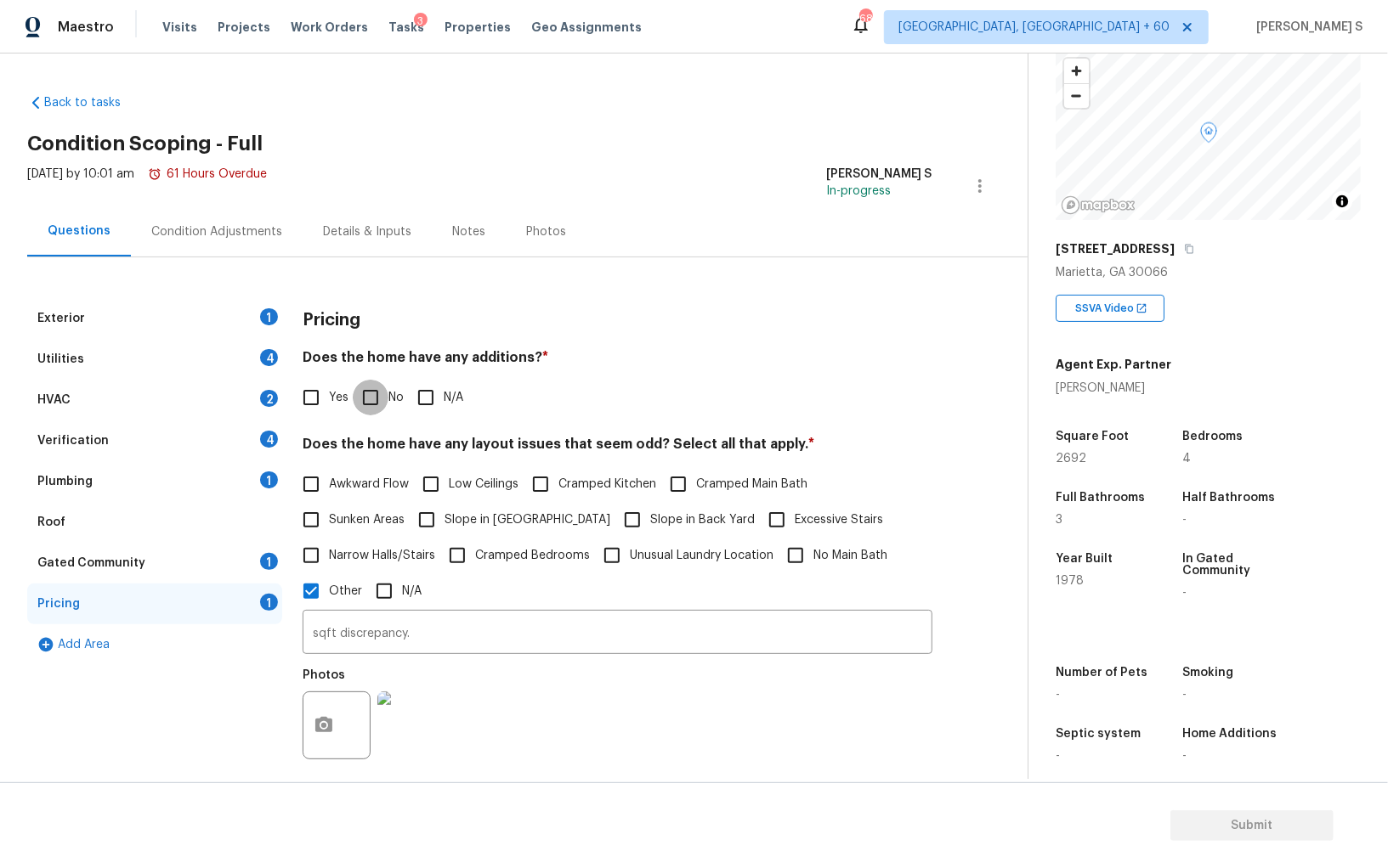
click at [382, 397] on input "No" at bounding box center [371, 397] width 36 height 36
checkbox input "true"
click at [230, 322] on div "Exterior 1" at bounding box center [155, 319] width 255 height 41
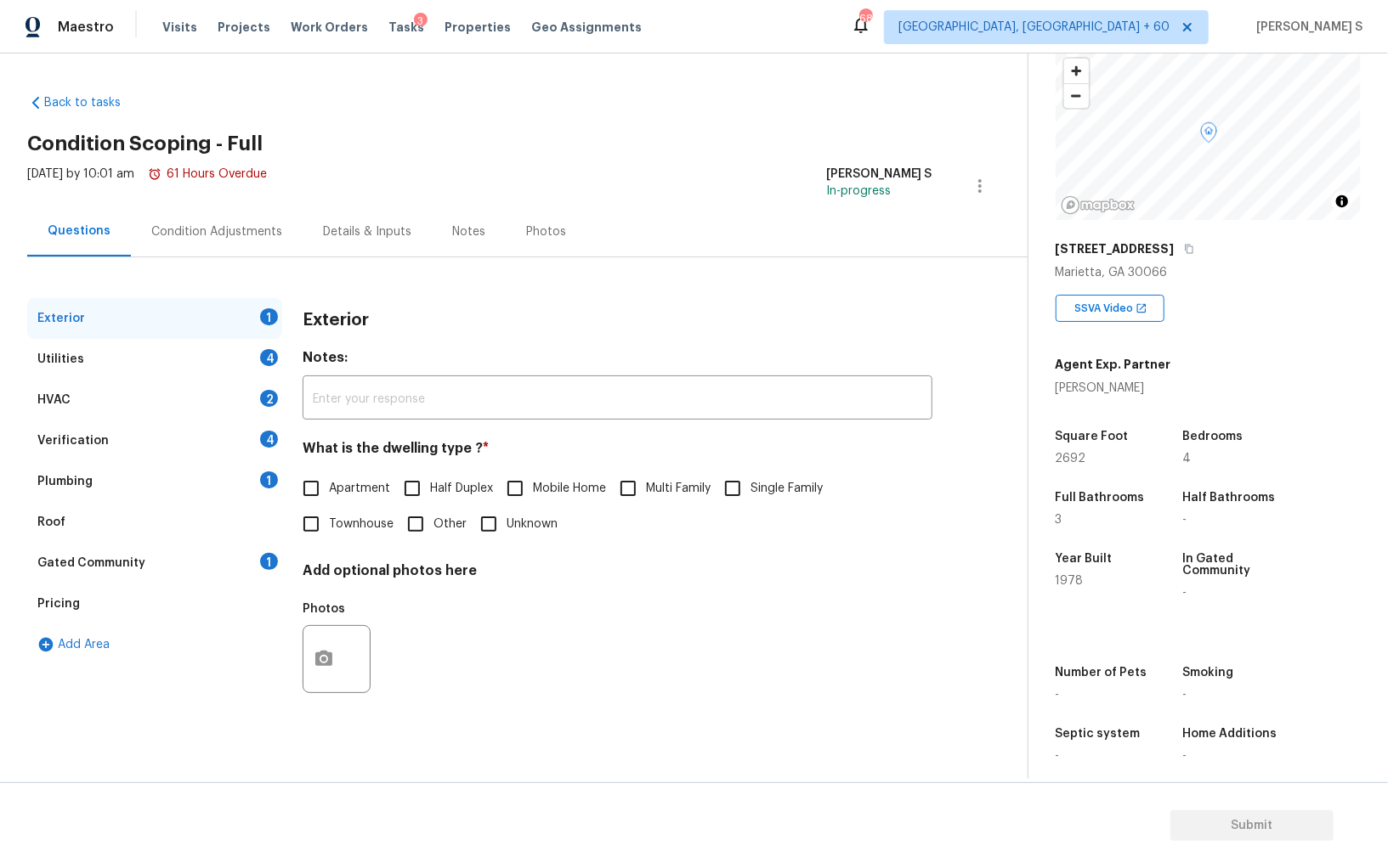
click at [746, 480] on input "Single Family" at bounding box center [732, 488] width 36 height 36
checkbox input "true"
click at [253, 368] on div "Utilities 4" at bounding box center [155, 359] width 255 height 41
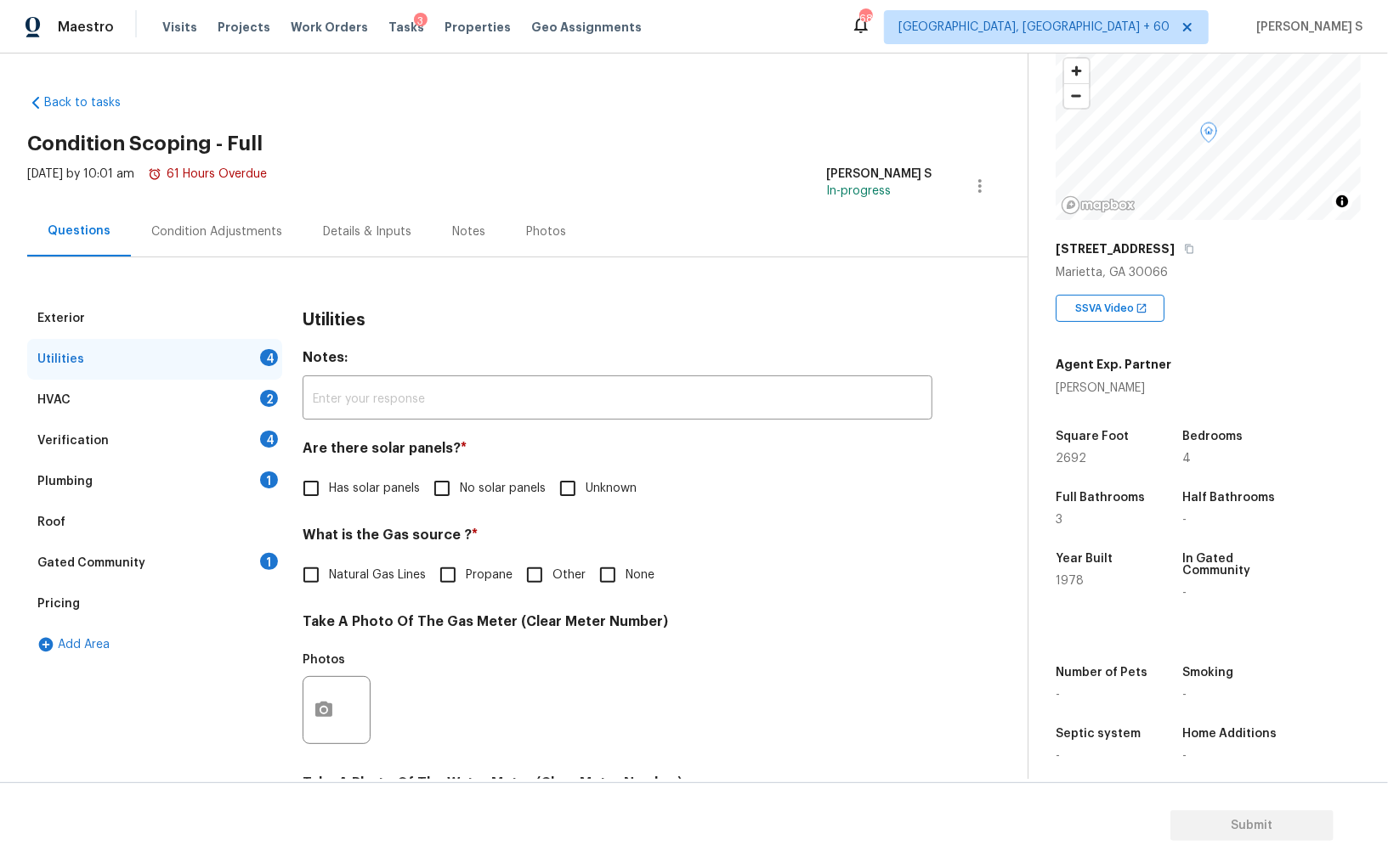
click at [441, 496] on input "No solar panels" at bounding box center [441, 488] width 36 height 36
checkbox input "true"
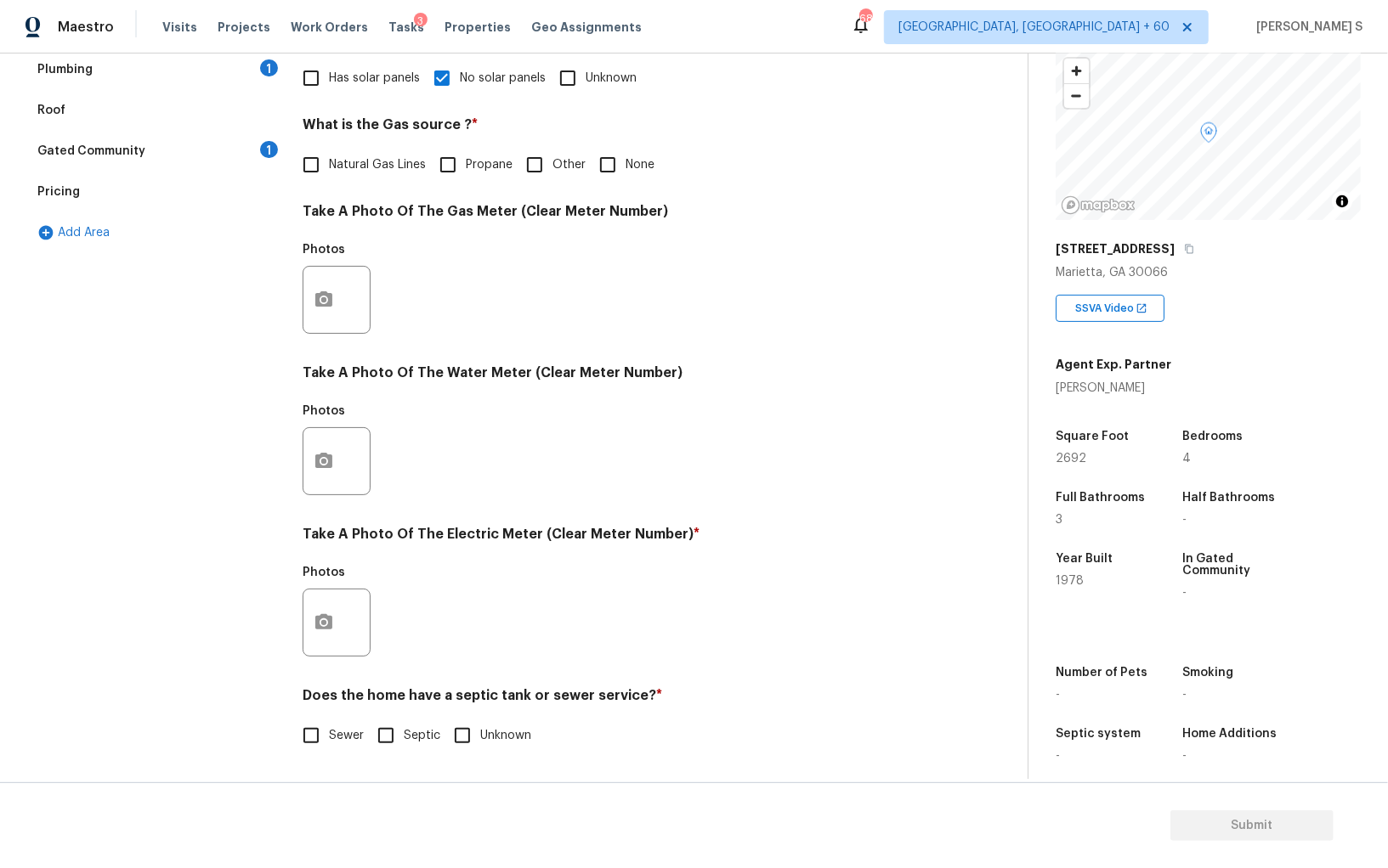
scroll to position [410, 0]
click at [327, 721] on input "Sewer" at bounding box center [311, 735] width 36 height 36
checkbox input "true"
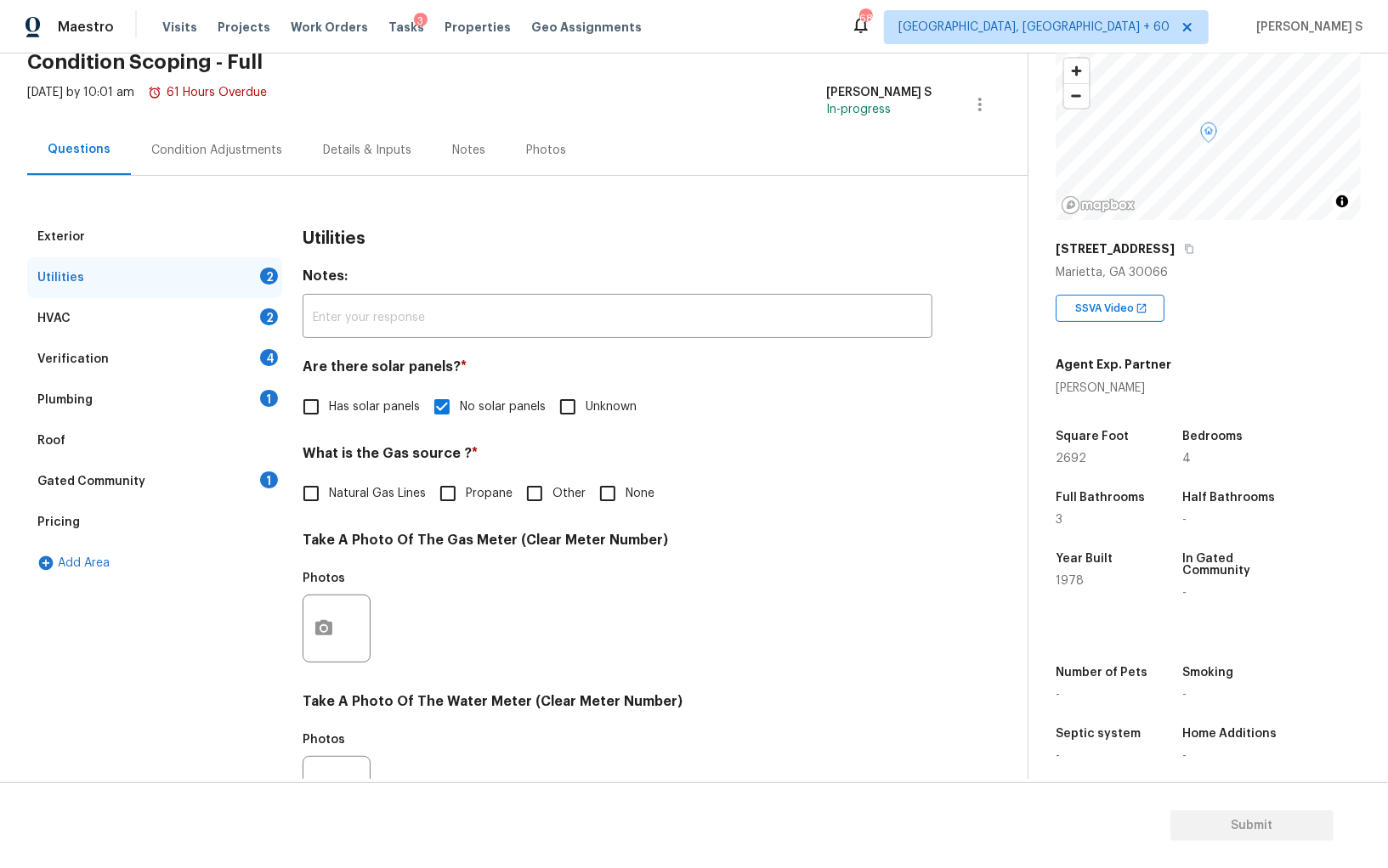
scroll to position [0, 0]
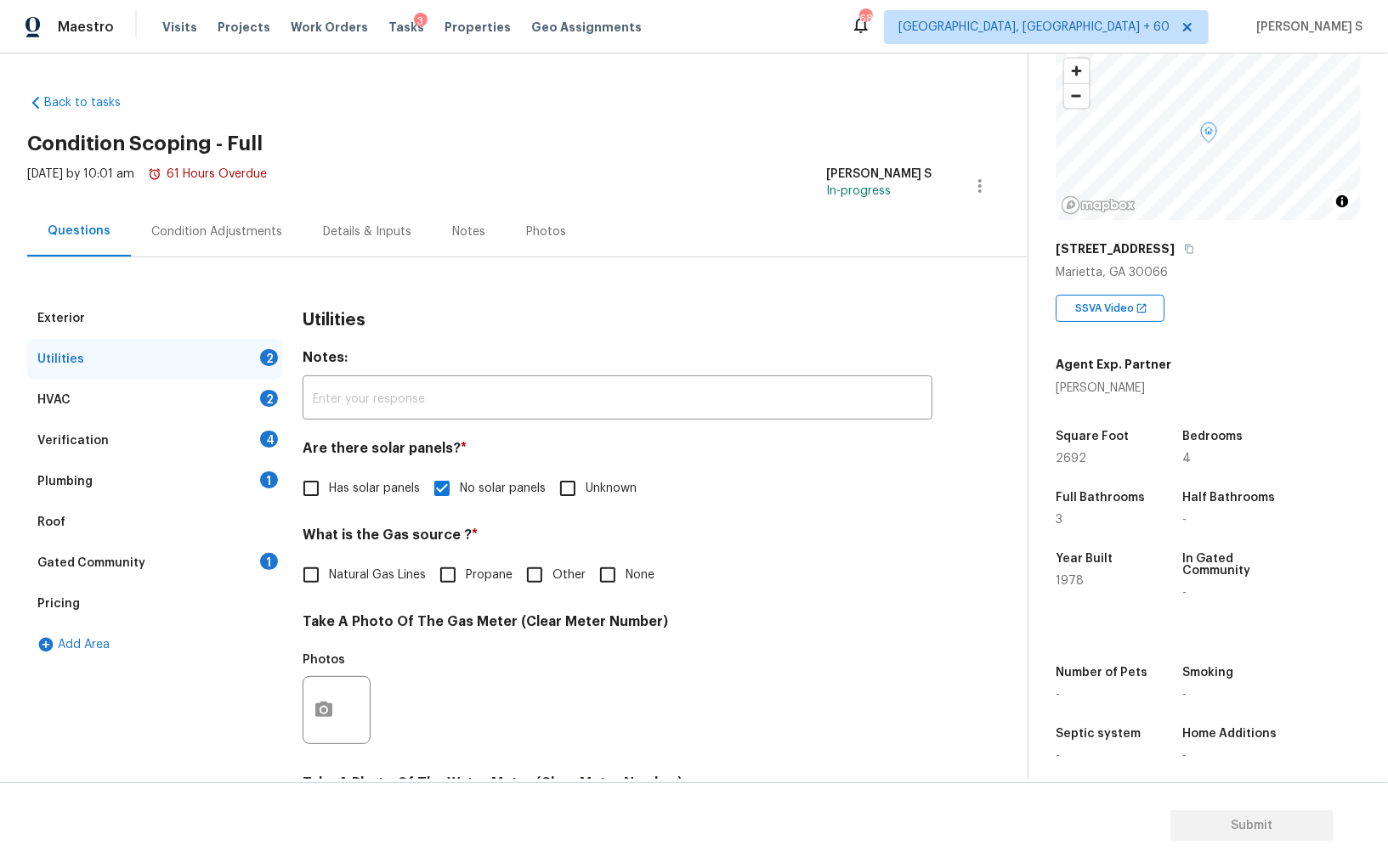
click at [267, 481] on div "1" at bounding box center [268, 480] width 18 height 17
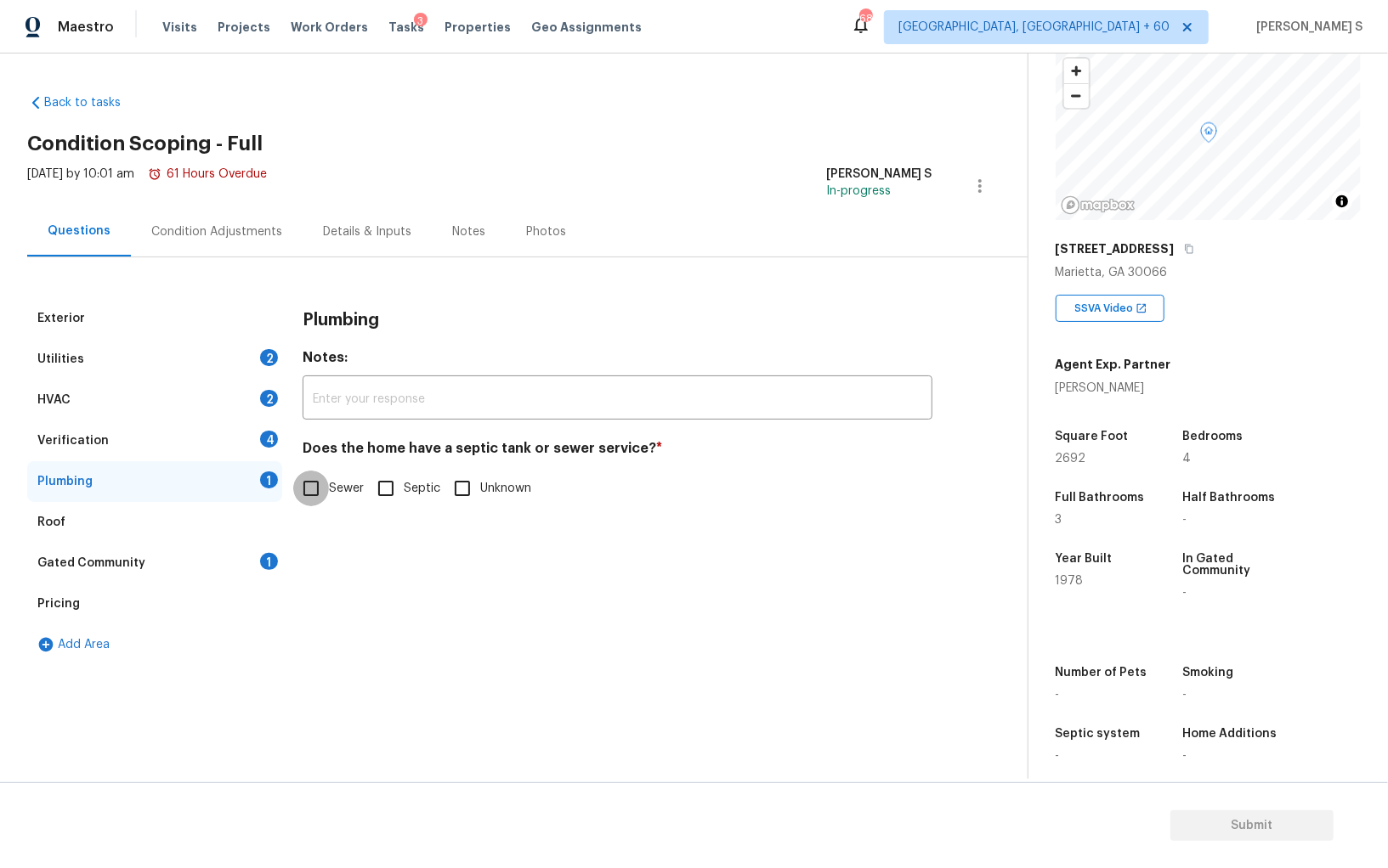
click at [323, 481] on input "Sewer" at bounding box center [311, 488] width 36 height 36
checkbox input "true"
click at [265, 560] on div "1" at bounding box center [268, 561] width 18 height 17
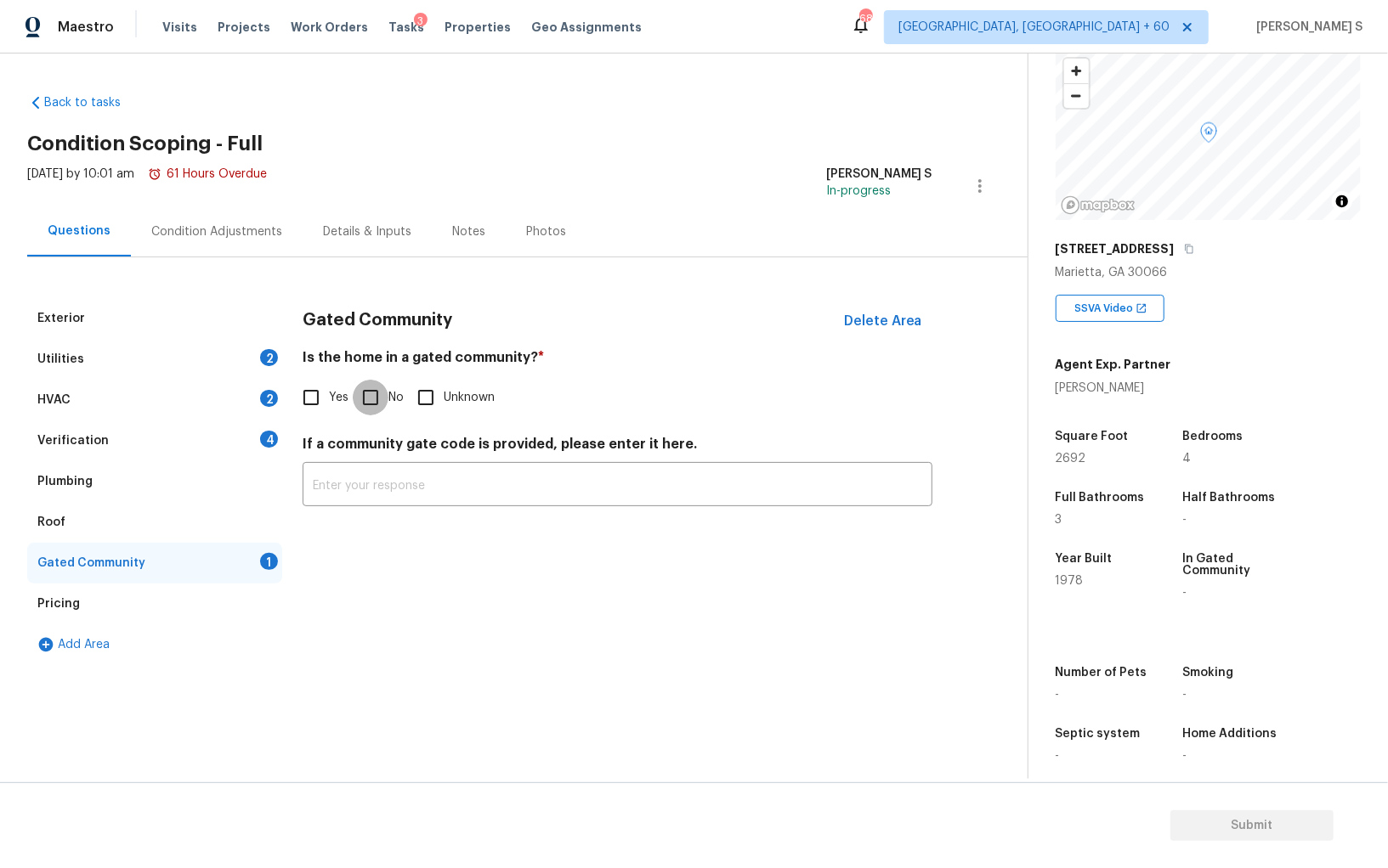
click at [360, 387] on input "No" at bounding box center [371, 397] width 36 height 36
checkbox input "true"
click at [251, 418] on div "HVAC 2" at bounding box center [155, 400] width 255 height 41
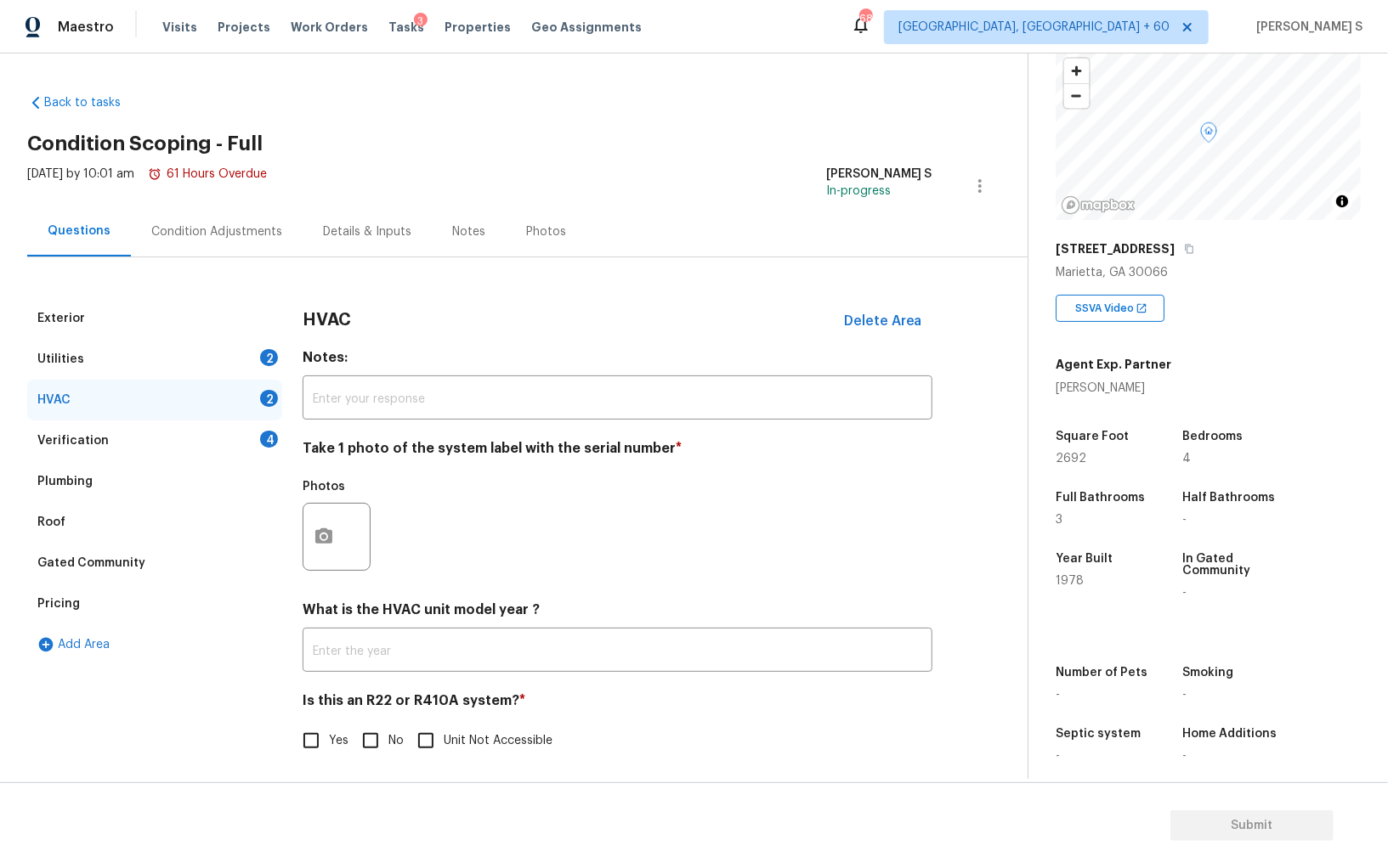
click at [257, 450] on div "Verification 4" at bounding box center [155, 440] width 255 height 41
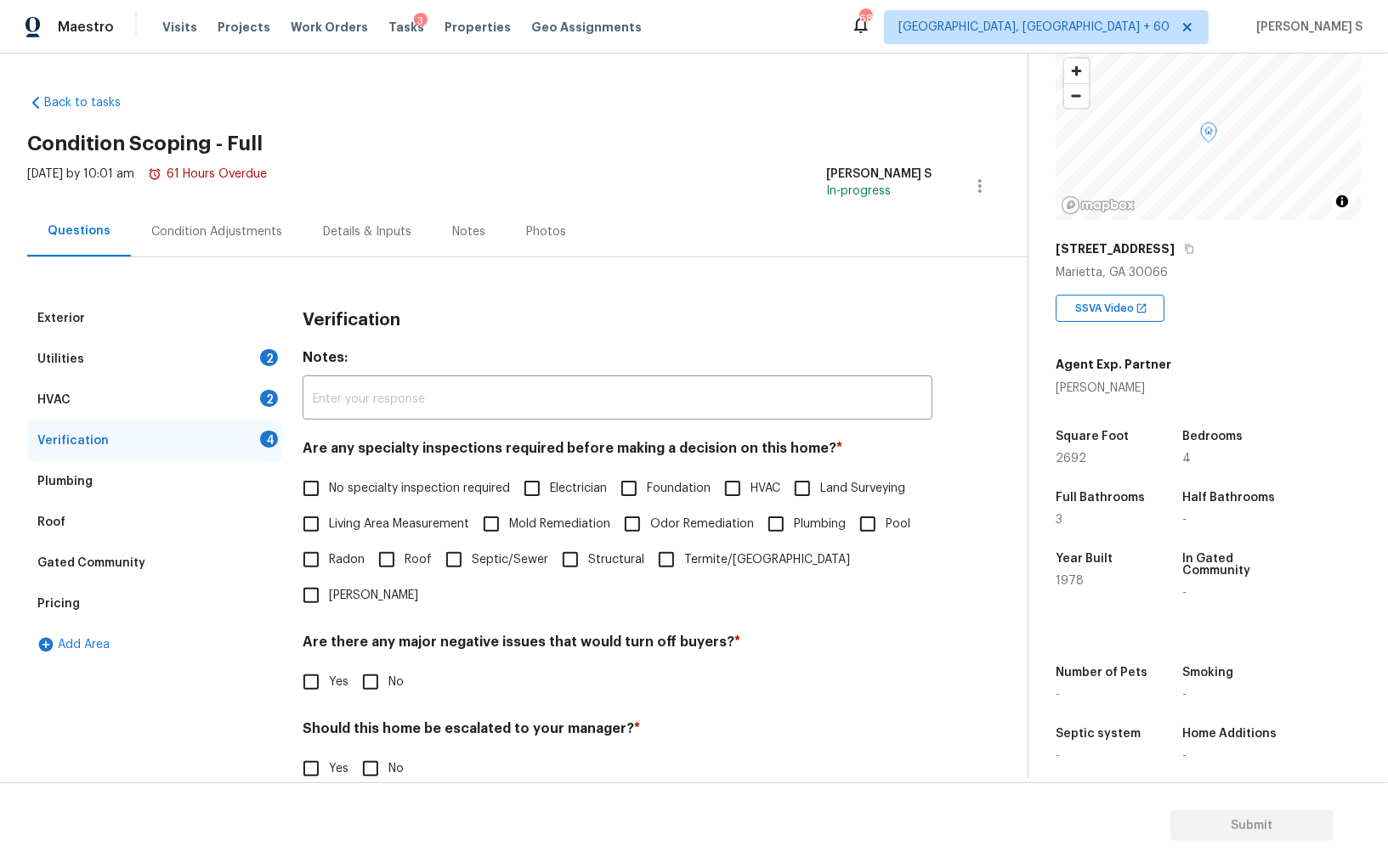
click at [314, 475] on input "No specialty inspection required" at bounding box center [311, 488] width 36 height 36
checkbox input "true"
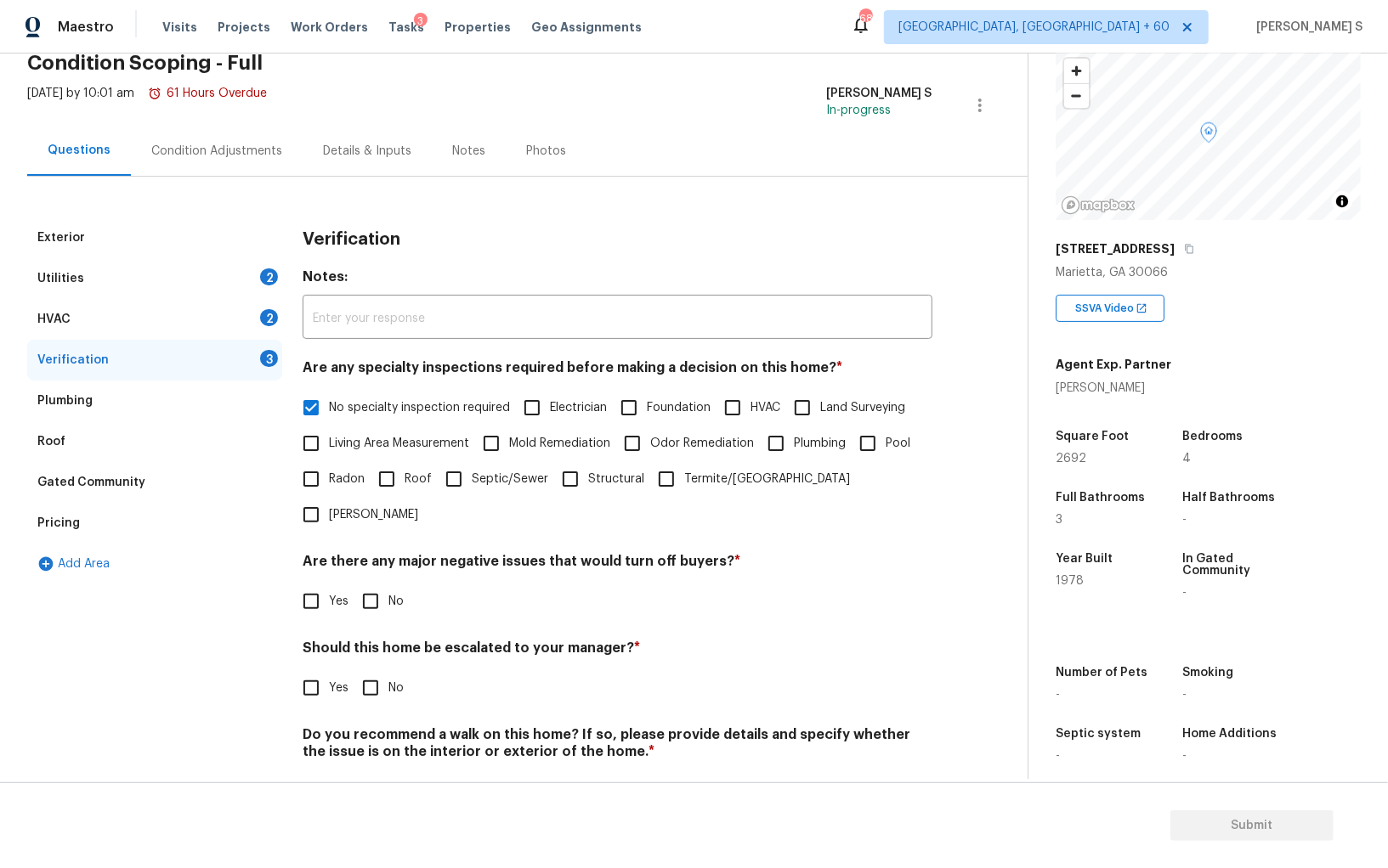
scroll to position [101, 0]
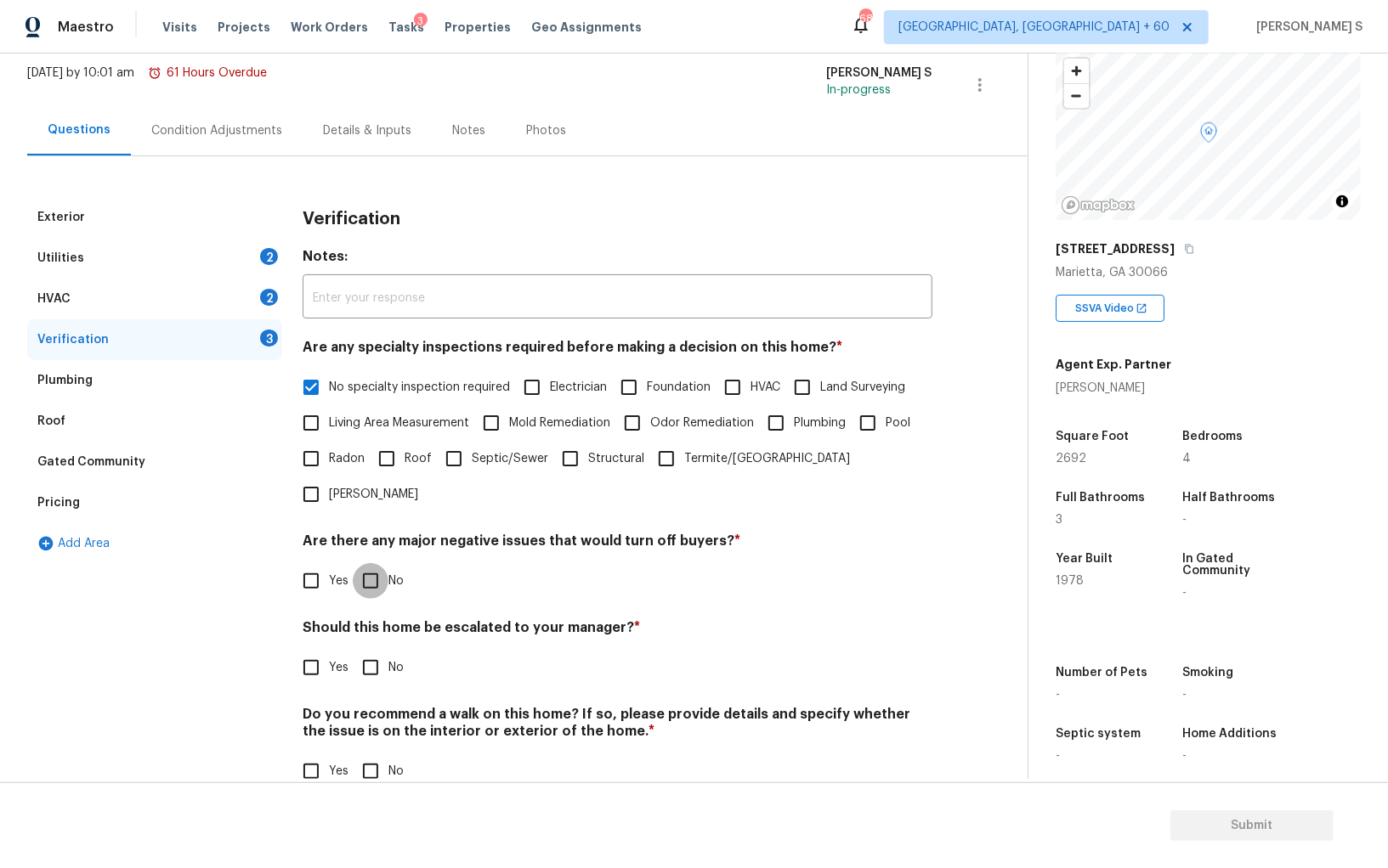
click at [376, 563] on input "No" at bounding box center [371, 581] width 36 height 36
checkbox input "true"
click at [376, 754] on input "No" at bounding box center [371, 771] width 36 height 36
checkbox input "true"
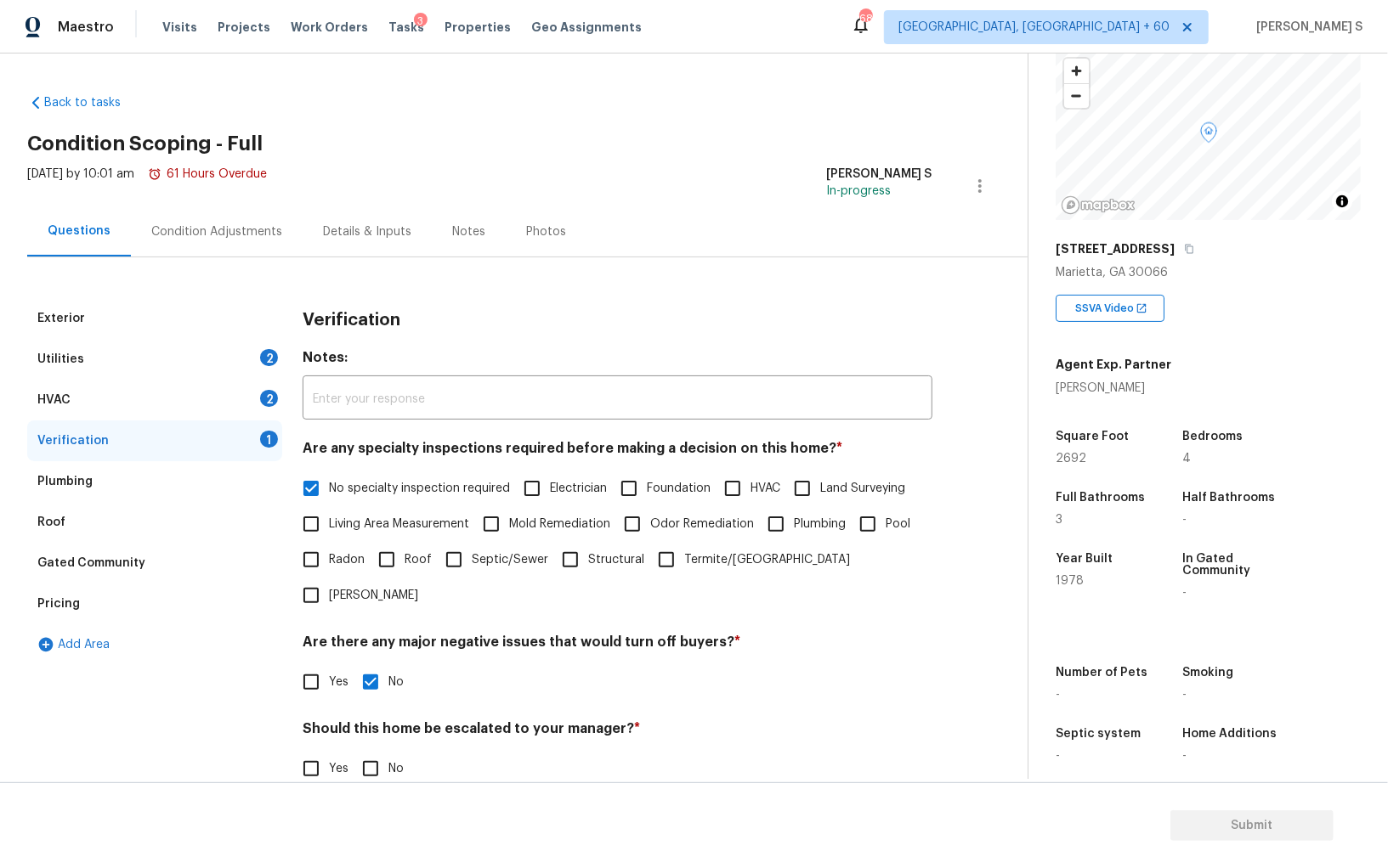
click at [249, 409] on div "HVAC 2" at bounding box center [155, 400] width 255 height 41
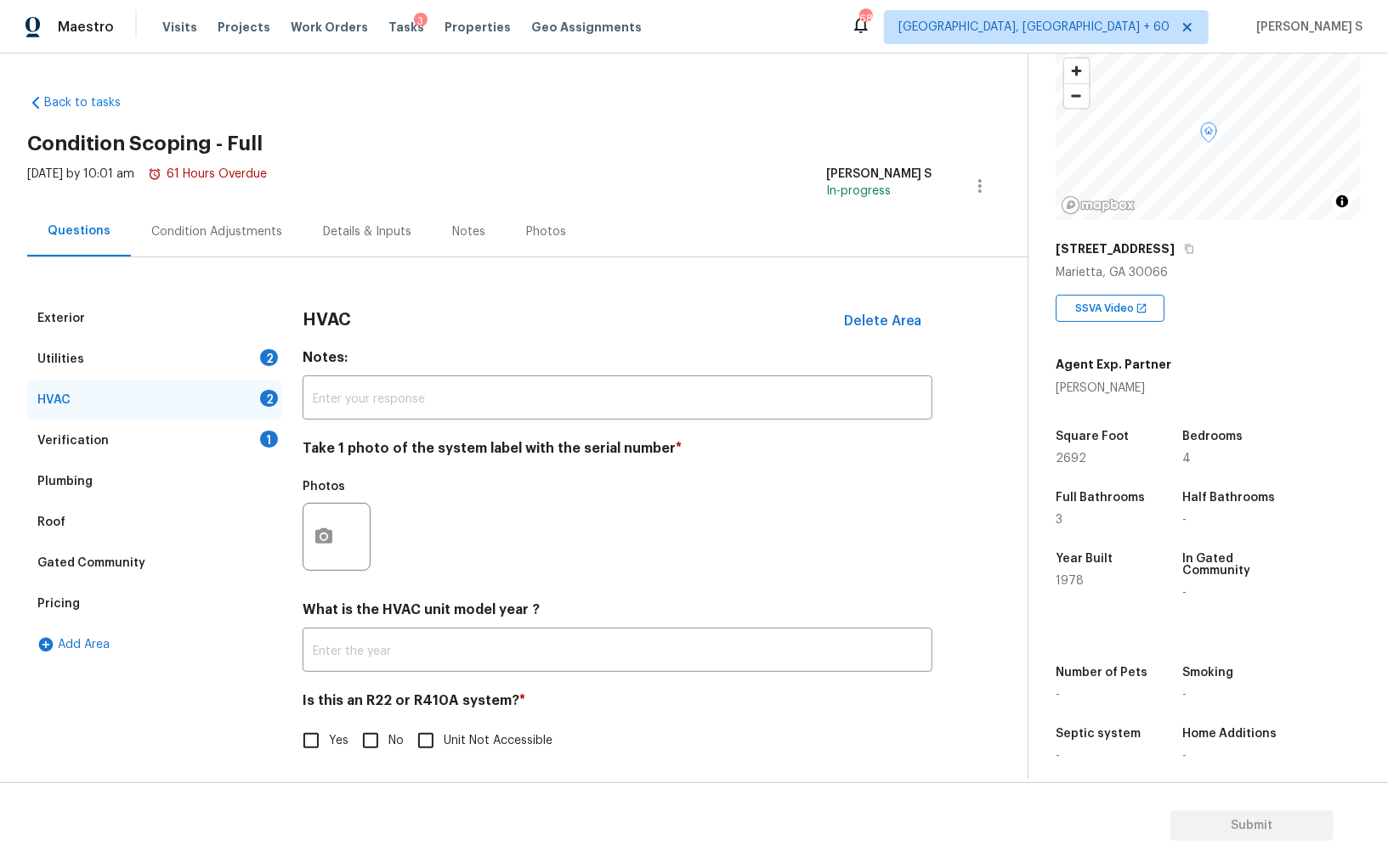
scroll to position [6, 0]
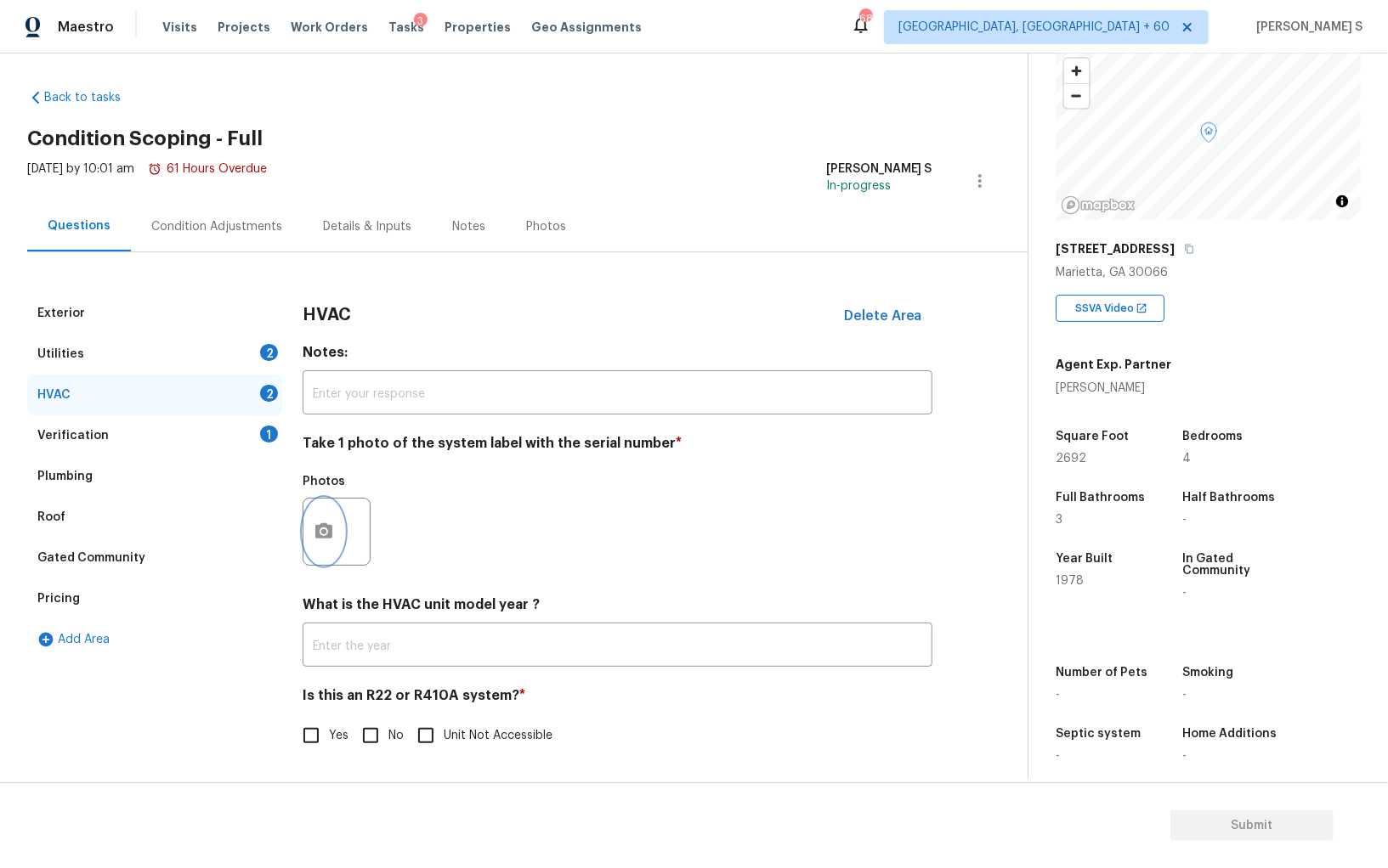
click at [323, 523] on icon "button" at bounding box center [323, 531] width 17 height 16
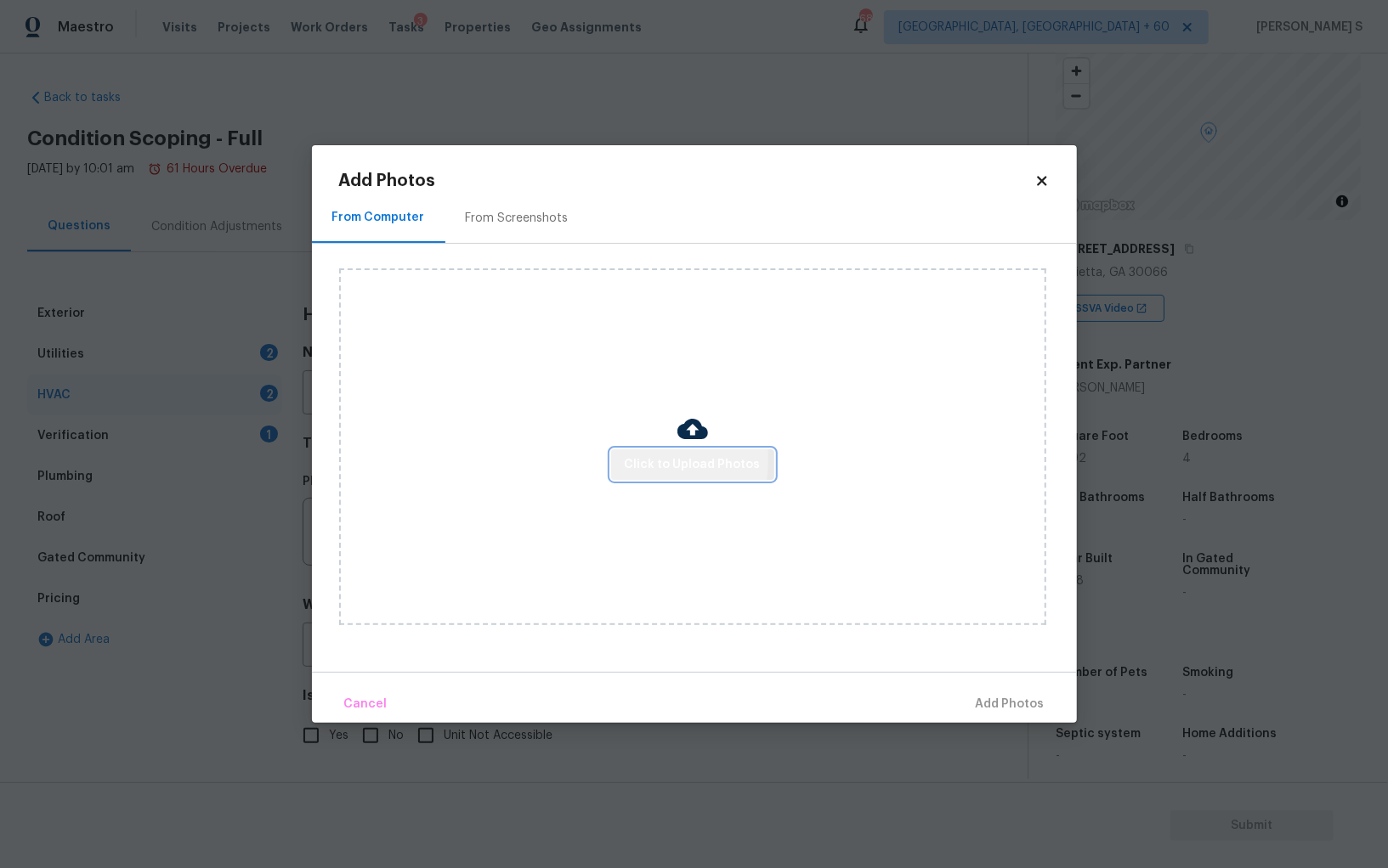
click at [629, 460] on span "Click to Upload Photos" at bounding box center [693, 464] width 136 height 21
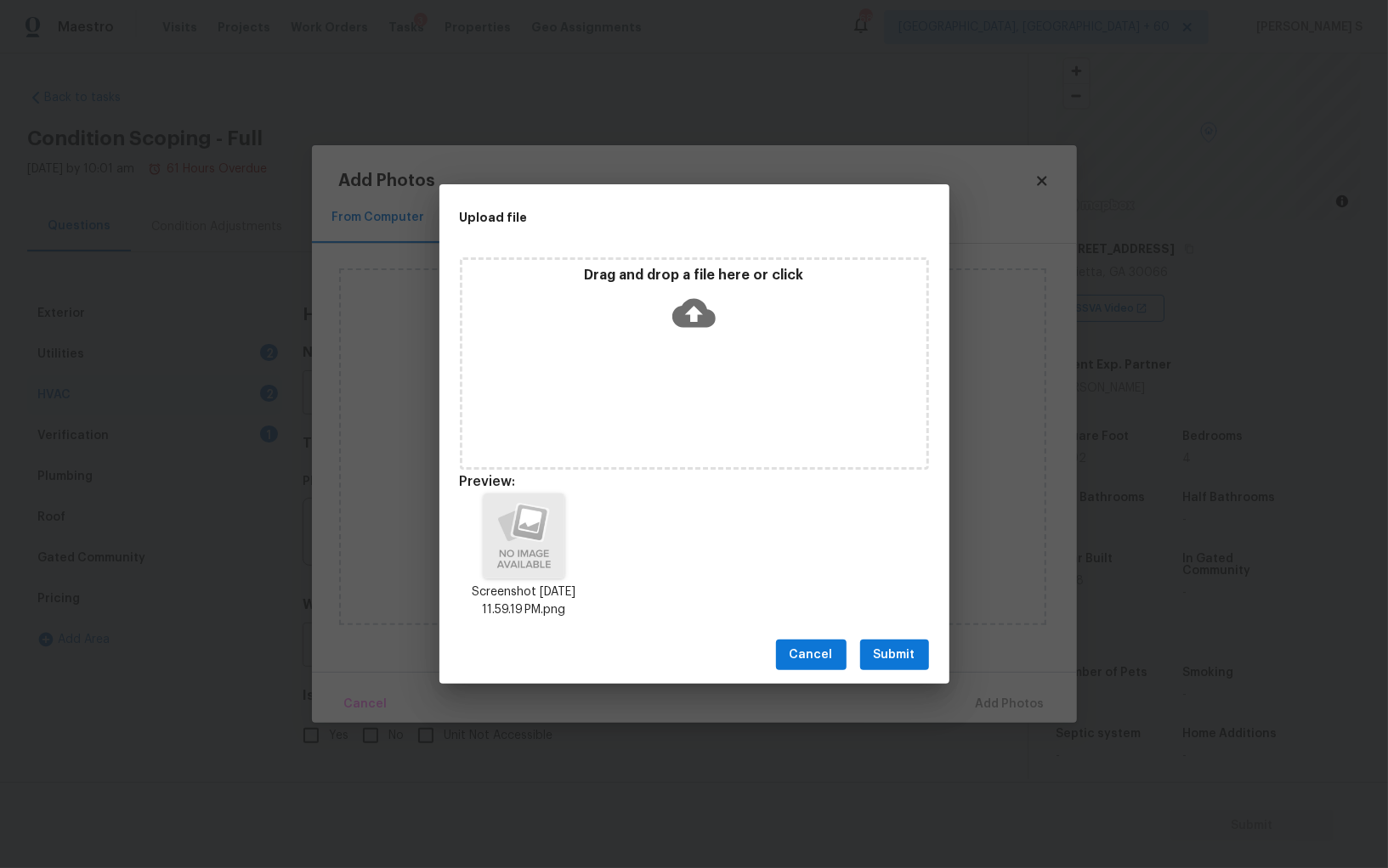
click at [872, 648] on button "Submit" at bounding box center [894, 655] width 69 height 31
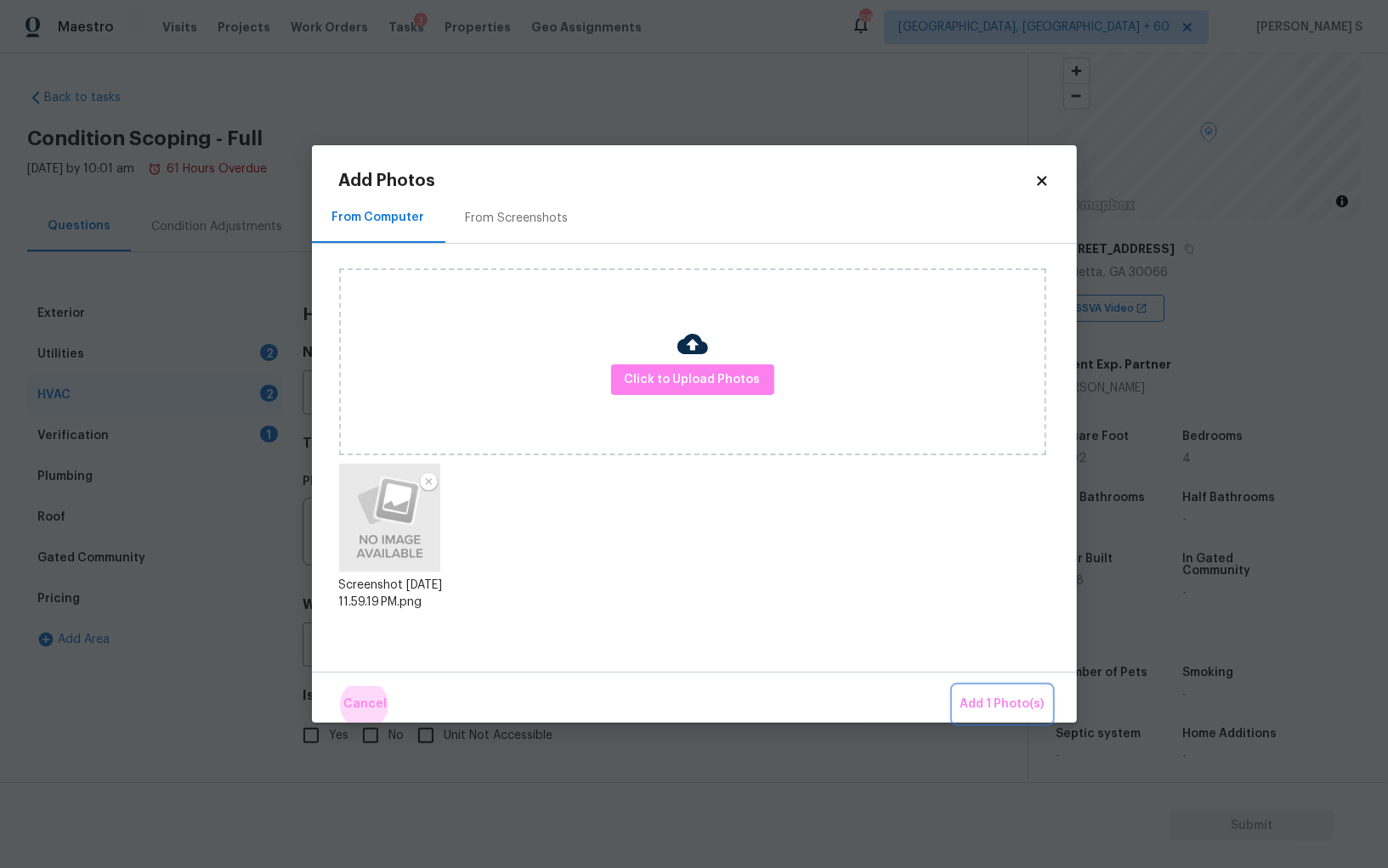
click at [954, 686] on button "Add 1 Photo(s)" at bounding box center [1003, 705] width 98 height 37
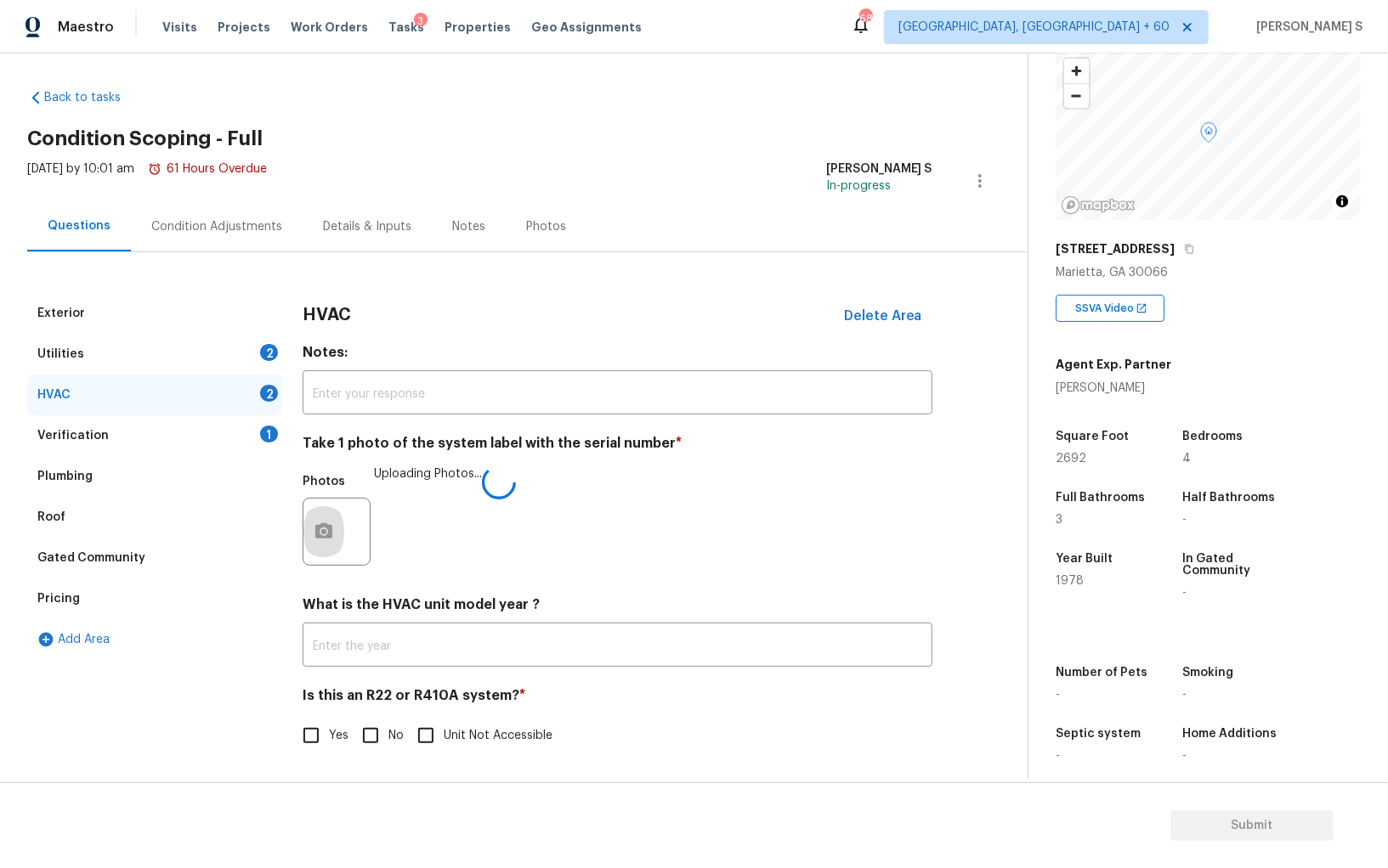
click at [373, 745] on input "No" at bounding box center [371, 735] width 36 height 36
checkbox input "true"
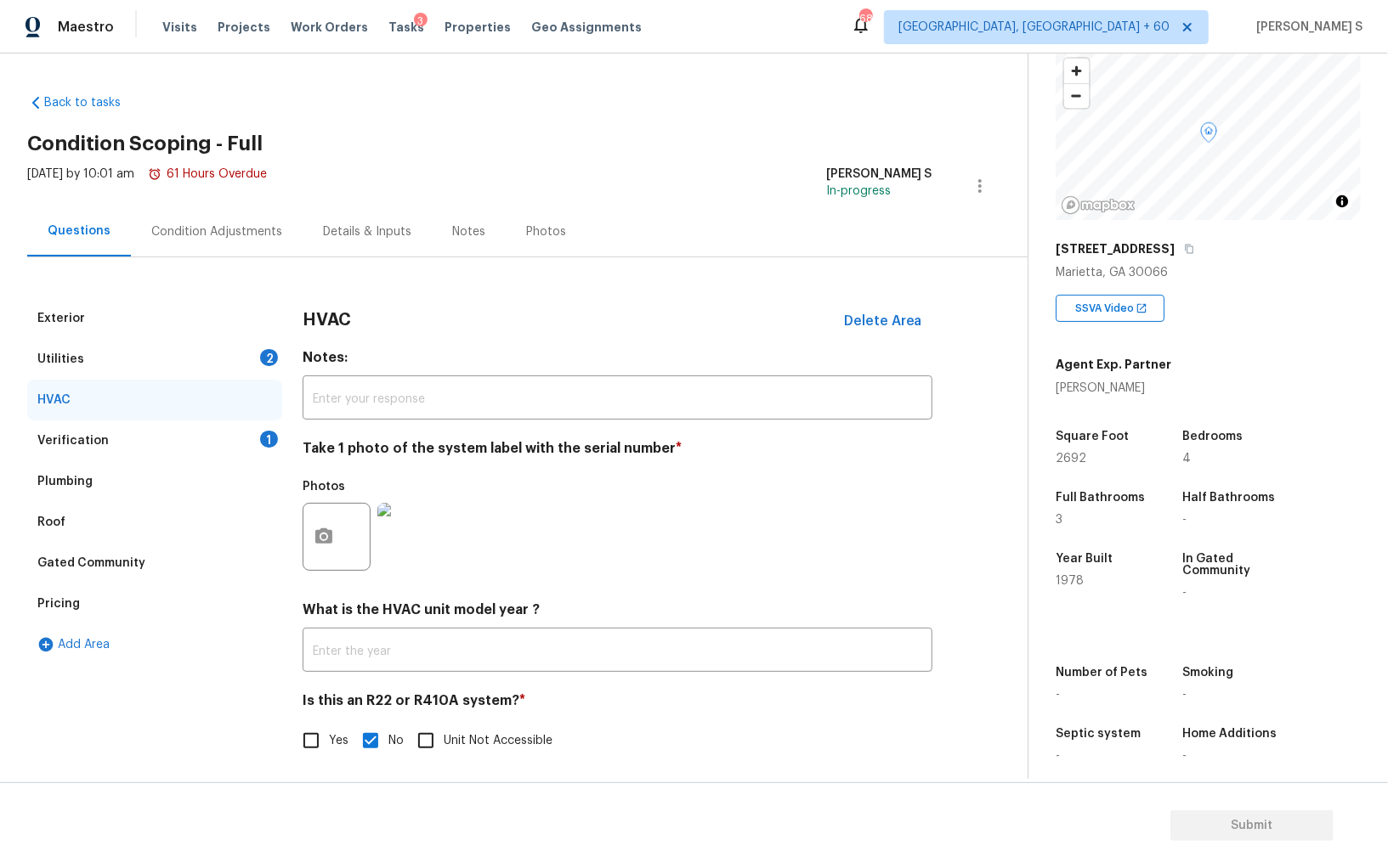
click at [255, 350] on div "Utilities 2" at bounding box center [155, 359] width 255 height 41
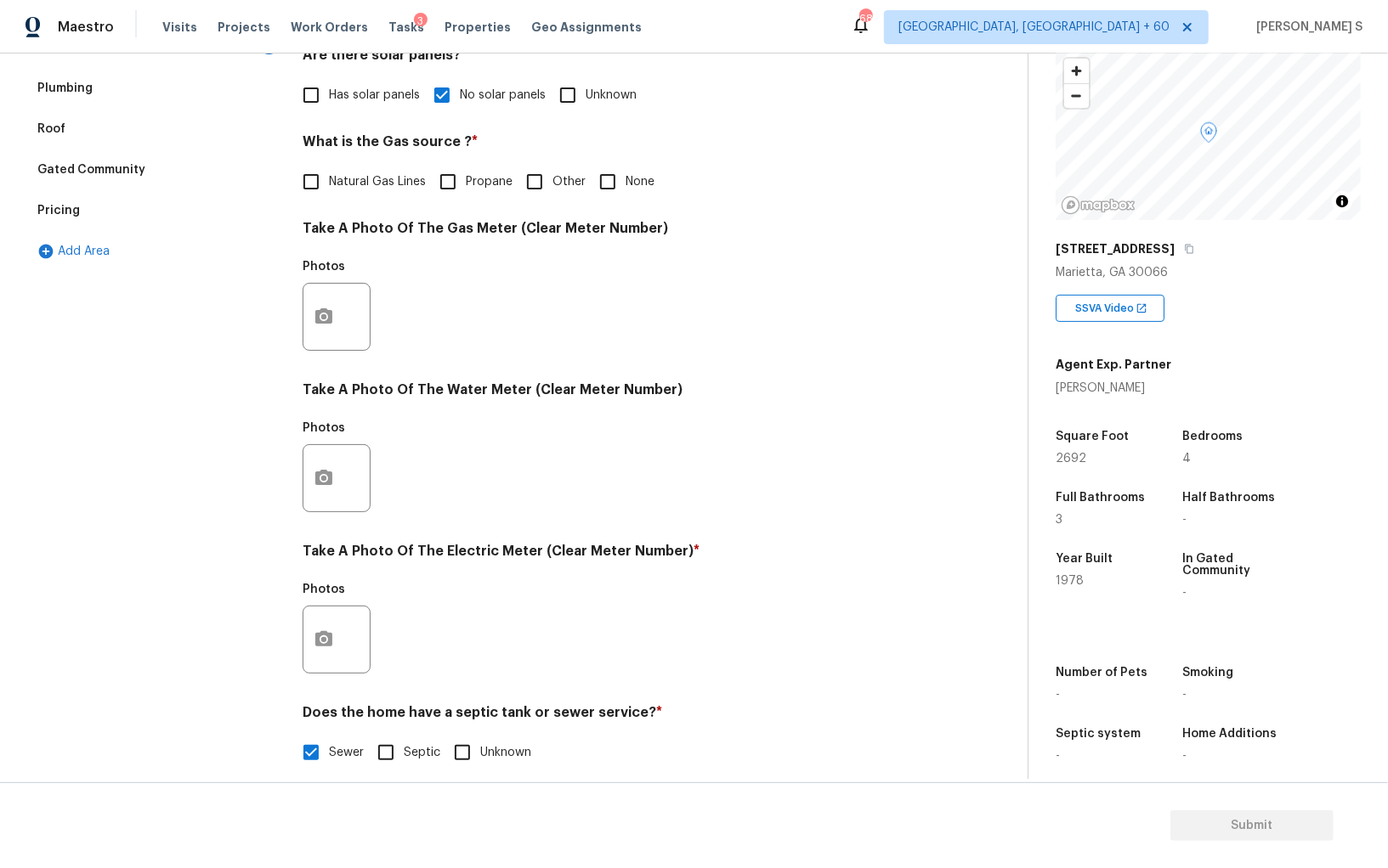
scroll to position [410, 0]
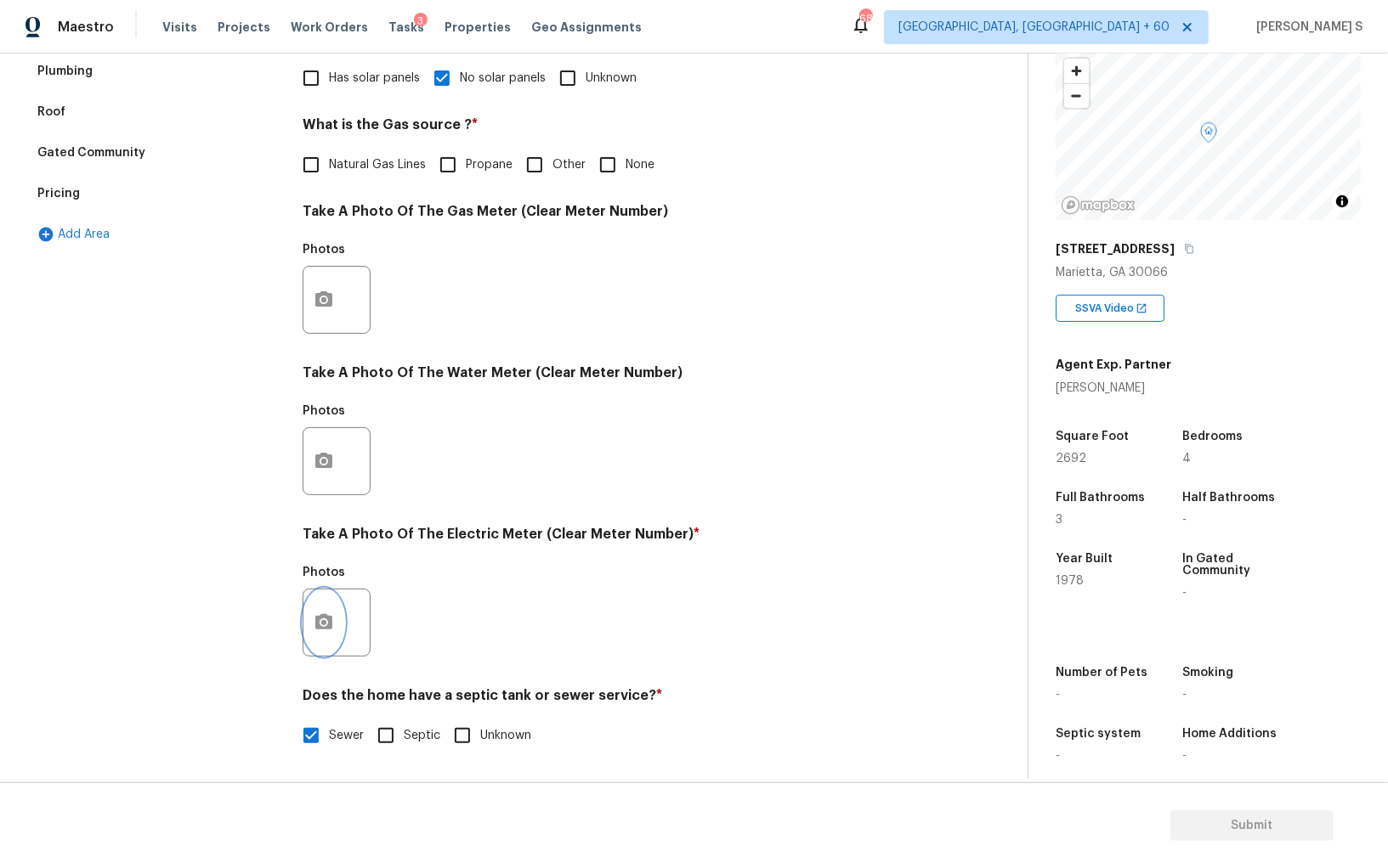
click at [334, 637] on button "button" at bounding box center [323, 623] width 41 height 66
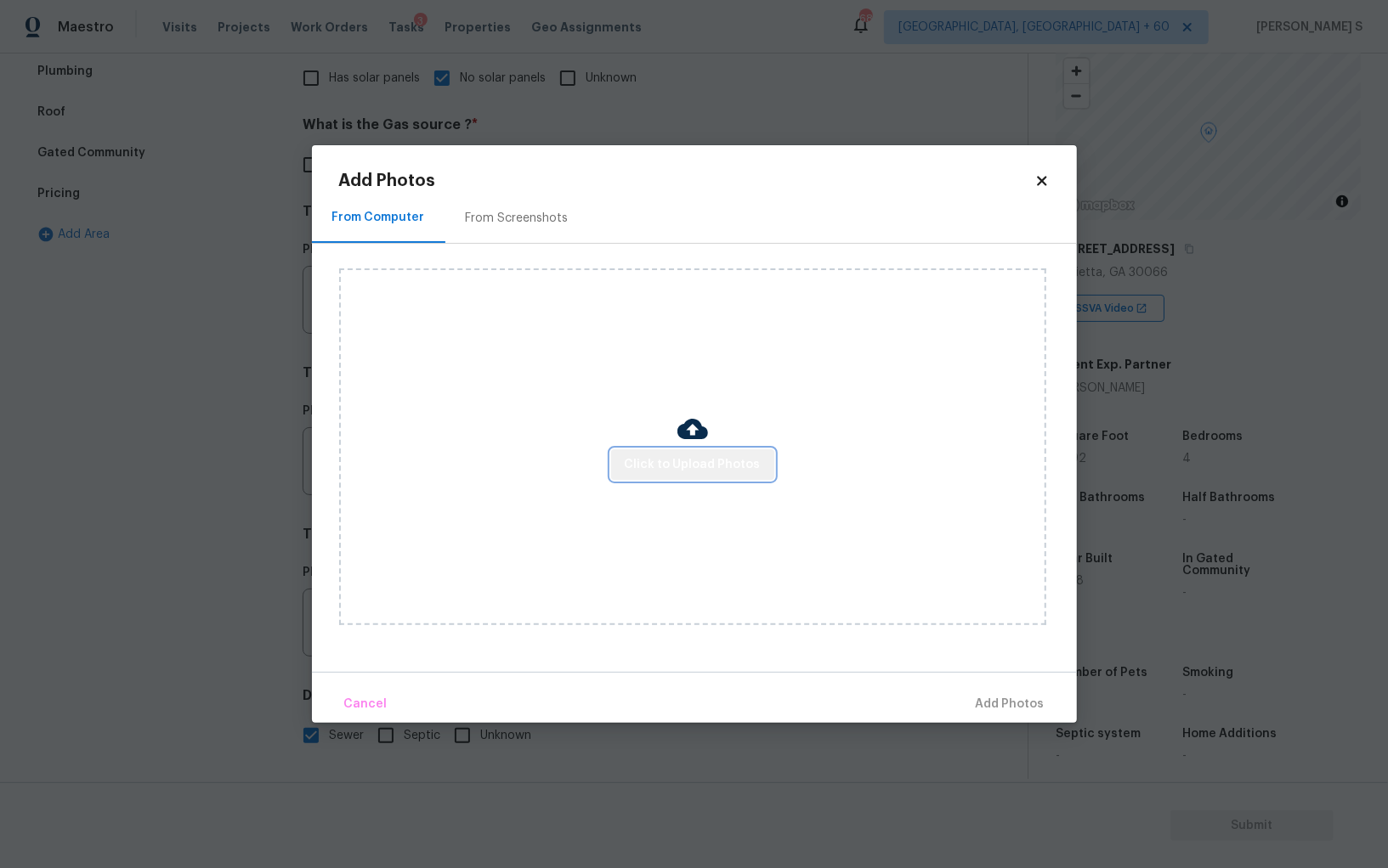
click at [712, 476] on button "Click to Upload Photos" at bounding box center [692, 465] width 163 height 31
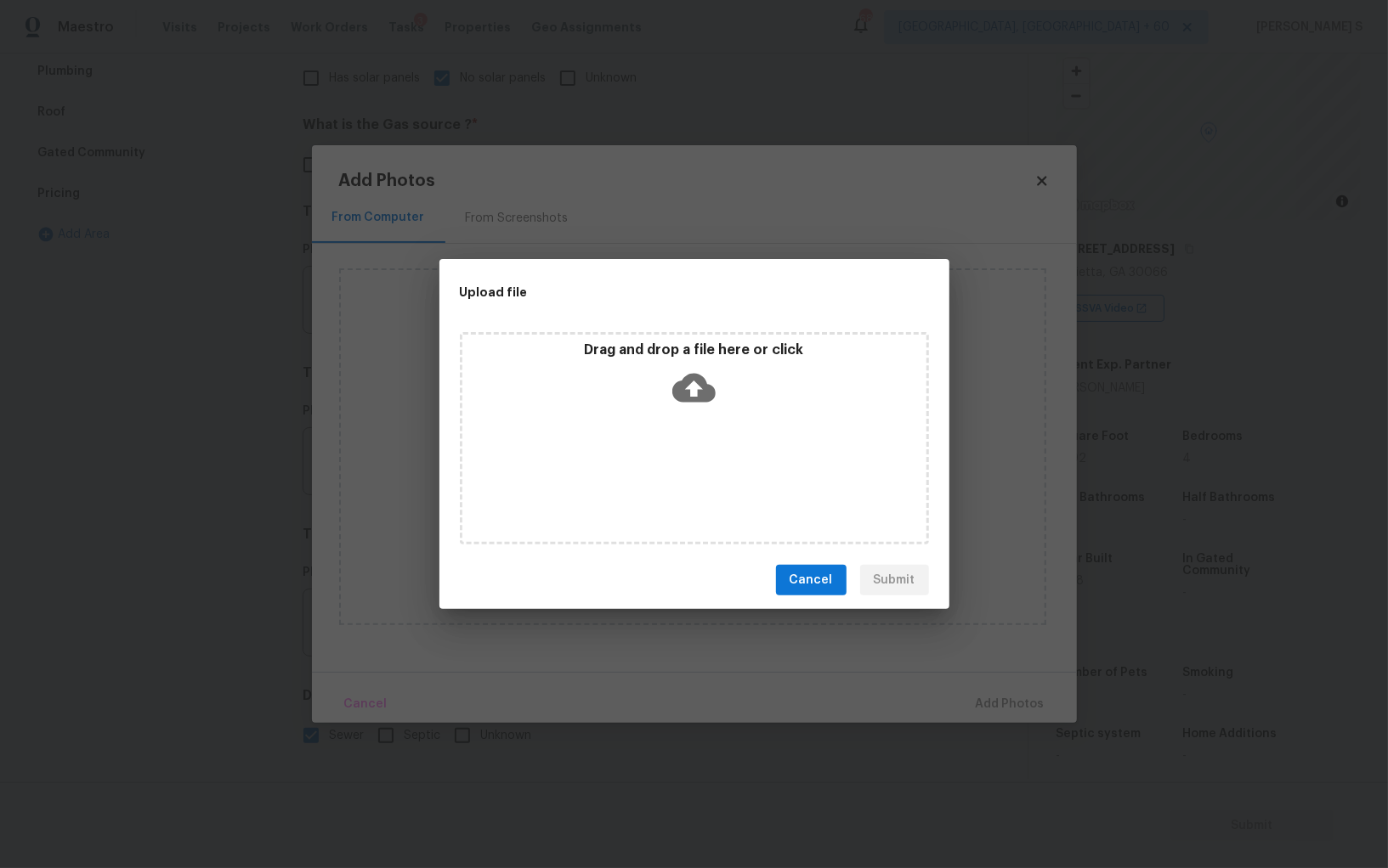
click at [712, 476] on div "Drag and drop a file here or click" at bounding box center [694, 439] width 469 height 213
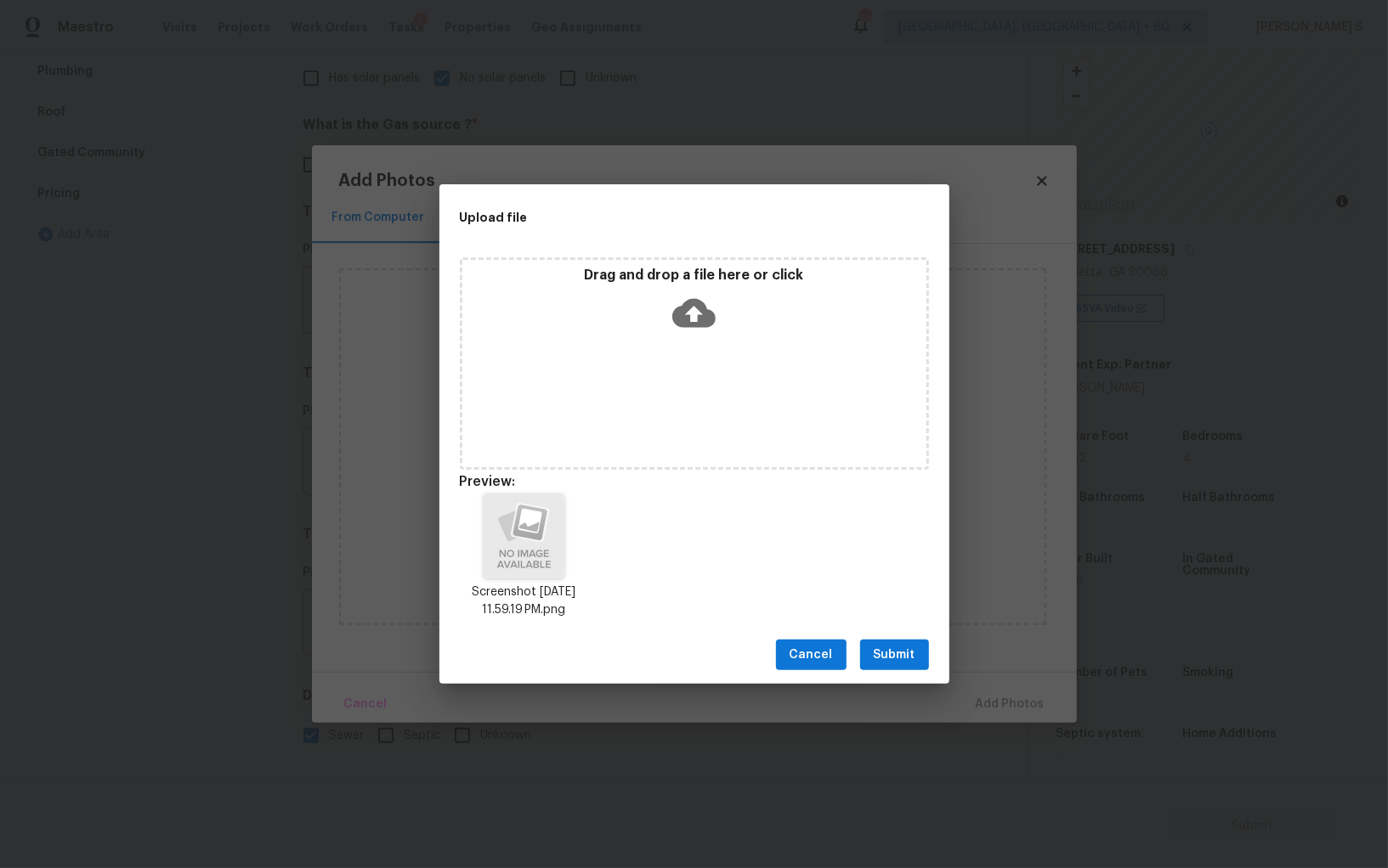
click at [891, 660] on span "Submit" at bounding box center [894, 655] width 41 height 21
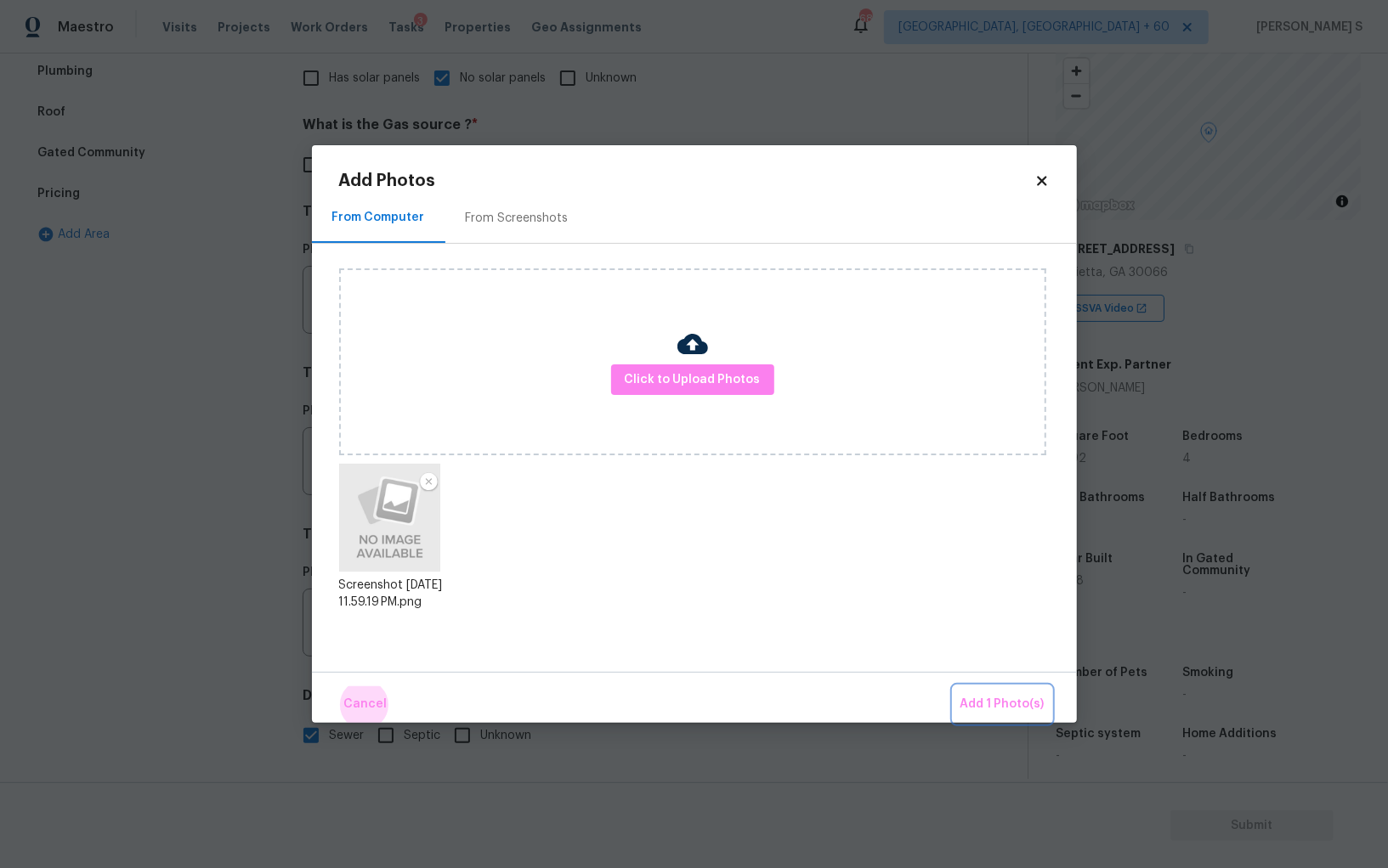
click at [954, 686] on button "Add 1 Photo(s)" at bounding box center [1003, 705] width 98 height 37
